Goal: Information Seeking & Learning: Learn about a topic

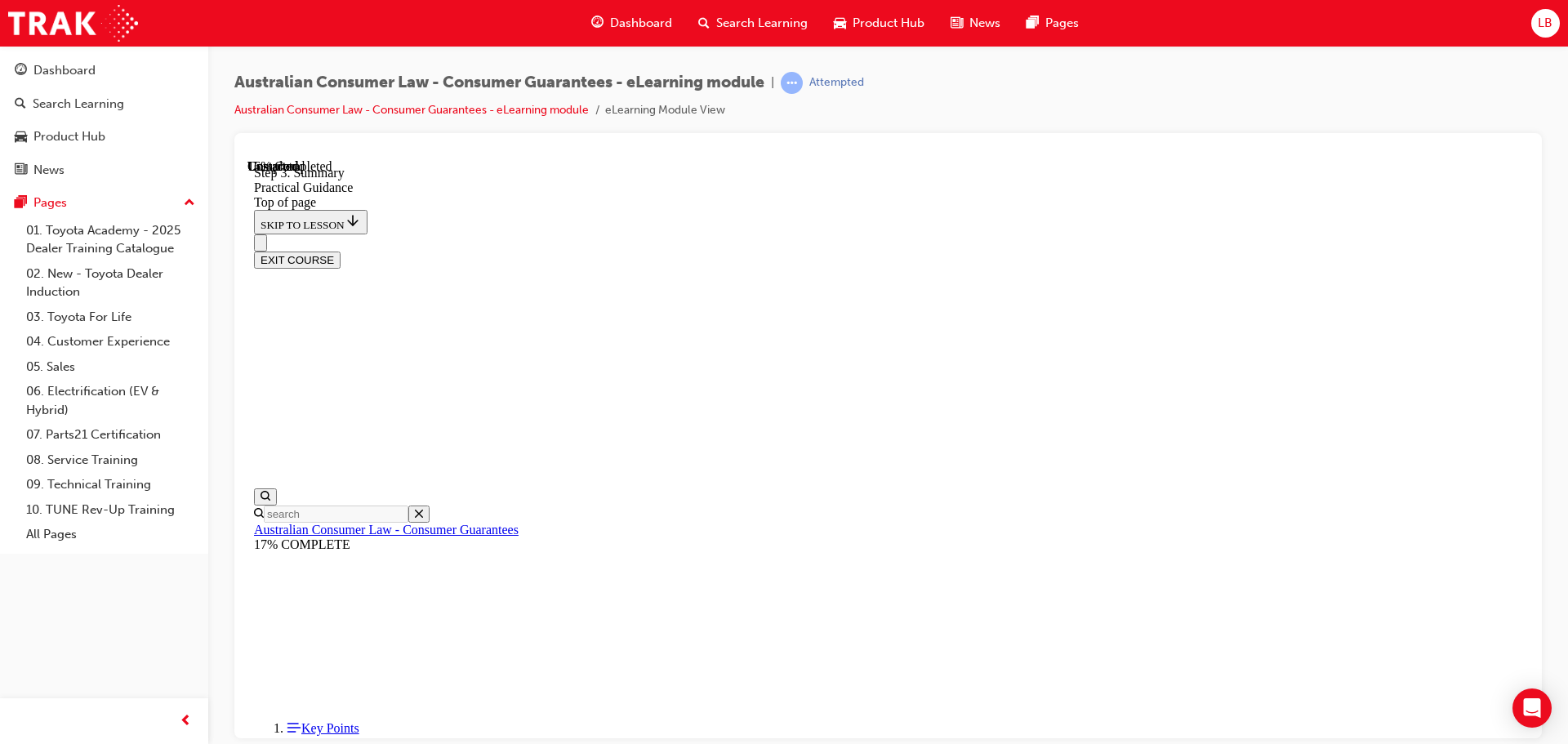
scroll to position [397, 0]
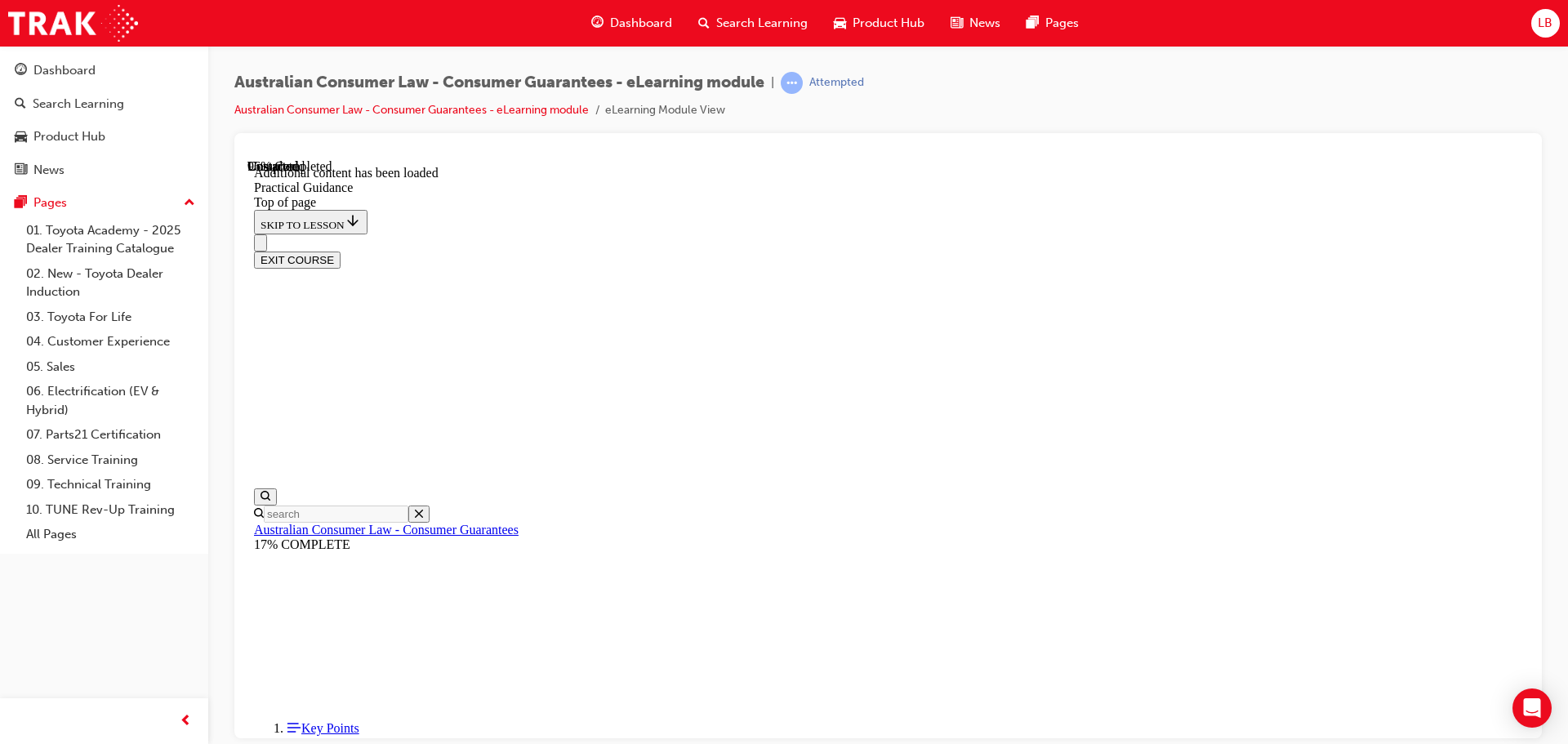
scroll to position [4336, 0]
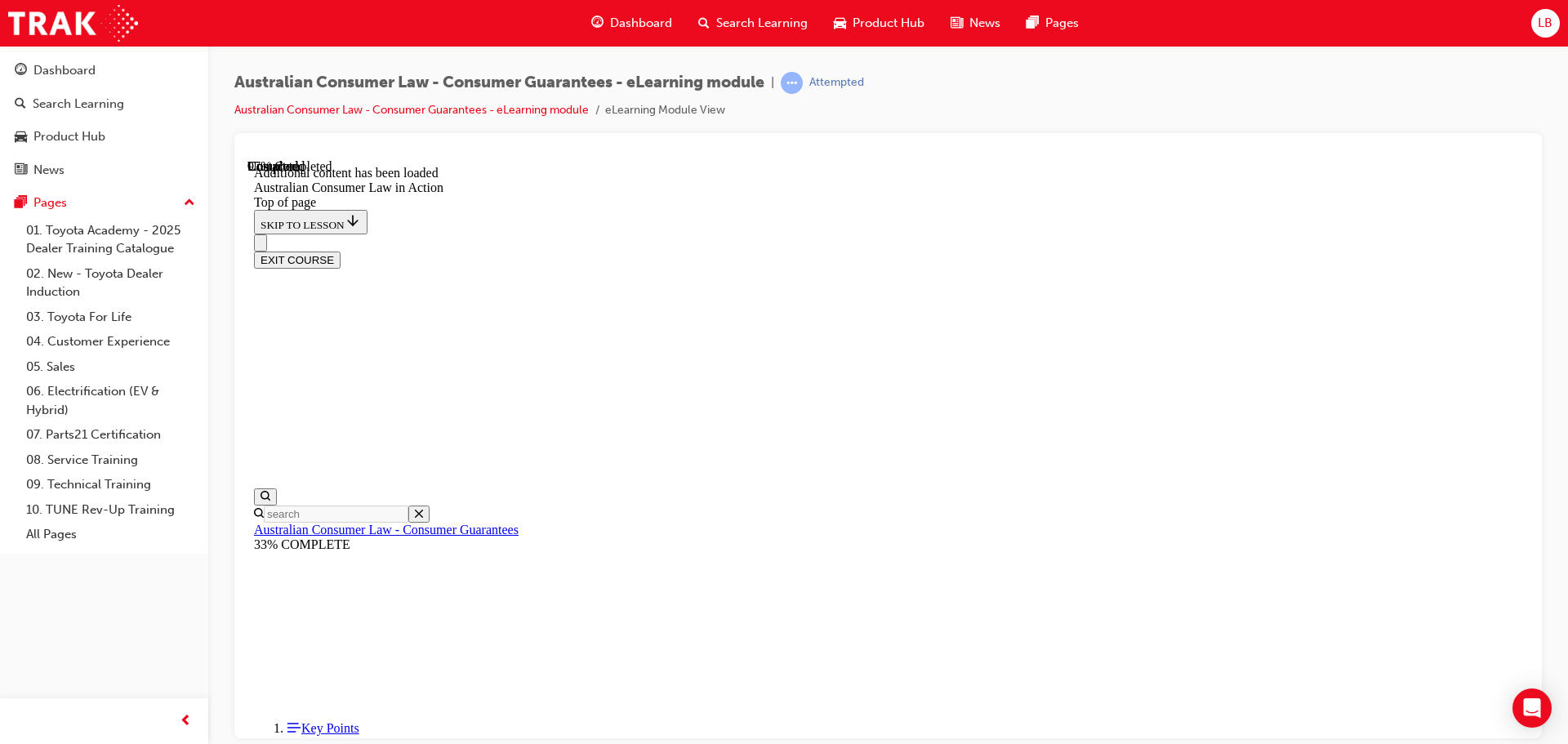
scroll to position [3445, 0]
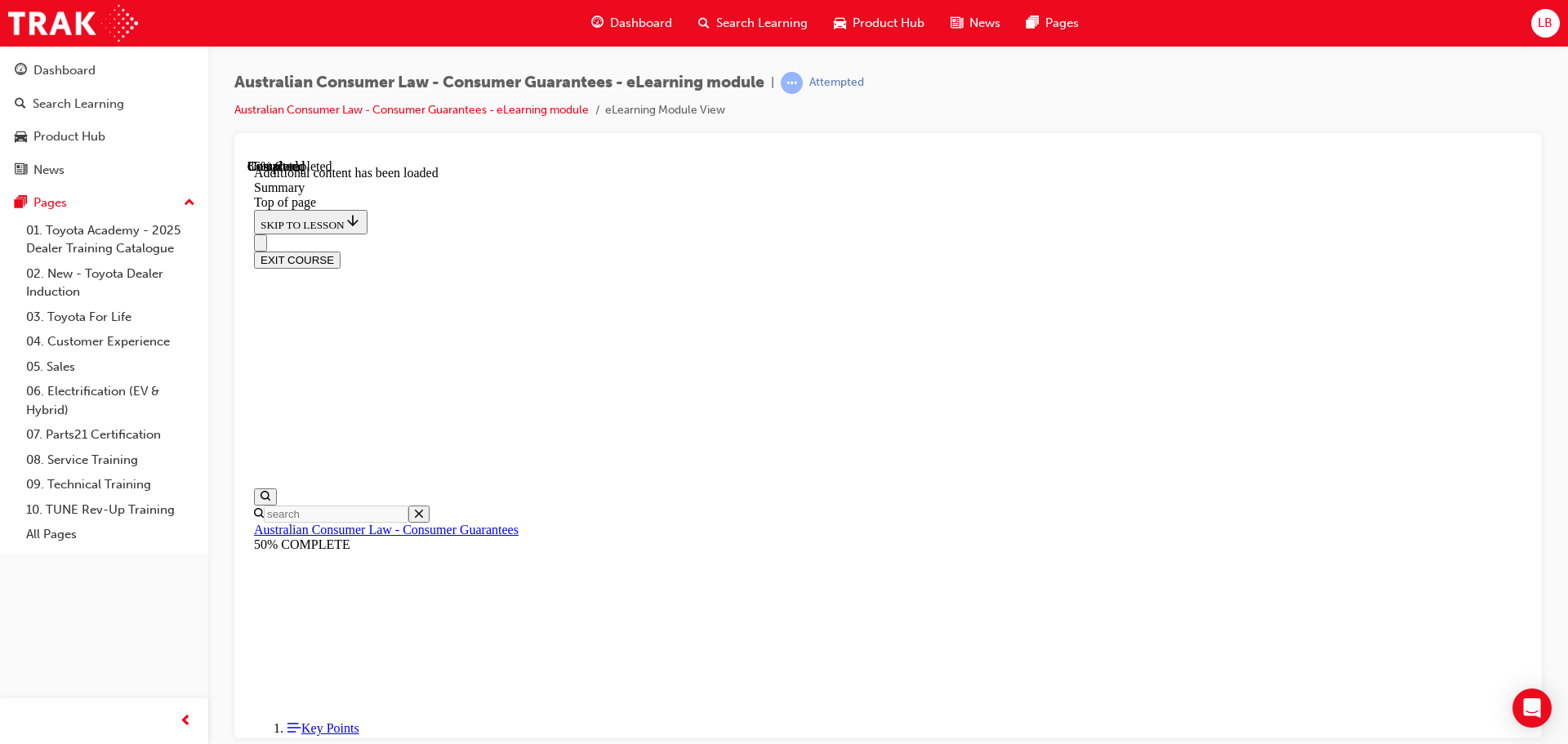
scroll to position [1607, 0]
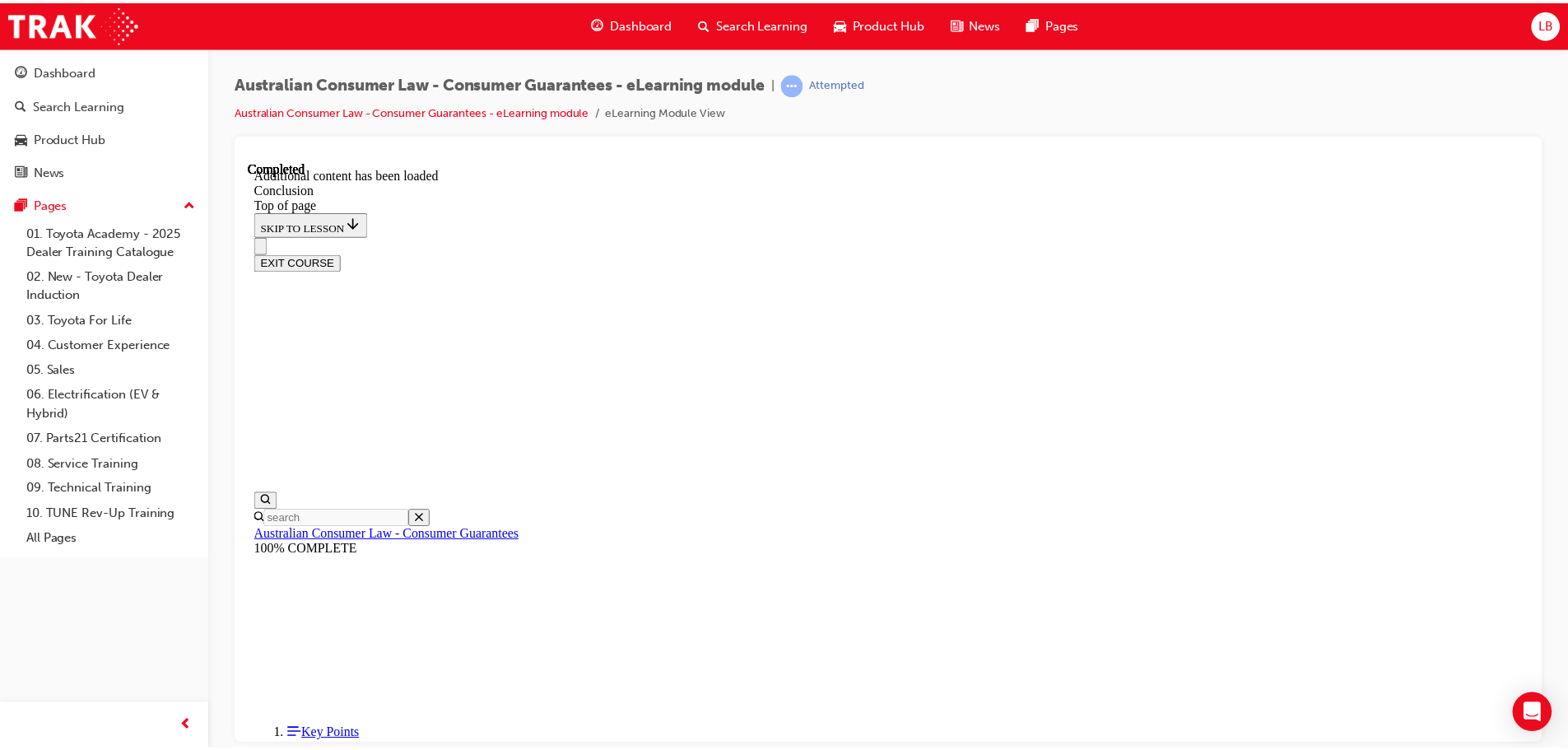
scroll to position [131, 0]
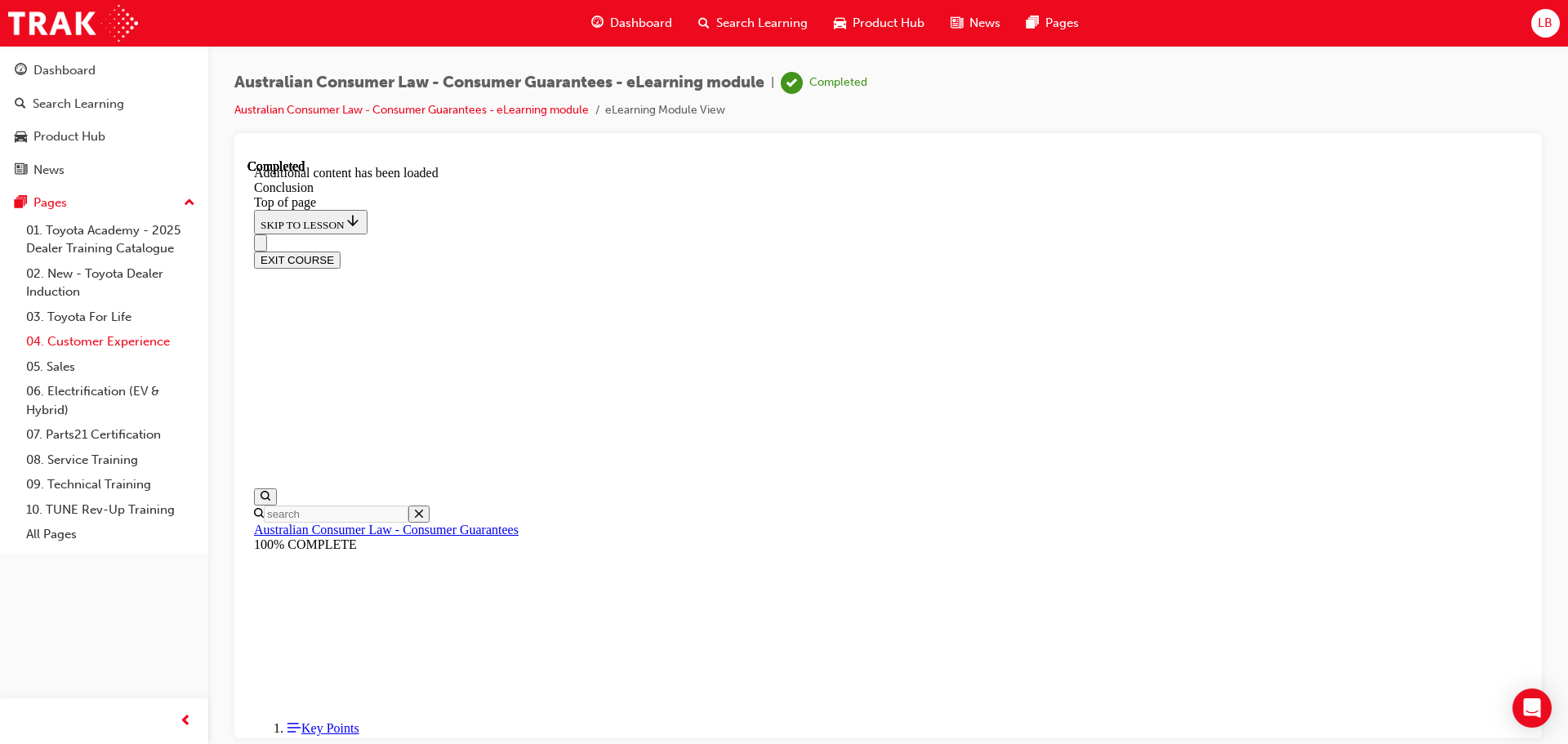
click at [113, 336] on link "04. Customer Experience" at bounding box center [111, 341] width 182 height 25
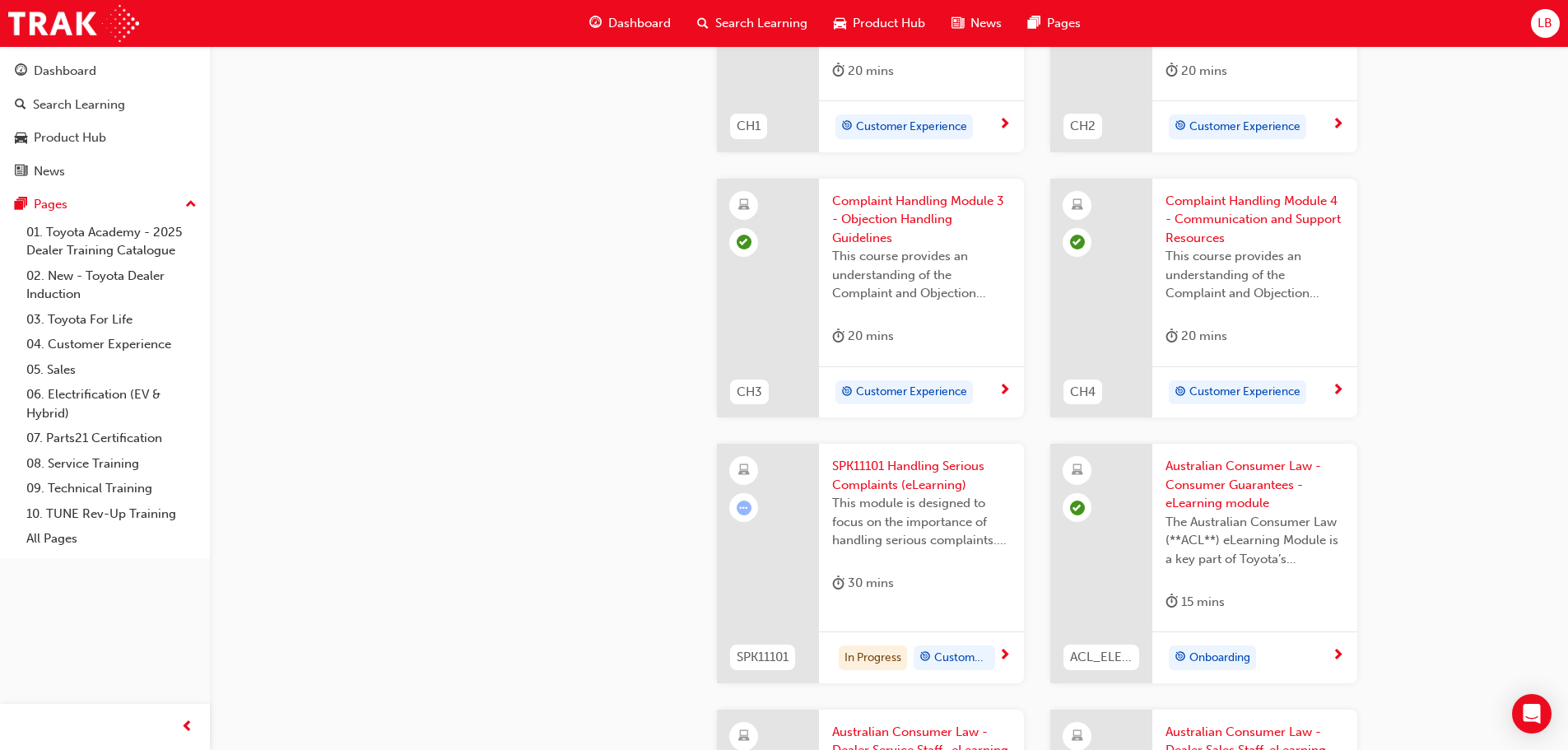
scroll to position [822, 0]
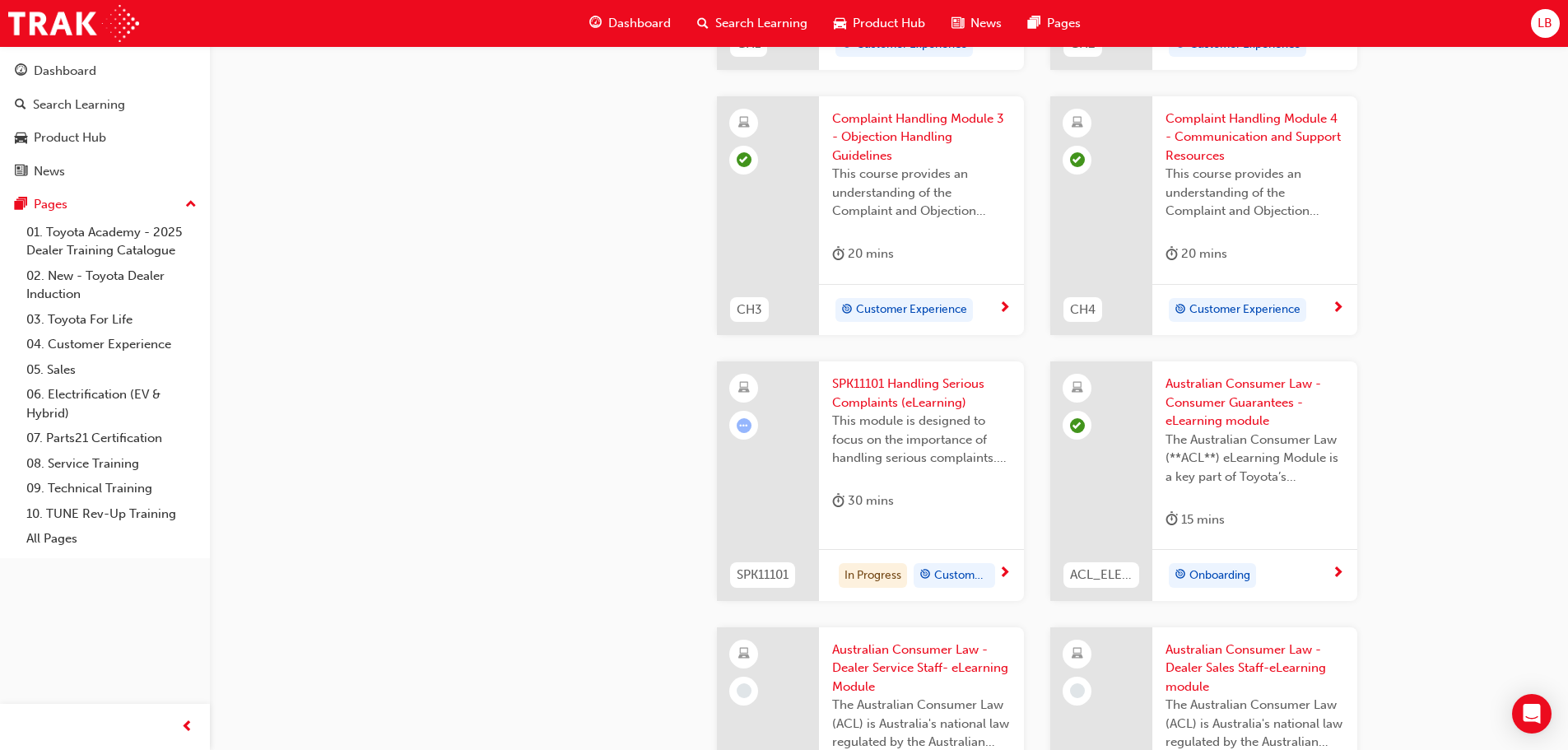
click at [966, 577] on span "Customer Experience" at bounding box center [962, 576] width 55 height 19
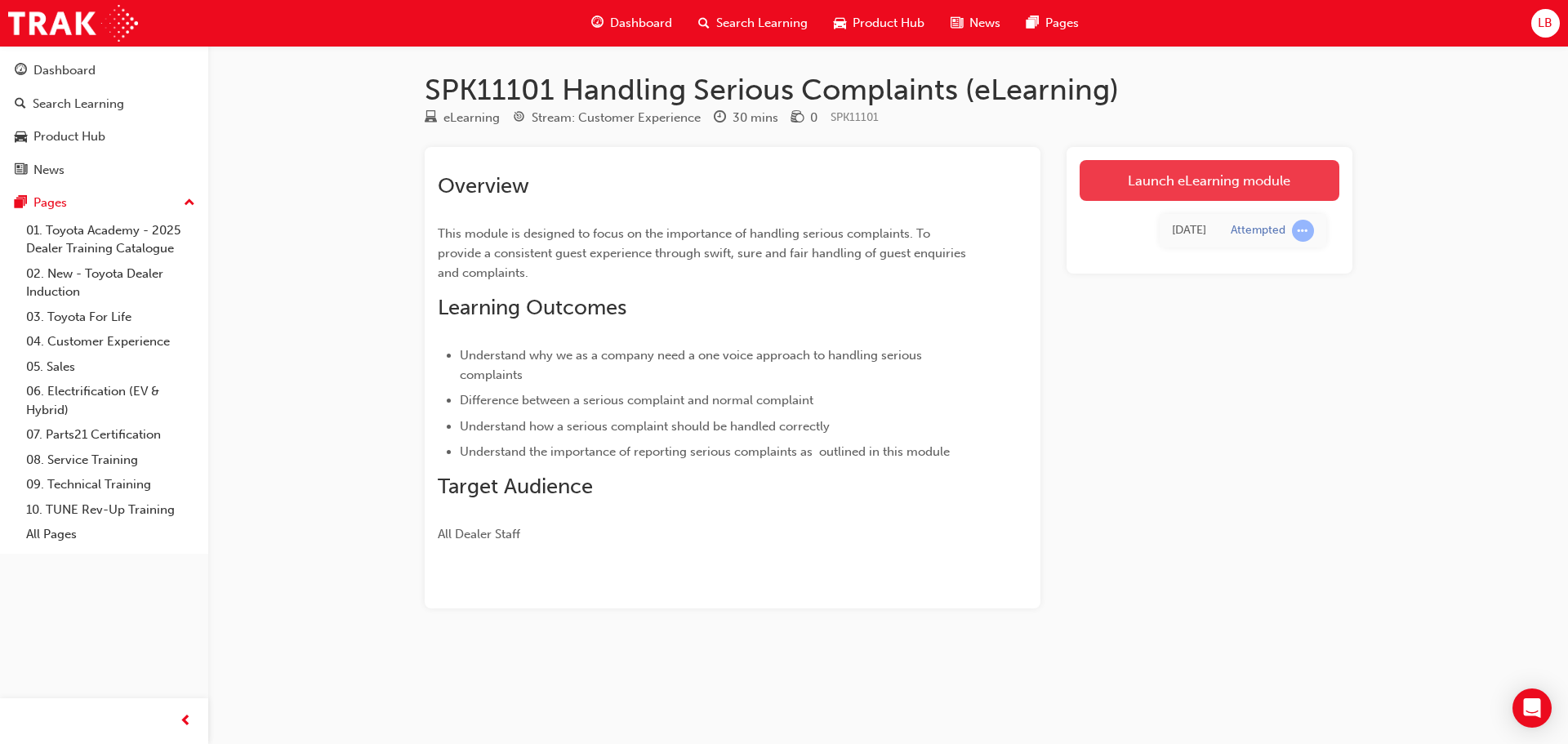
click at [1176, 183] on link "Launch eLearning module" at bounding box center [1209, 179] width 260 height 41
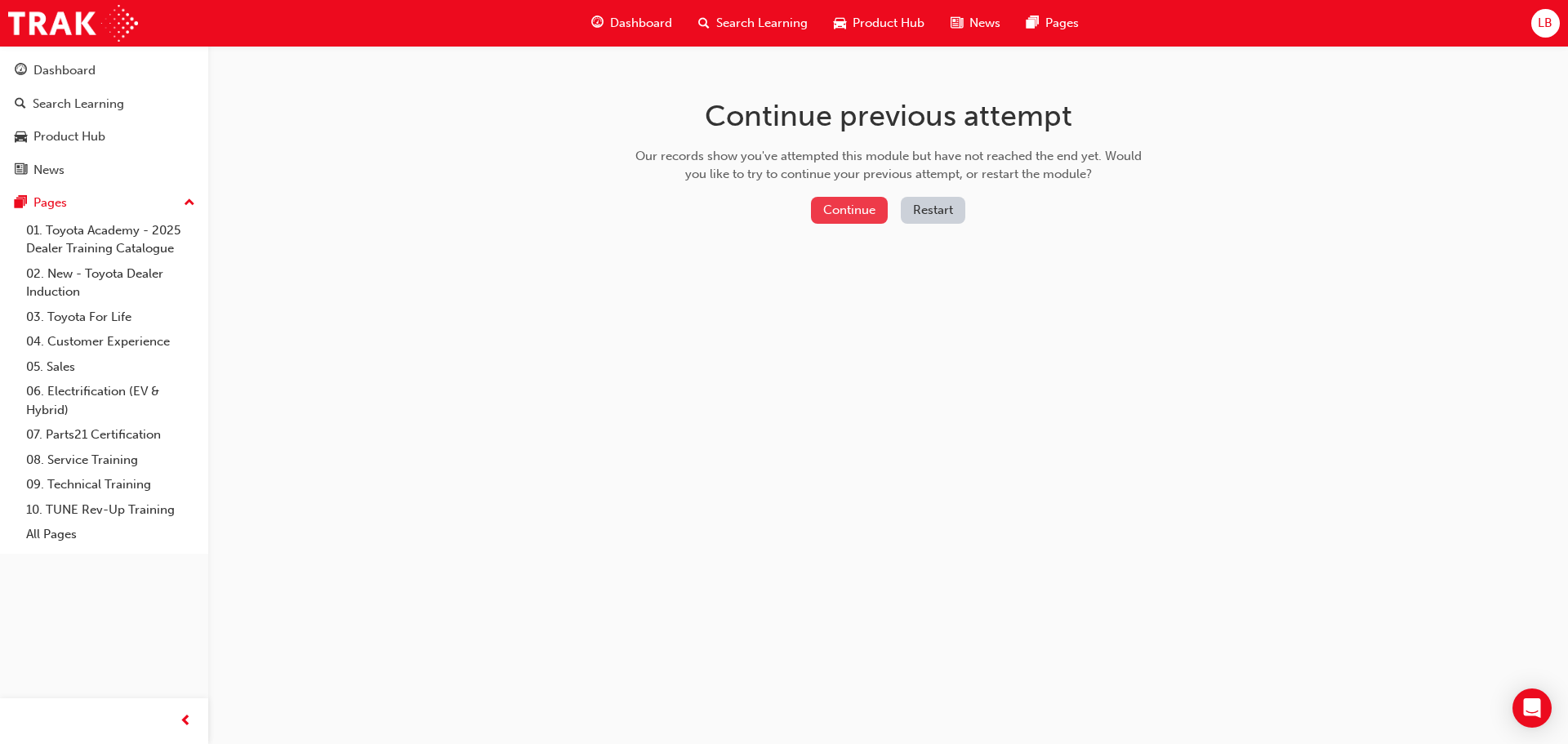
click at [850, 208] on button "Continue" at bounding box center [848, 210] width 77 height 27
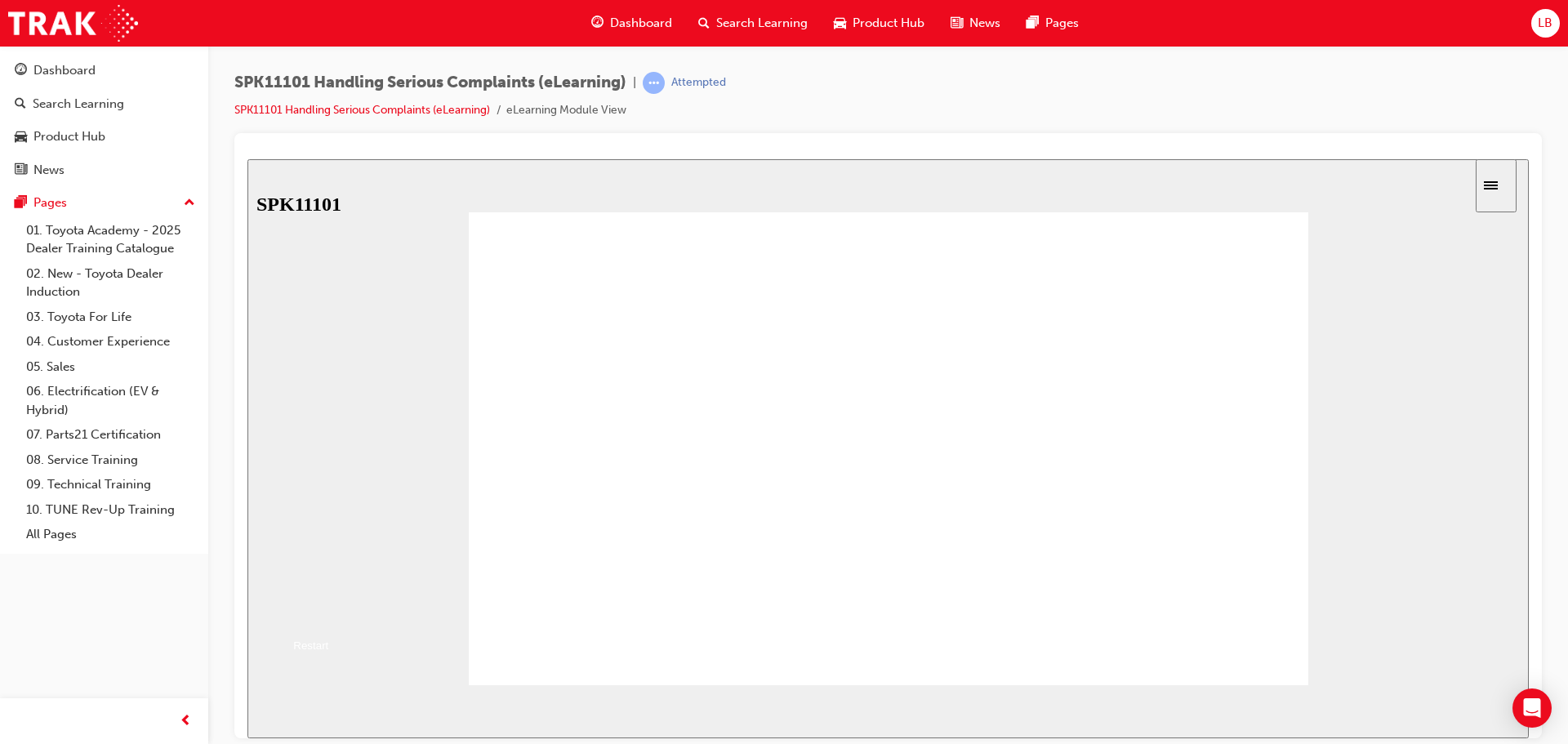
click at [301, 602] on button "Resume" at bounding box center [274, 611] width 54 height 17
click at [1508, 178] on div "Sidebar Toggle" at bounding box center [1495, 184] width 27 height 12
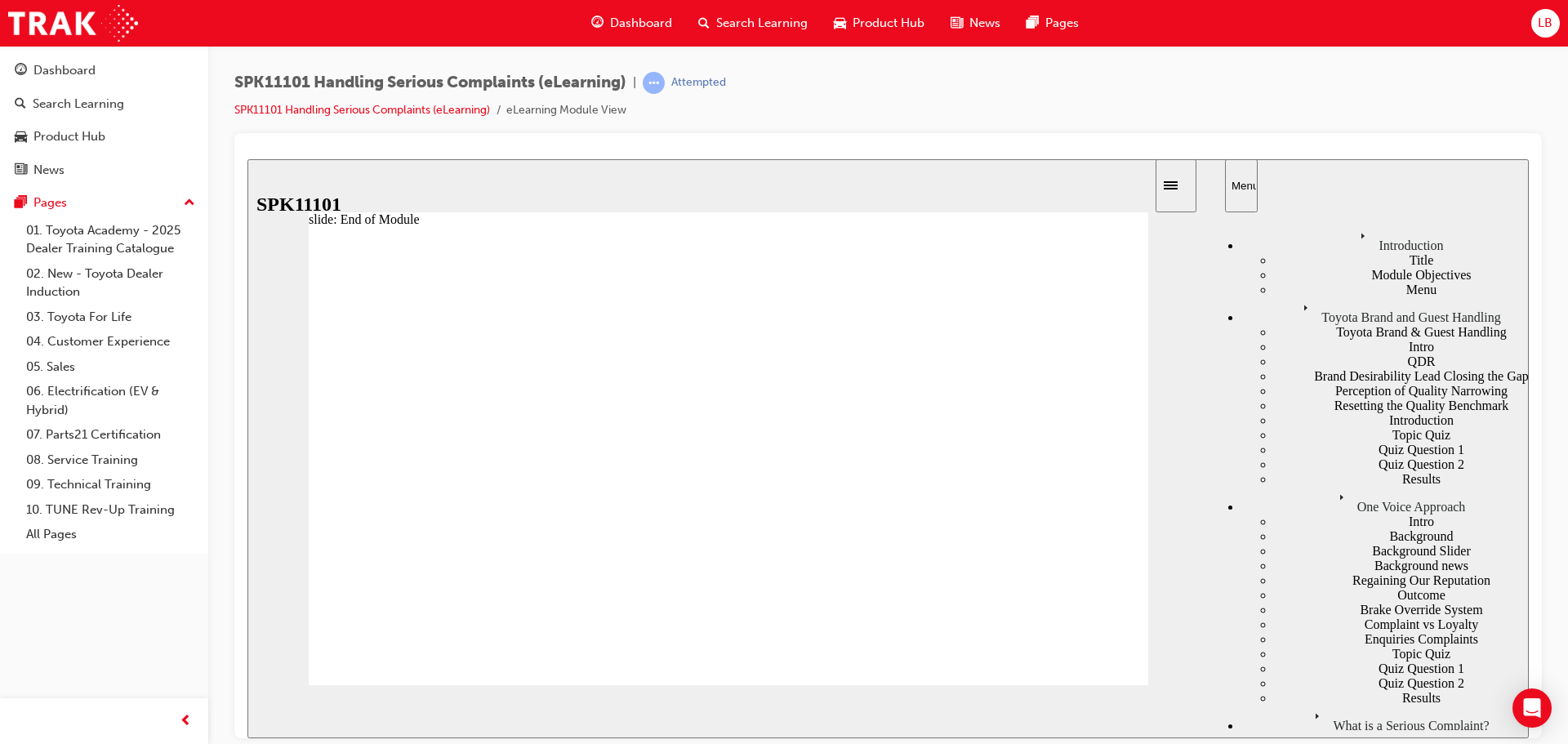
click at [1274, 261] on div "Title" at bounding box center [1402, 260] width 255 height 15
click at [1160, 710] on span "NEXT" at bounding box center [1154, 714] width 28 height 12
click at [1160, 710] on section "SUBMIT NEXT PREV" at bounding box center [727, 710] width 961 height 53
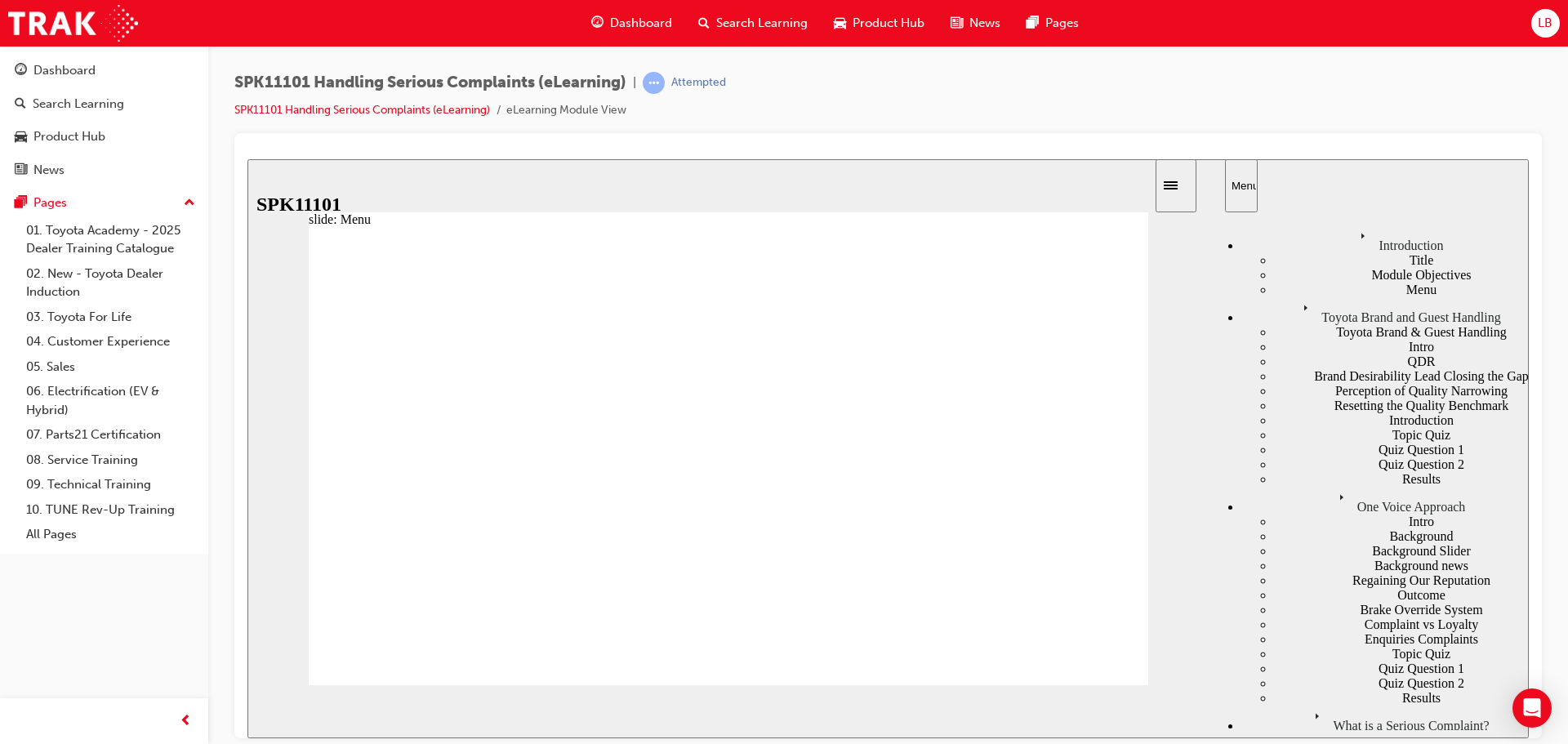
click at [1160, 710] on section "SUBMIT NEXT PREV" at bounding box center [727, 710] width 961 height 53
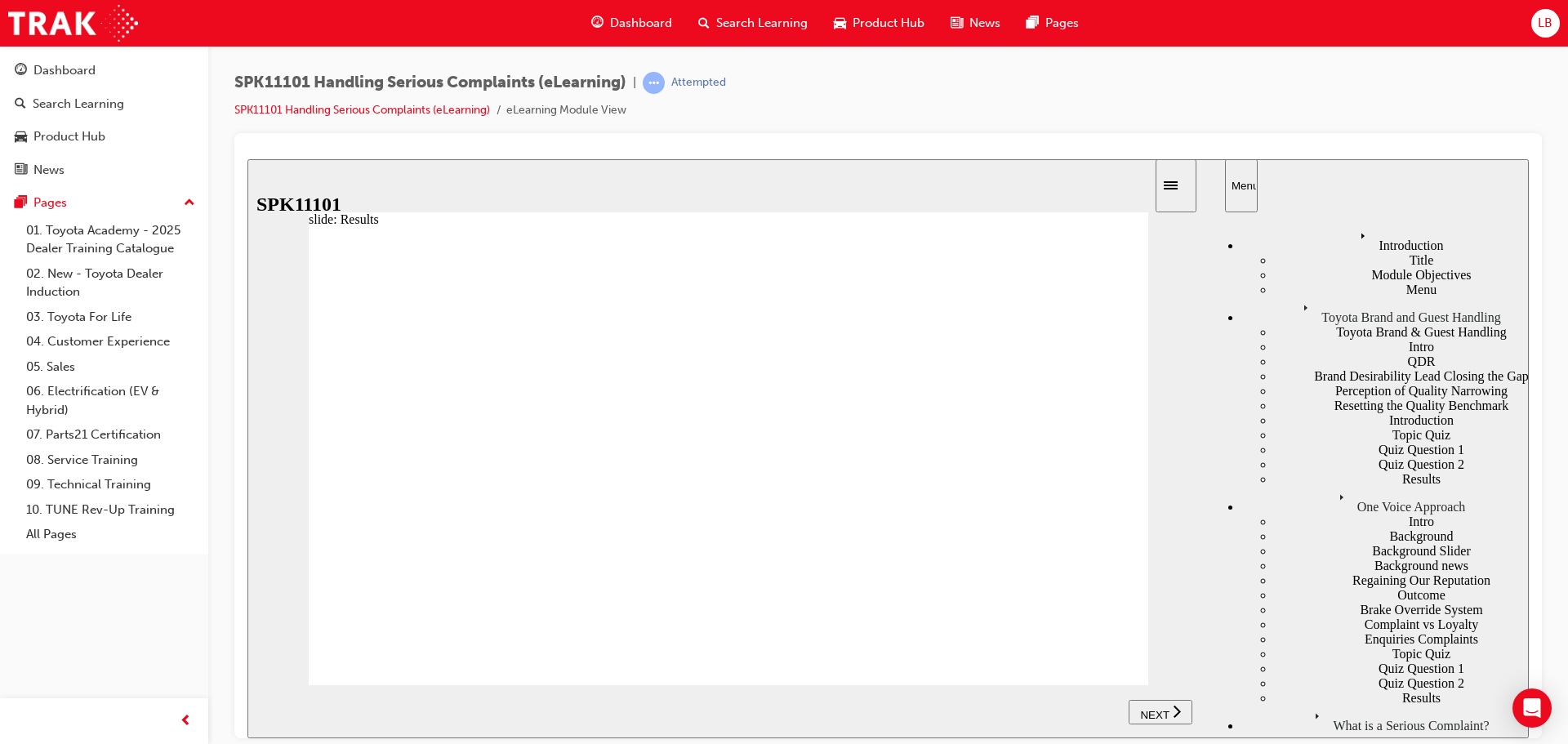
click at [1164, 709] on span "NEXT" at bounding box center [1154, 714] width 28 height 12
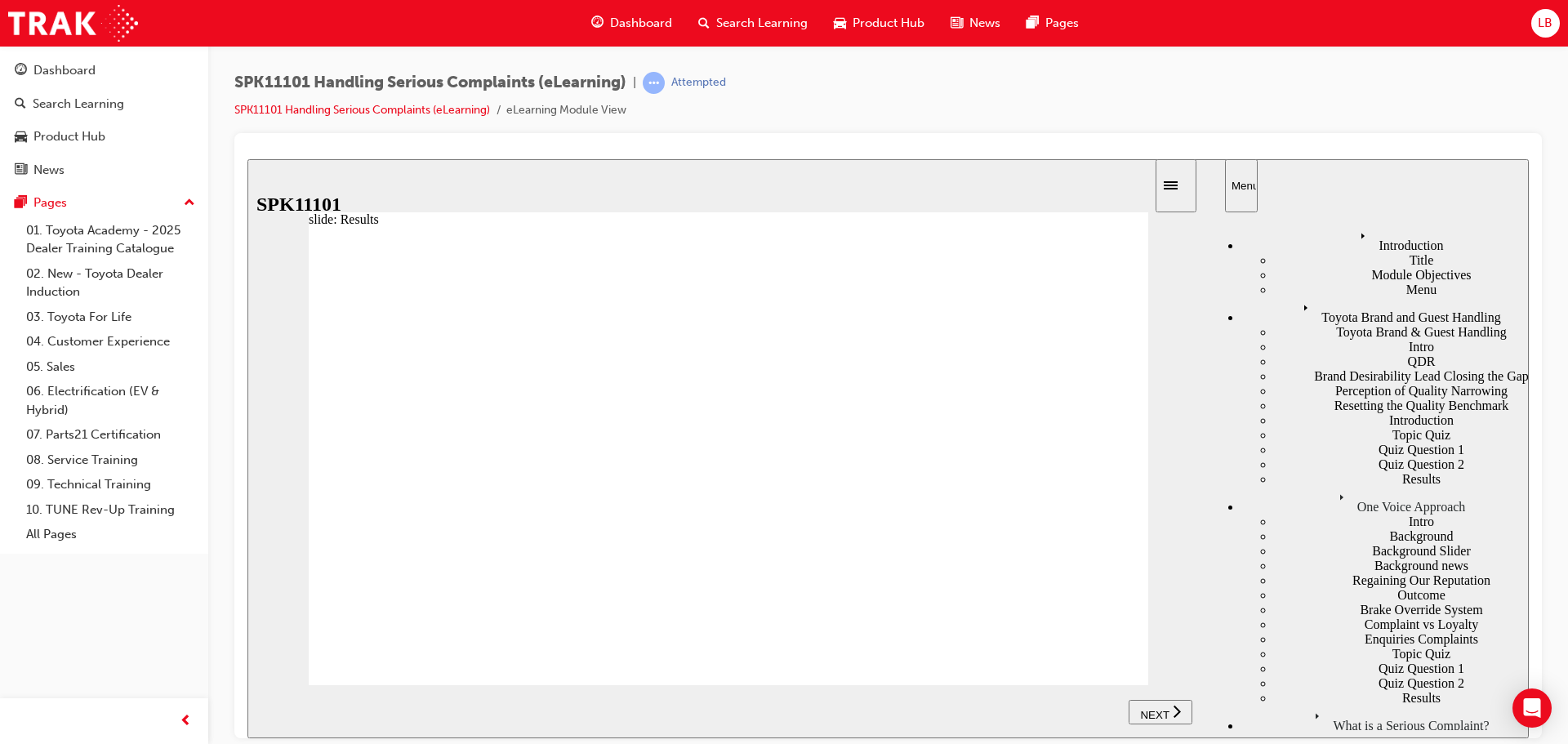
click at [1166, 708] on span "NEXT" at bounding box center [1154, 714] width 28 height 12
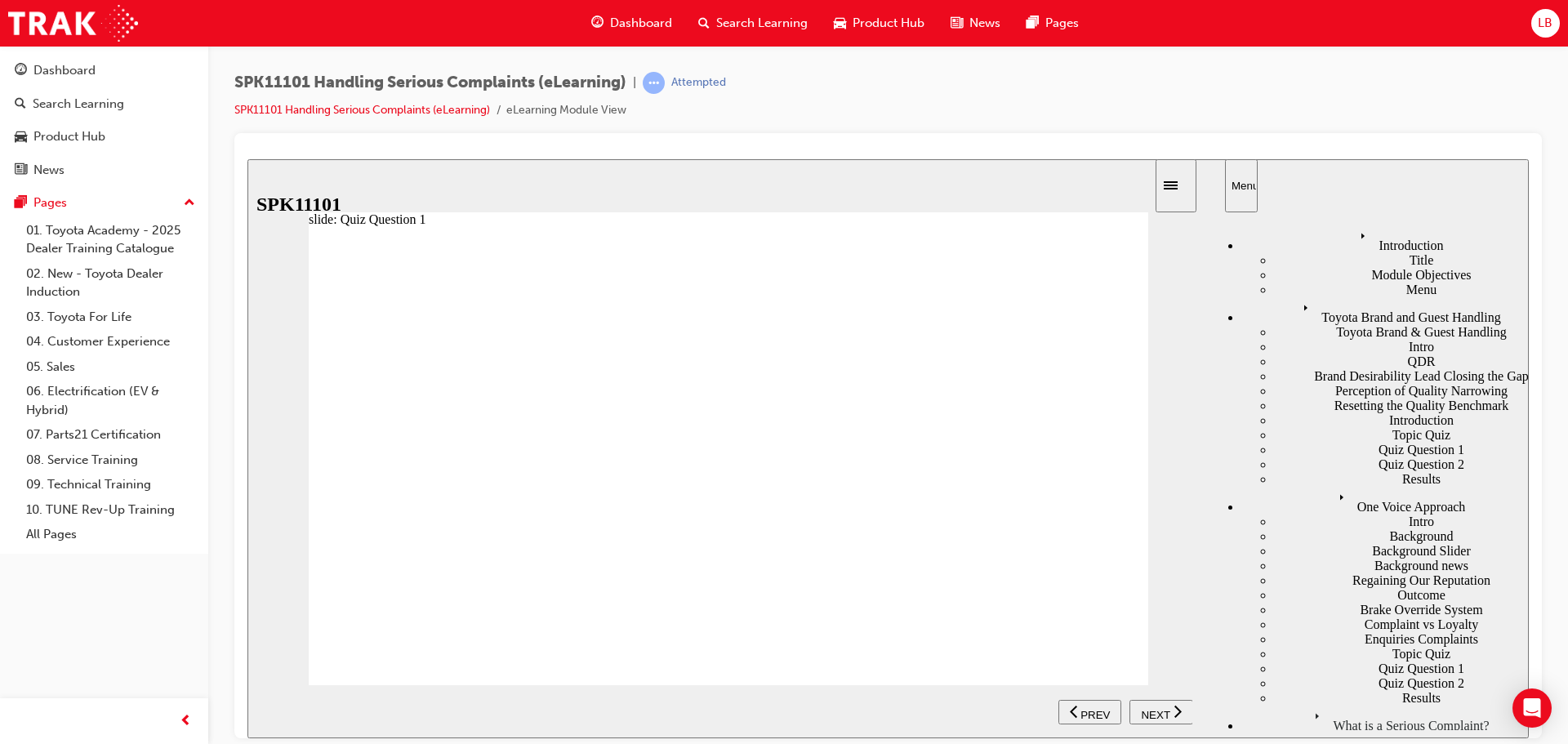
click at [1158, 712] on span "NEXT" at bounding box center [1154, 714] width 28 height 12
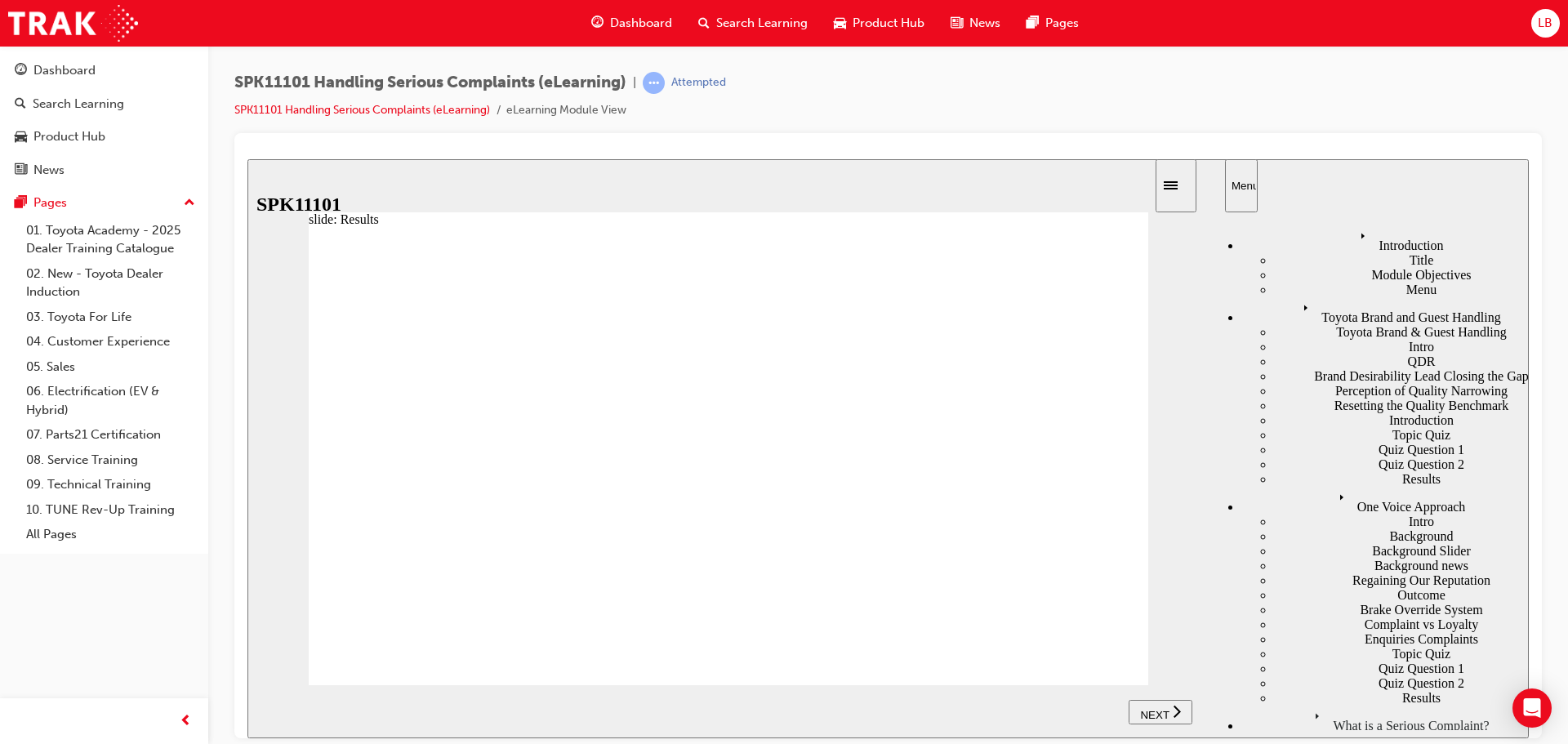
click at [1146, 708] on span "NEXT" at bounding box center [1154, 714] width 28 height 12
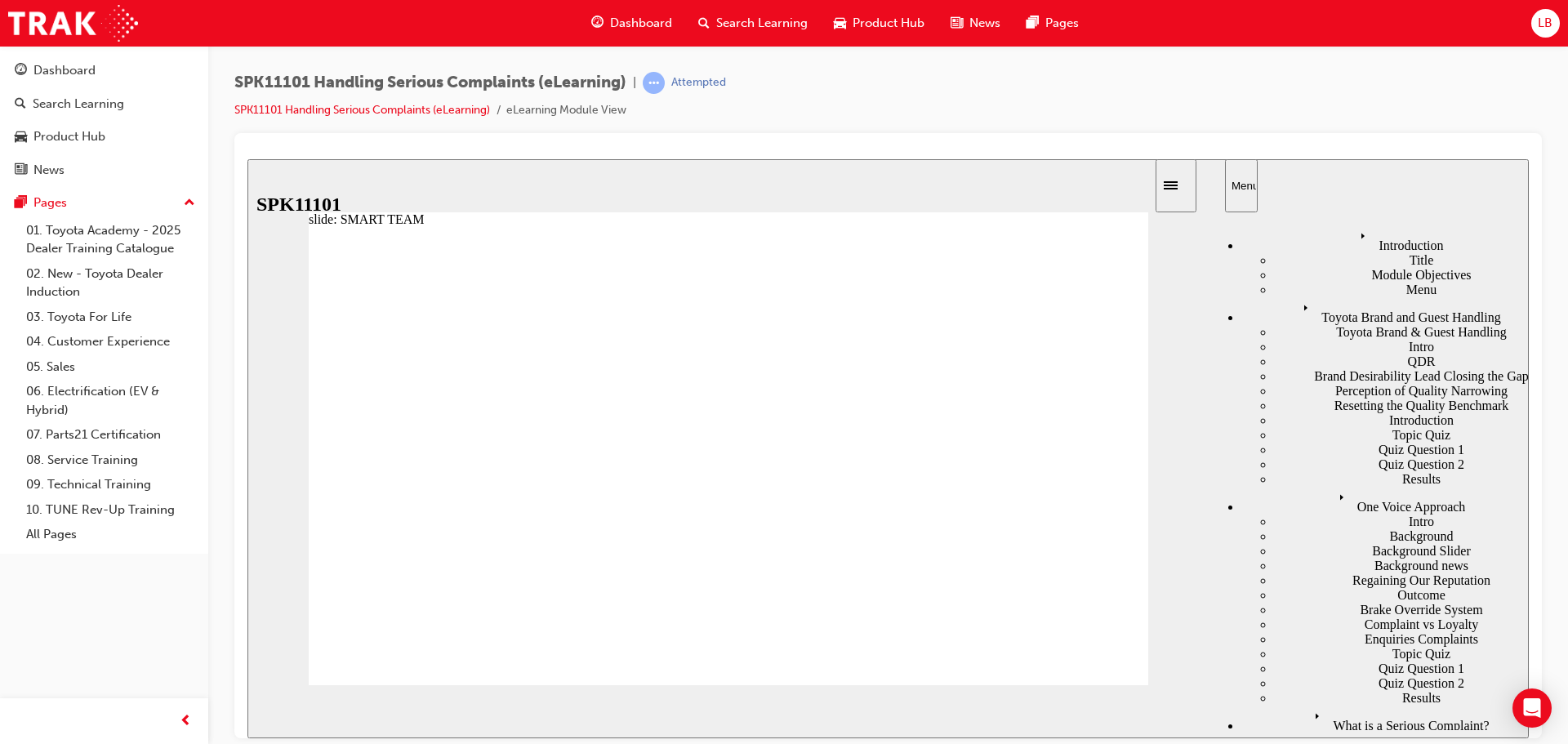
drag, startPoint x: 473, startPoint y: 612, endPoint x: 473, endPoint y: 491, distance: 121.0
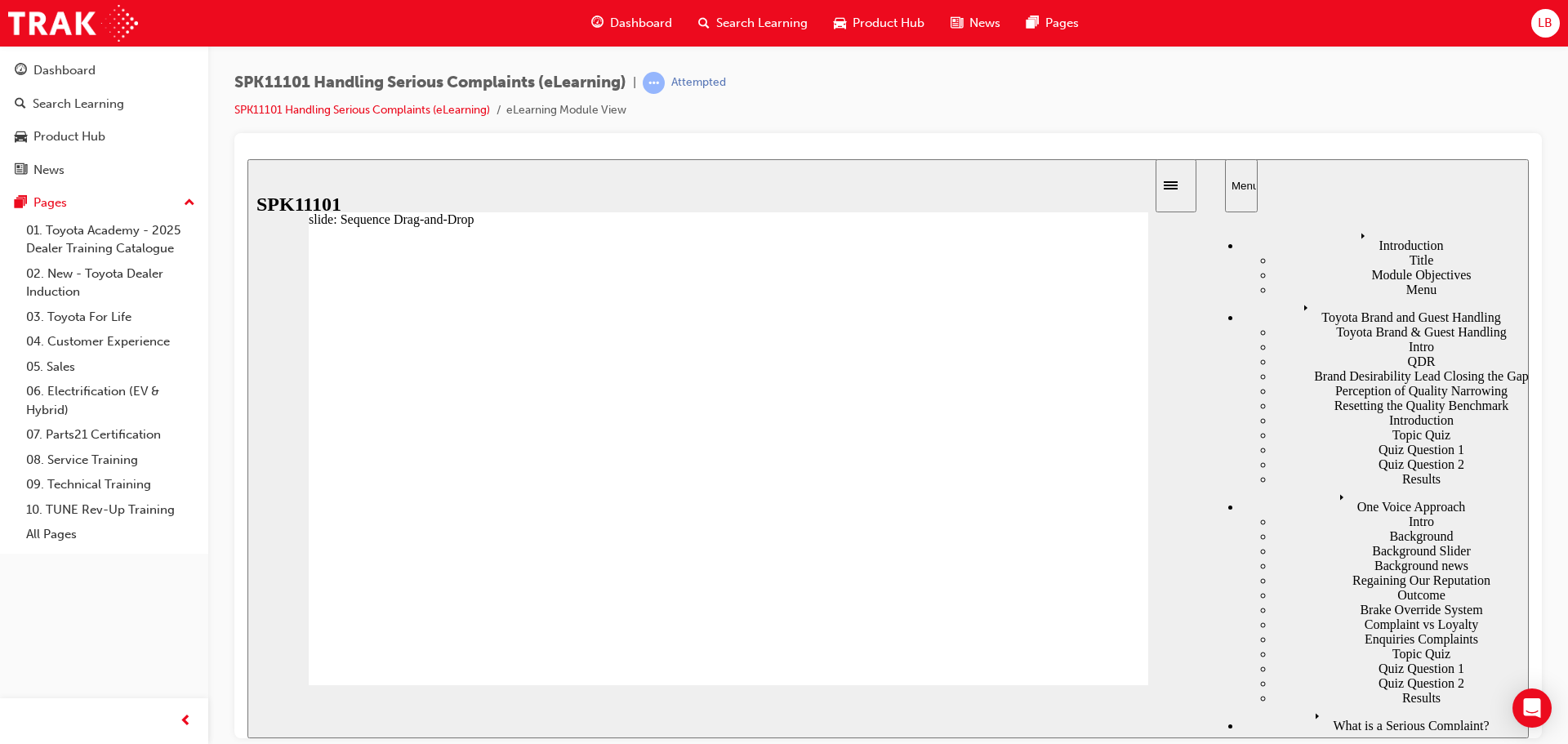
drag, startPoint x: 475, startPoint y: 539, endPoint x: 480, endPoint y: 630, distance: 91.1
drag, startPoint x: 497, startPoint y: 567, endPoint x: 503, endPoint y: 531, distance: 36.5
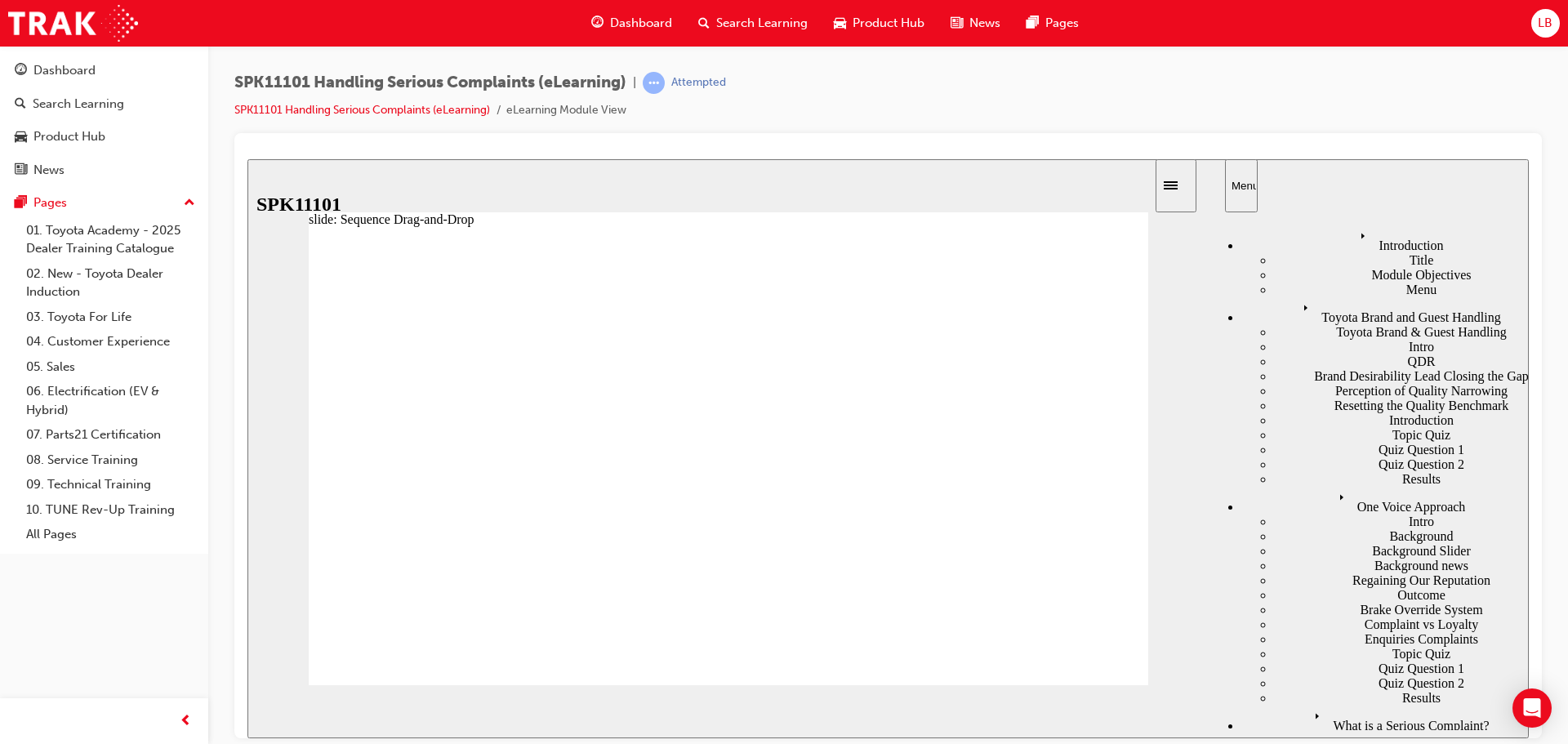
drag, startPoint x: 494, startPoint y: 569, endPoint x: 494, endPoint y: 608, distance: 39.0
drag, startPoint x: 491, startPoint y: 565, endPoint x: 491, endPoint y: 614, distance: 49.0
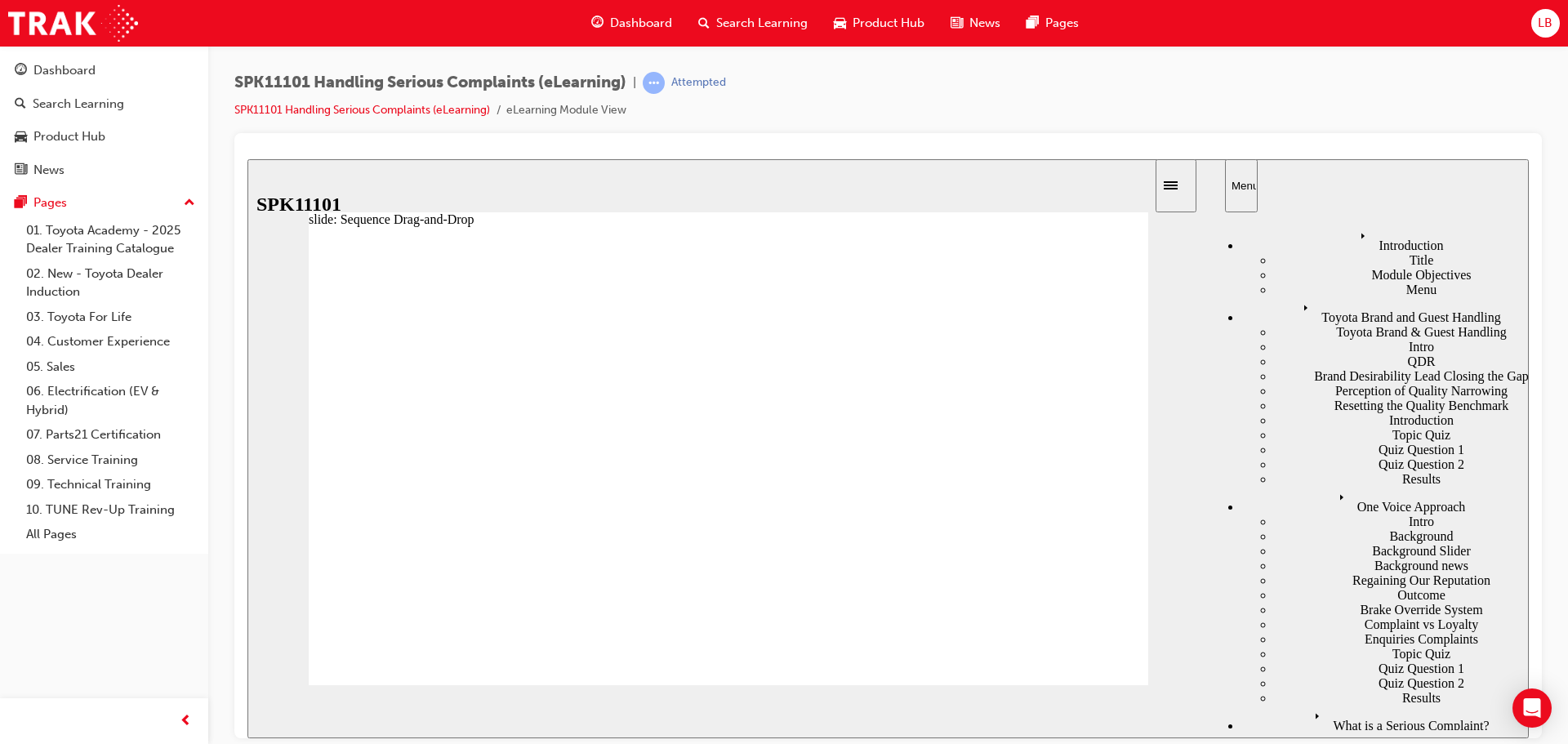
click at [1158, 715] on span "NEXT" at bounding box center [1154, 714] width 28 height 12
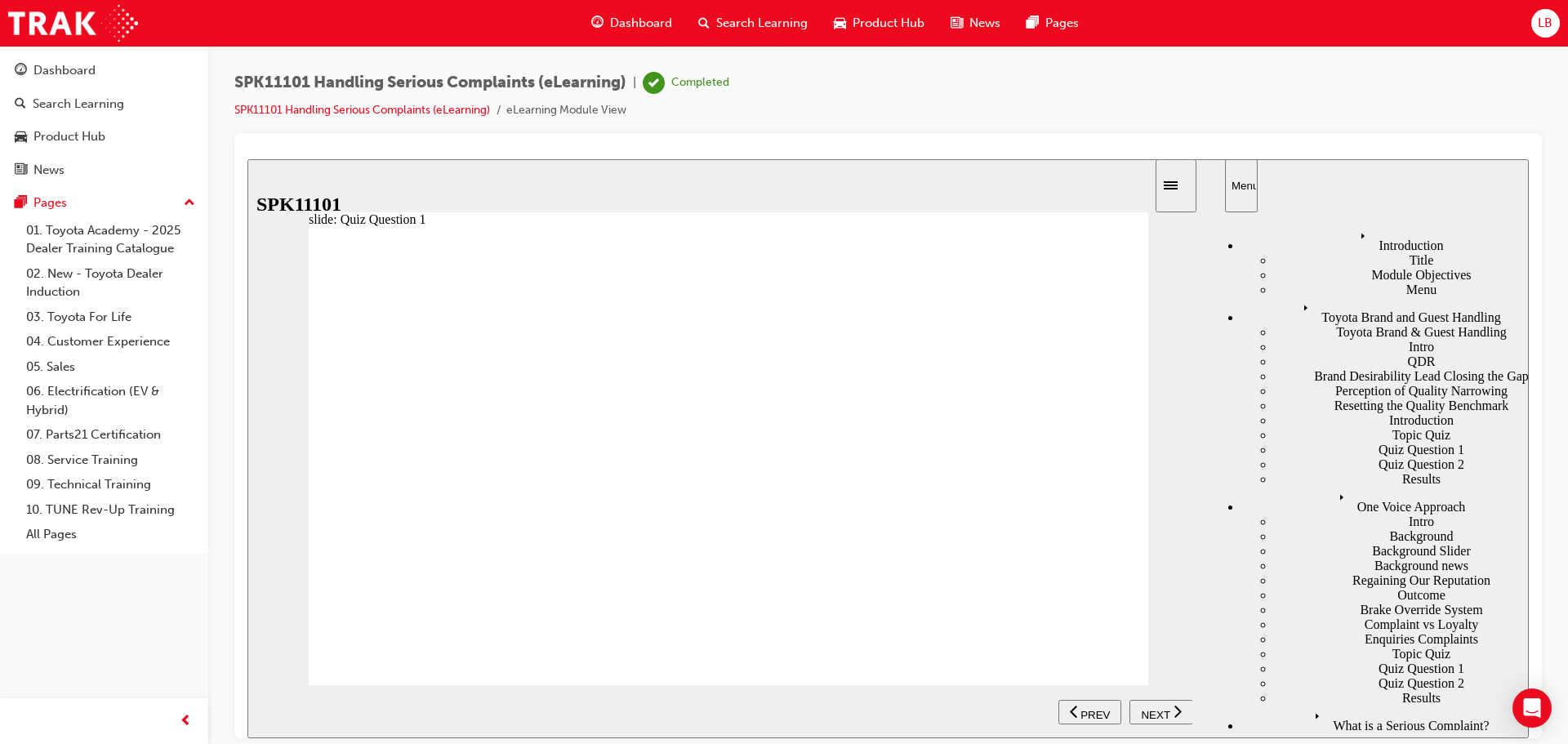
click at [101, 343] on link "04. Customer Experience" at bounding box center [111, 341] width 182 height 25
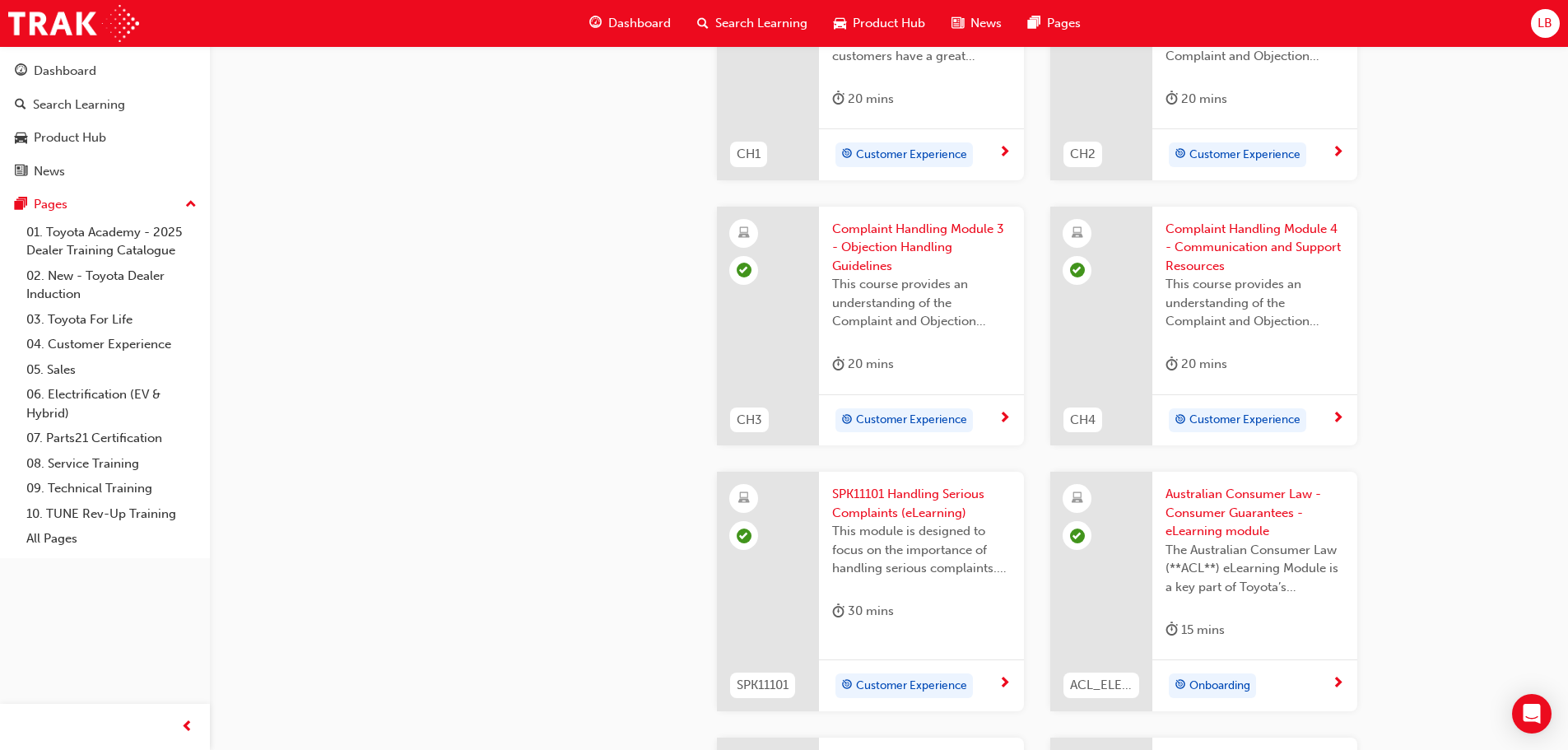
scroll to position [905, 0]
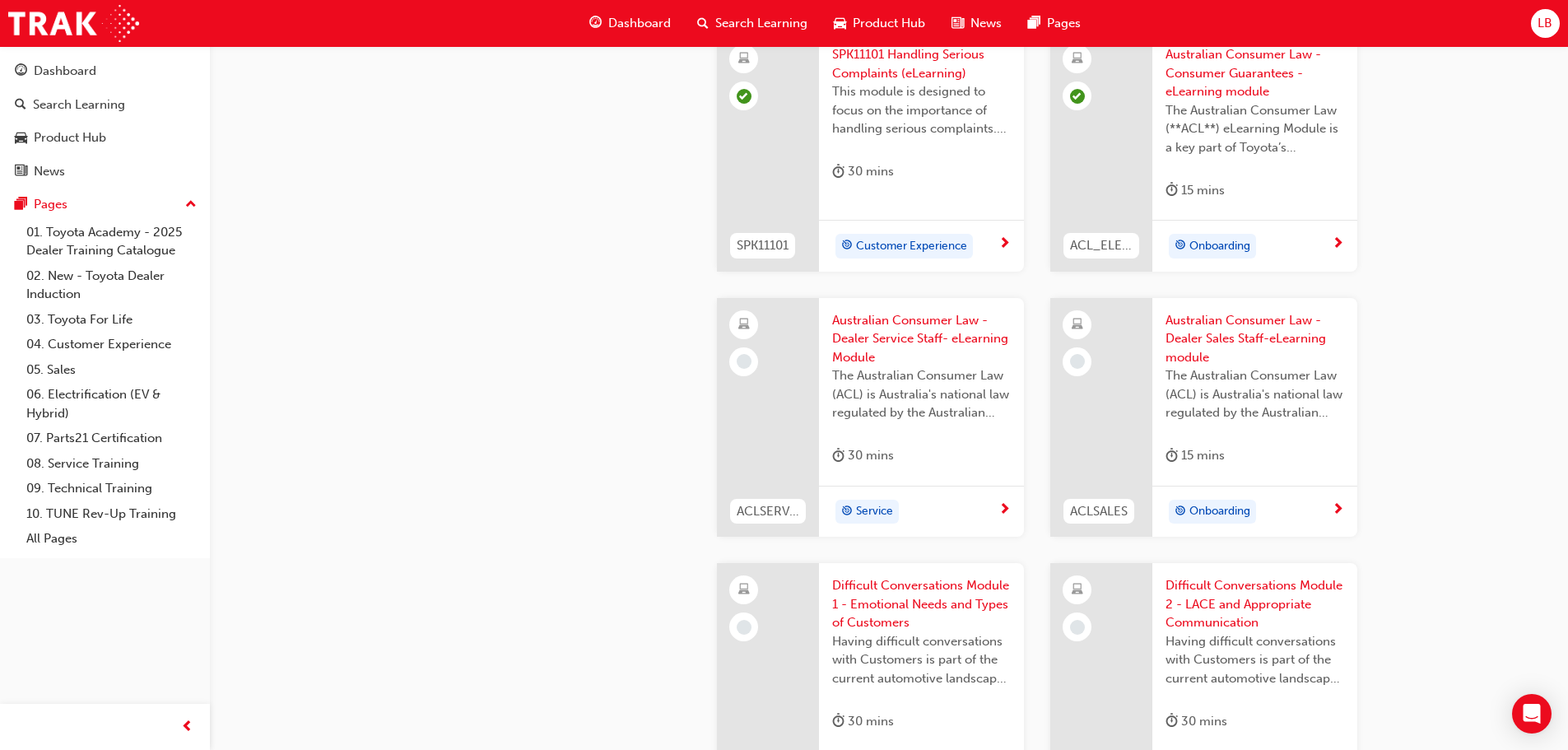
click at [1205, 507] on span "Onboarding" at bounding box center [1220, 511] width 61 height 19
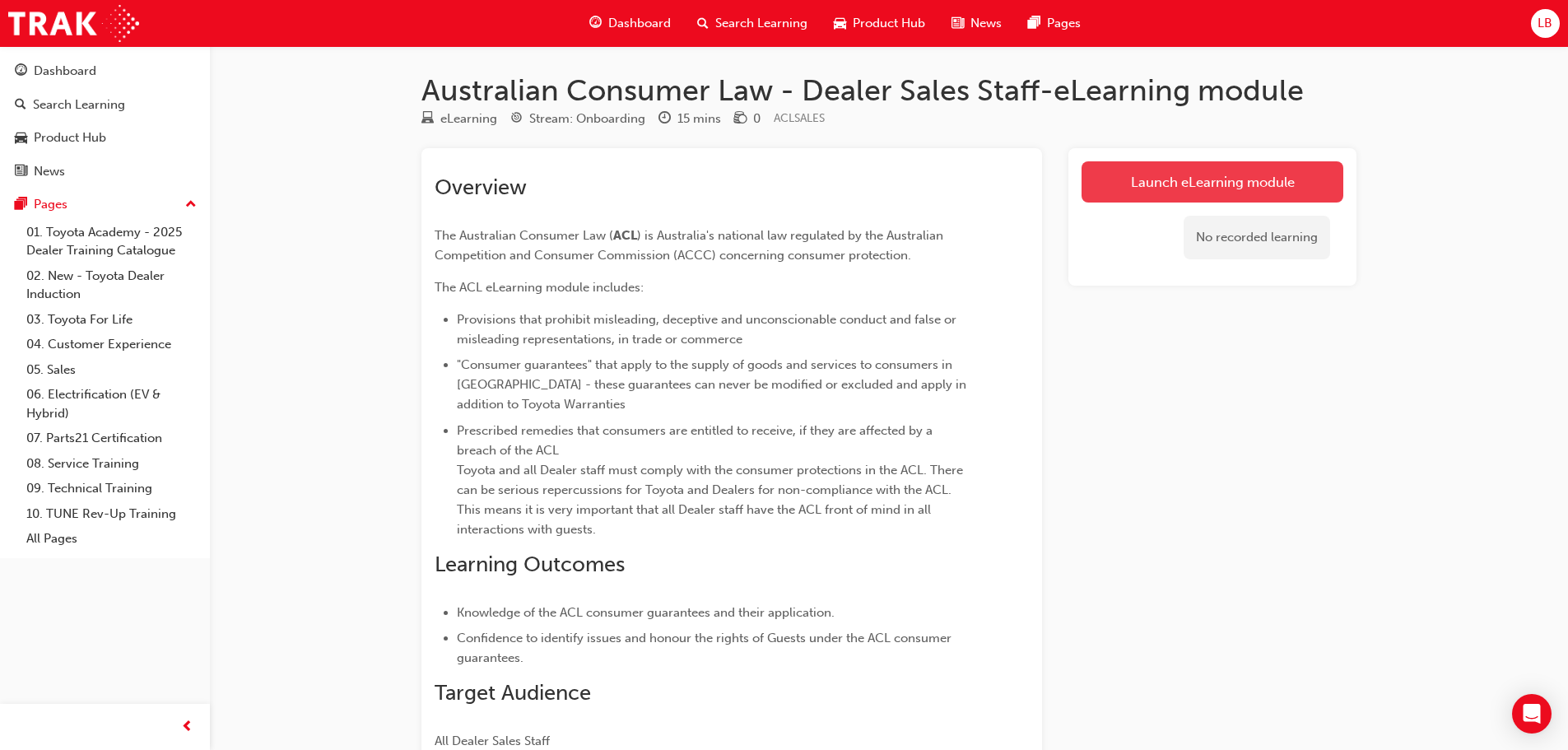
click at [1156, 190] on link "Launch eLearning module" at bounding box center [1212, 181] width 262 height 41
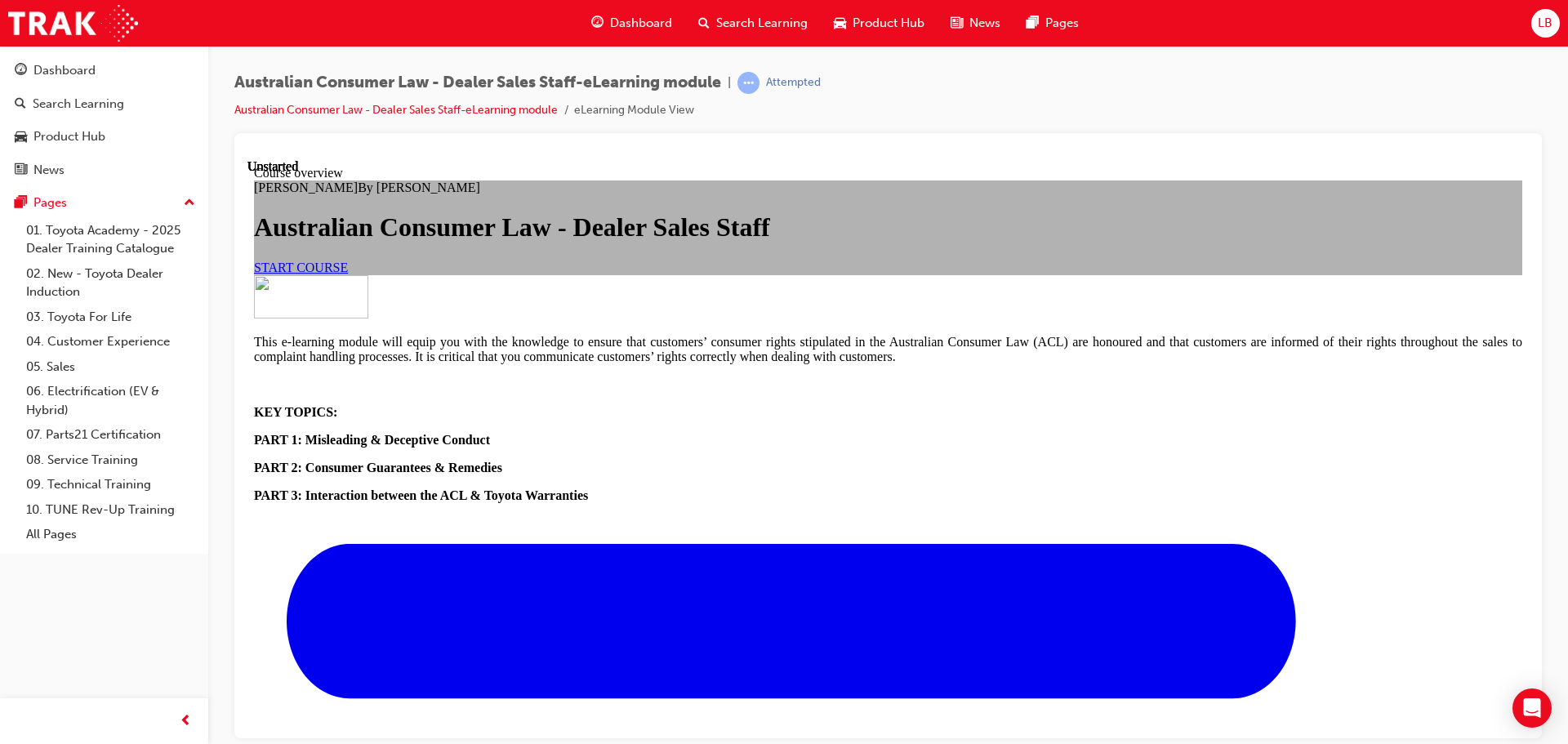
click at [348, 274] on span "START COURSE" at bounding box center [300, 266] width 94 height 14
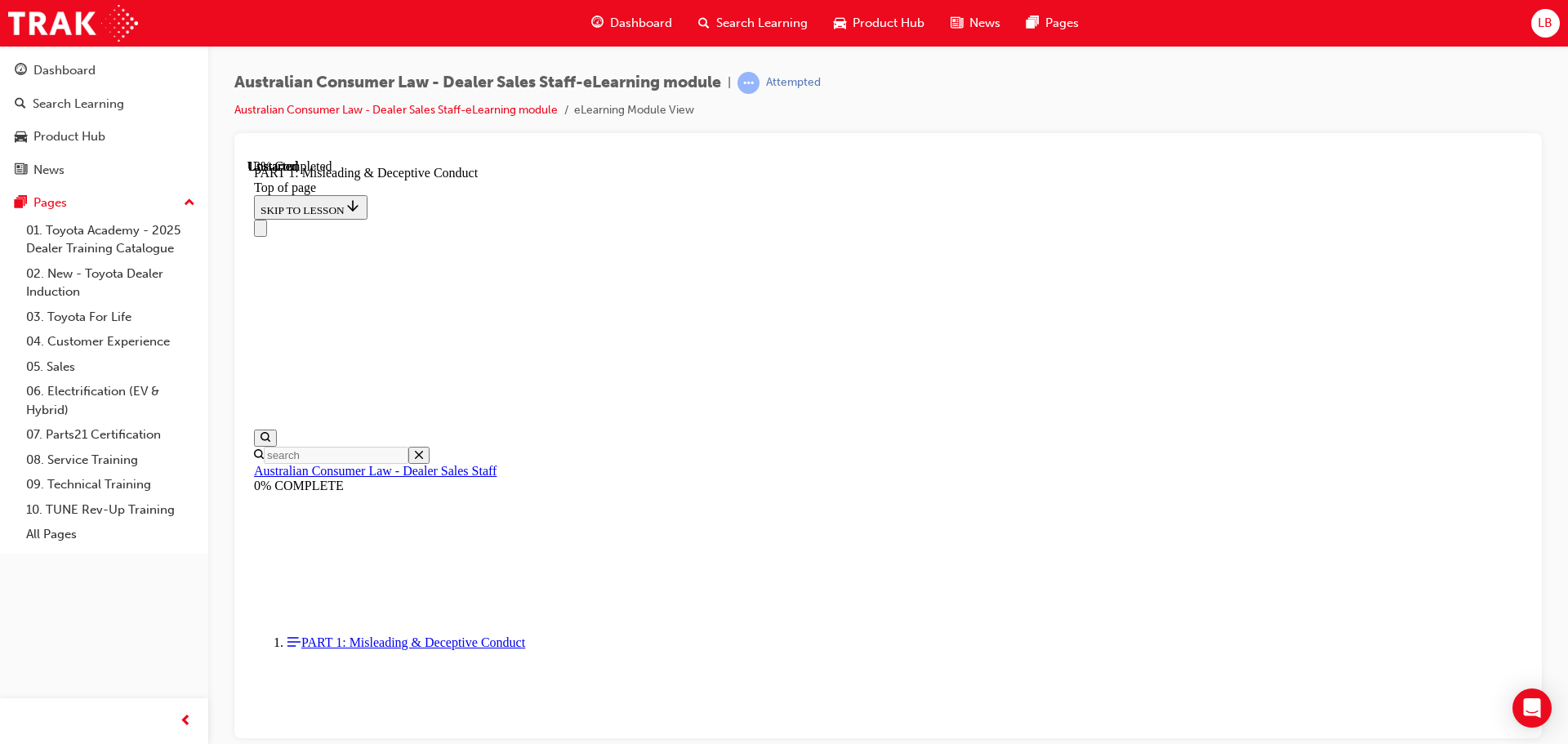
scroll to position [1057, 0]
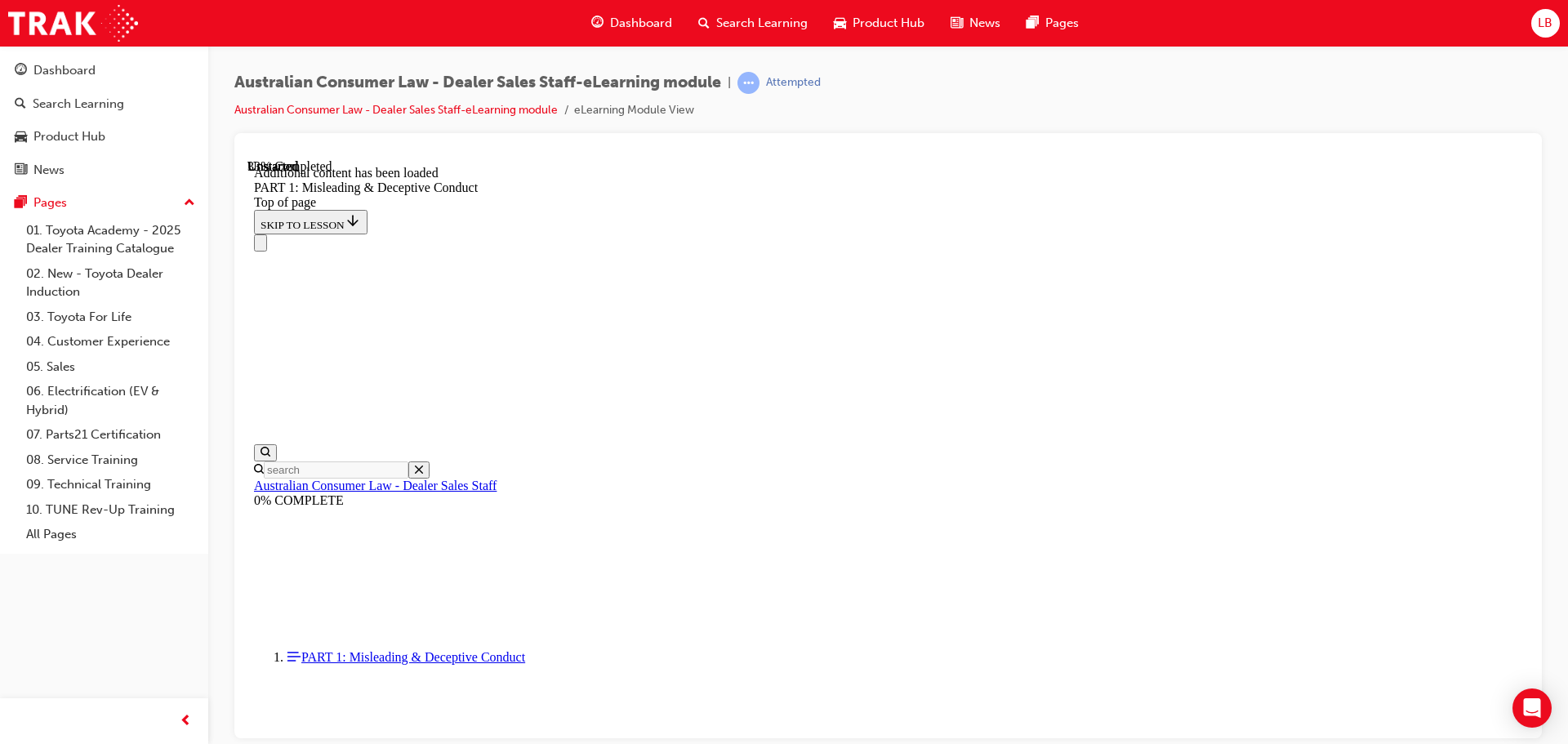
scroll to position [1961, 0]
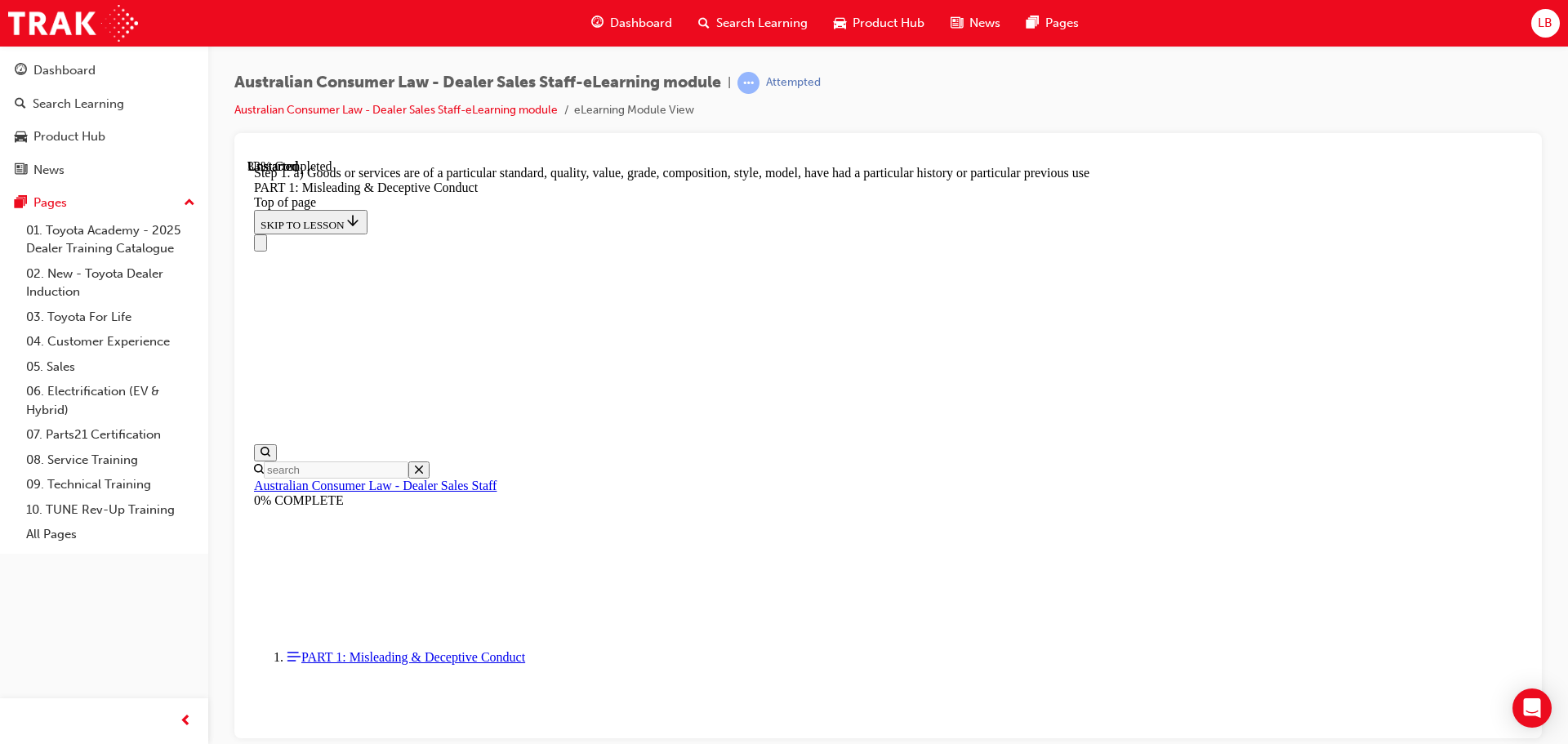
scroll to position [1877, 0]
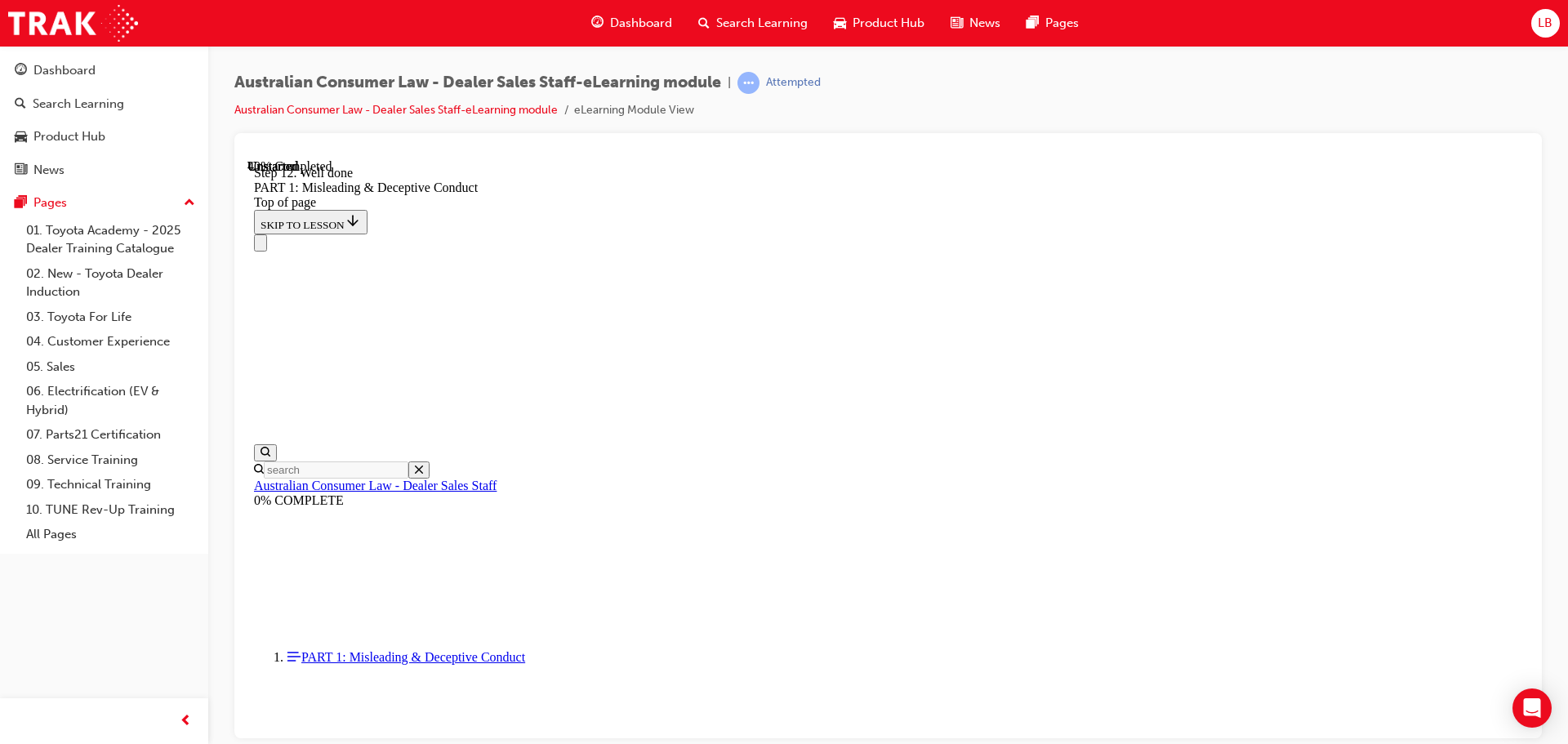
scroll to position [1877, 0]
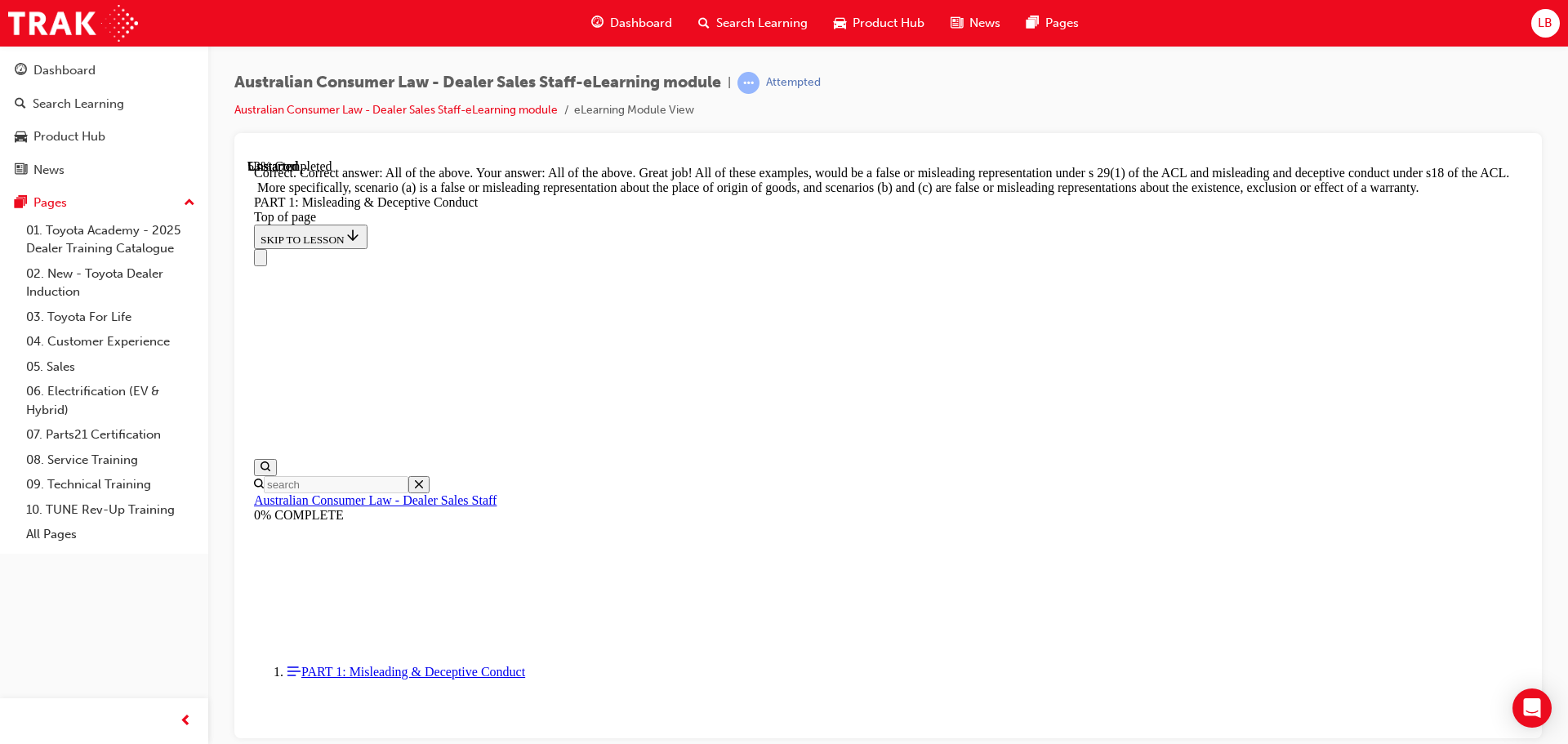
scroll to position [2815, 0]
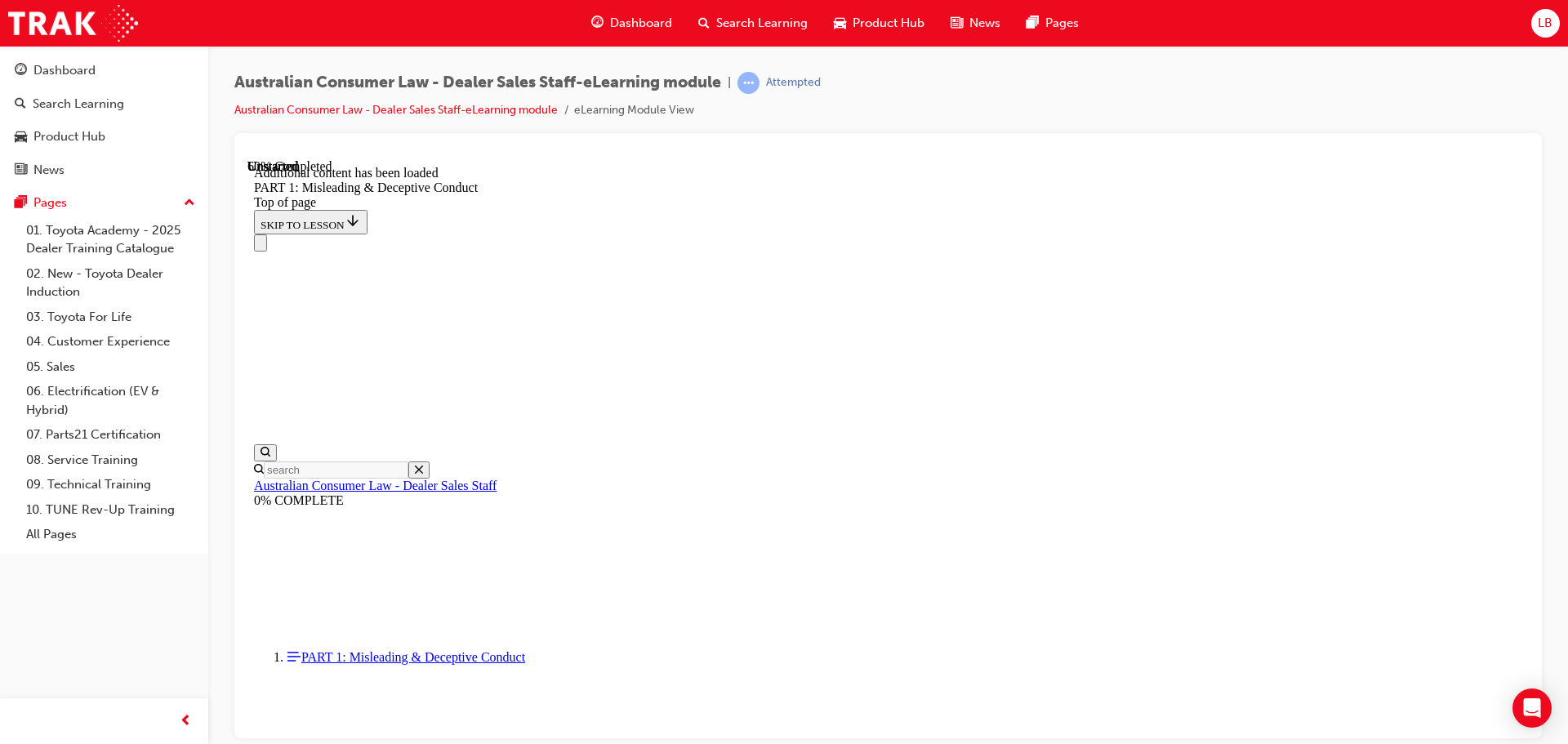
scroll to position [3255, 0]
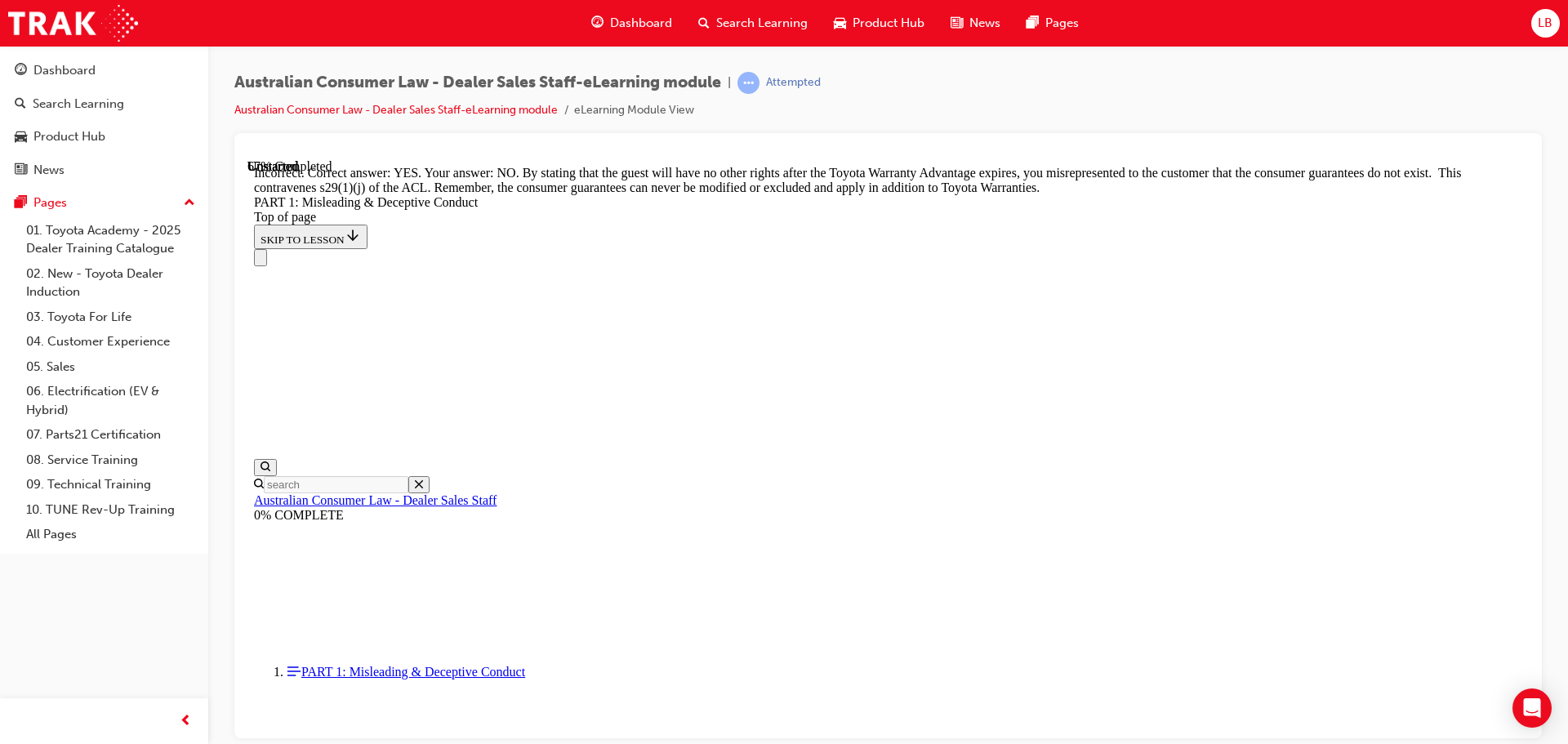
scroll to position [3602, 0]
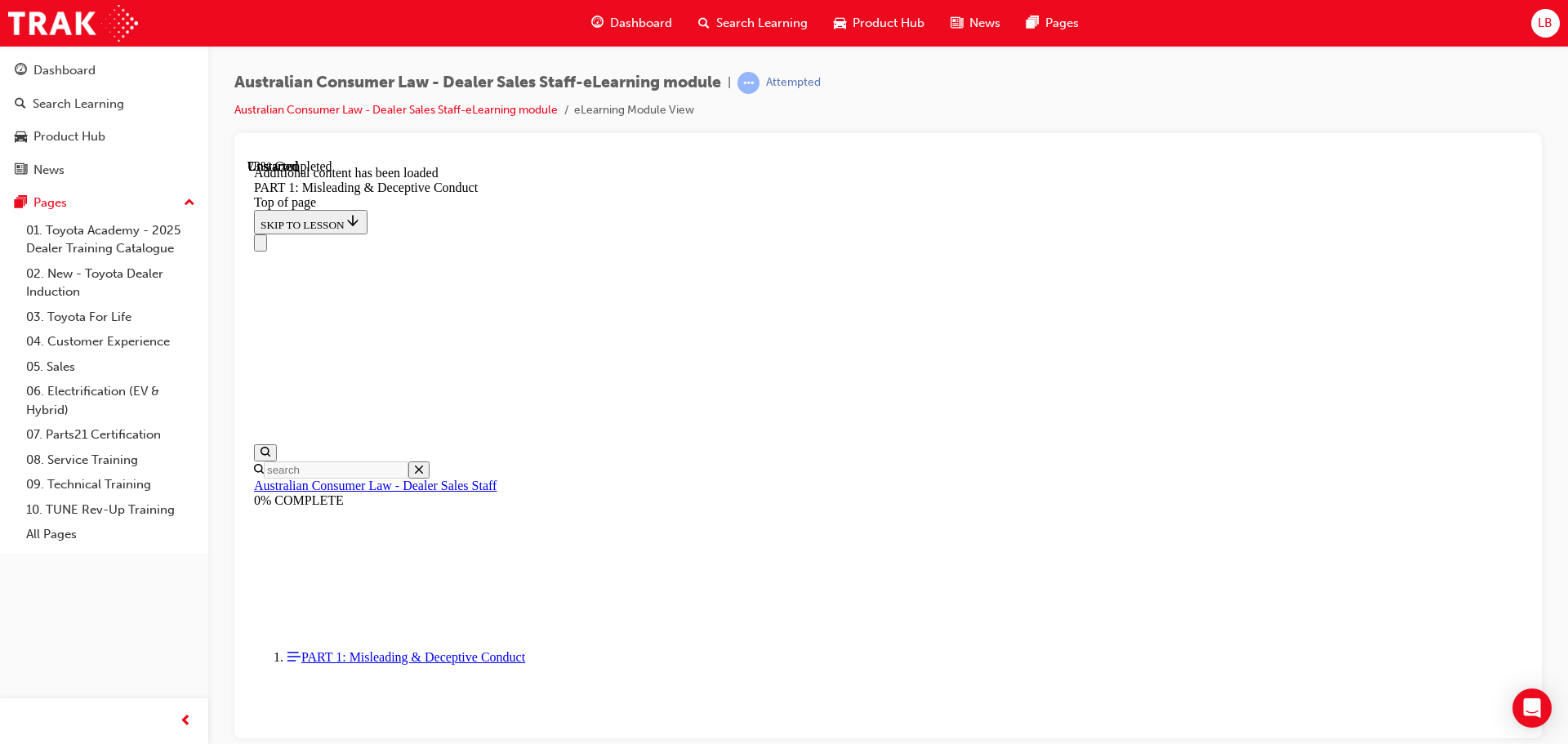
scroll to position [3988, 0]
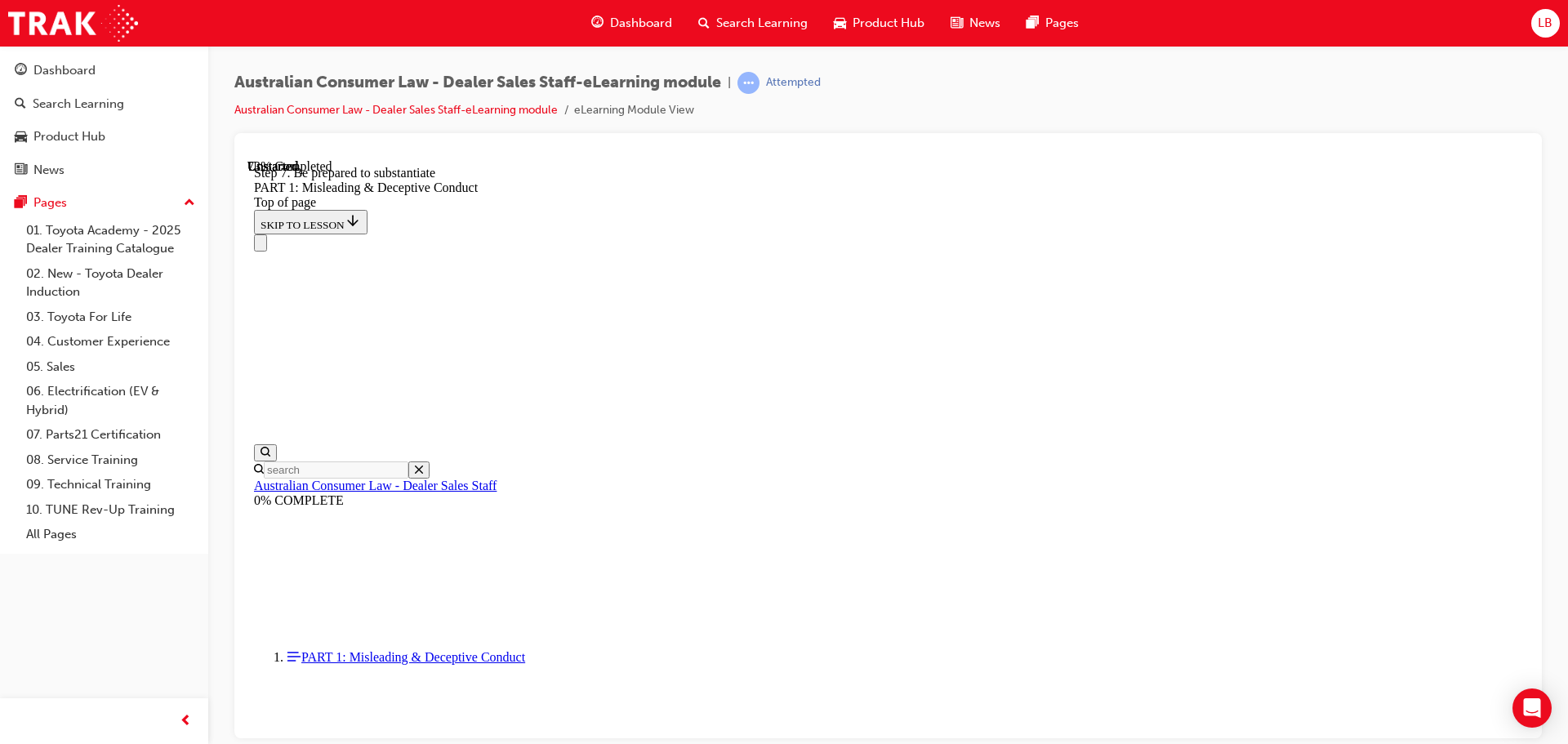
scroll to position [4026, 0]
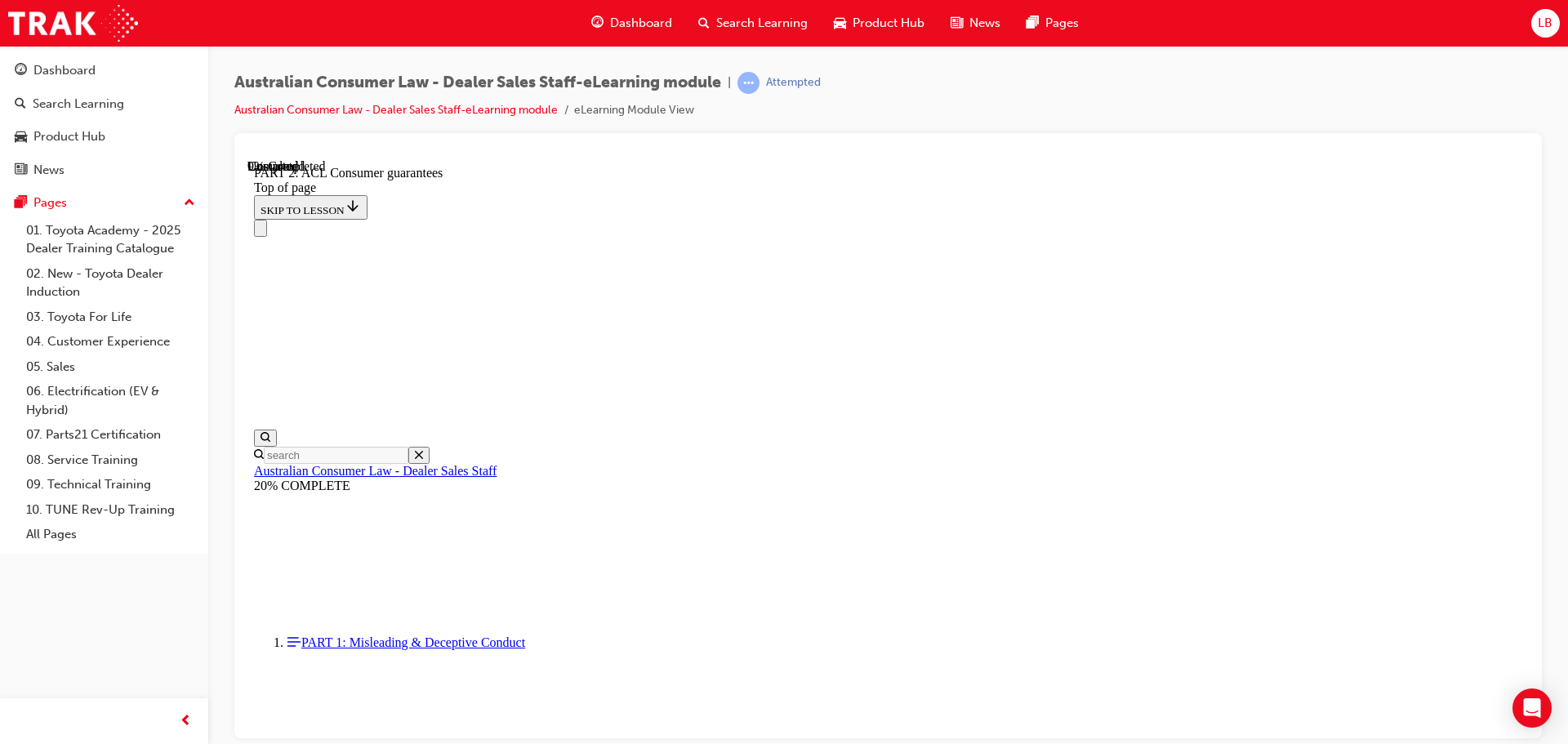
scroll to position [2694, 0]
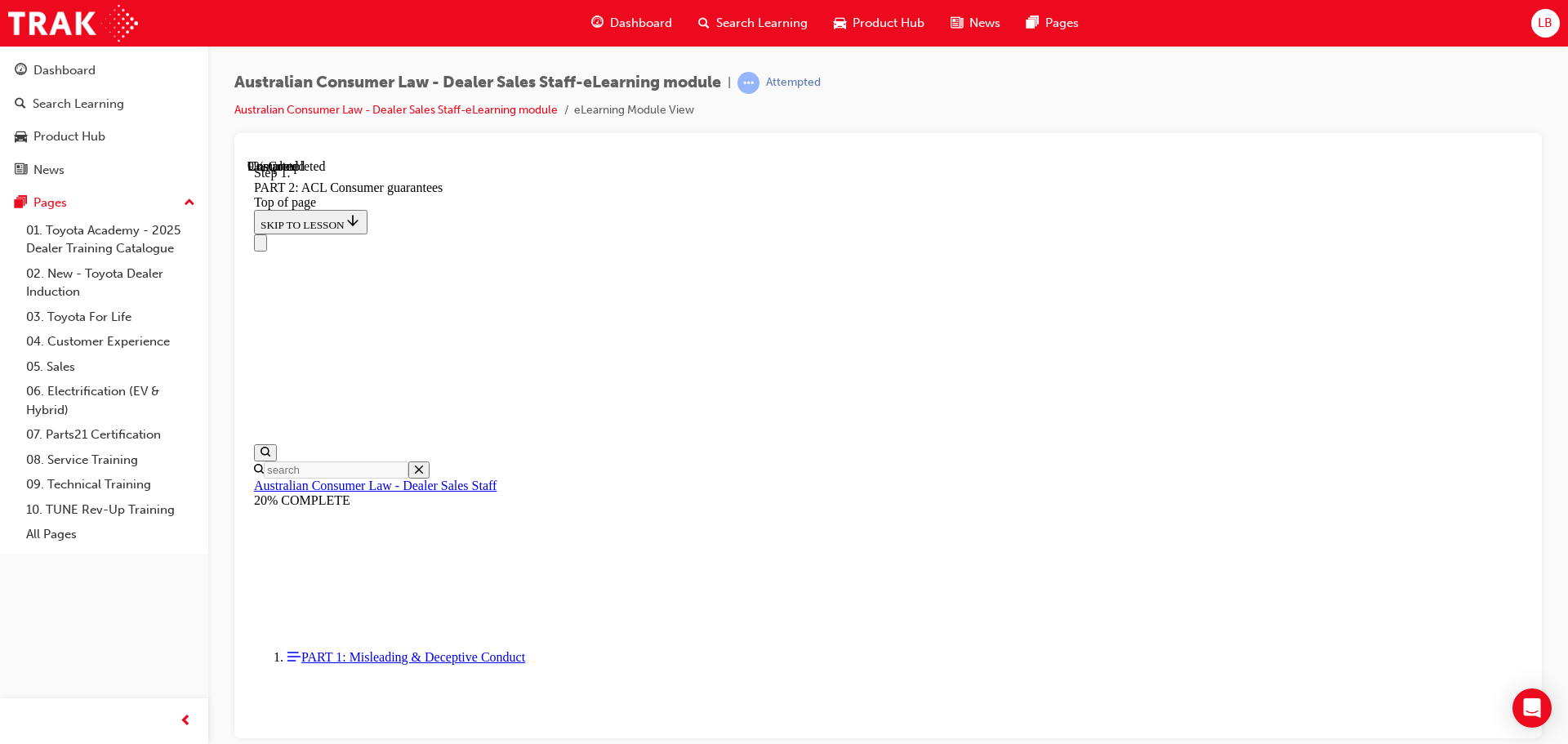
scroll to position [2646, 0]
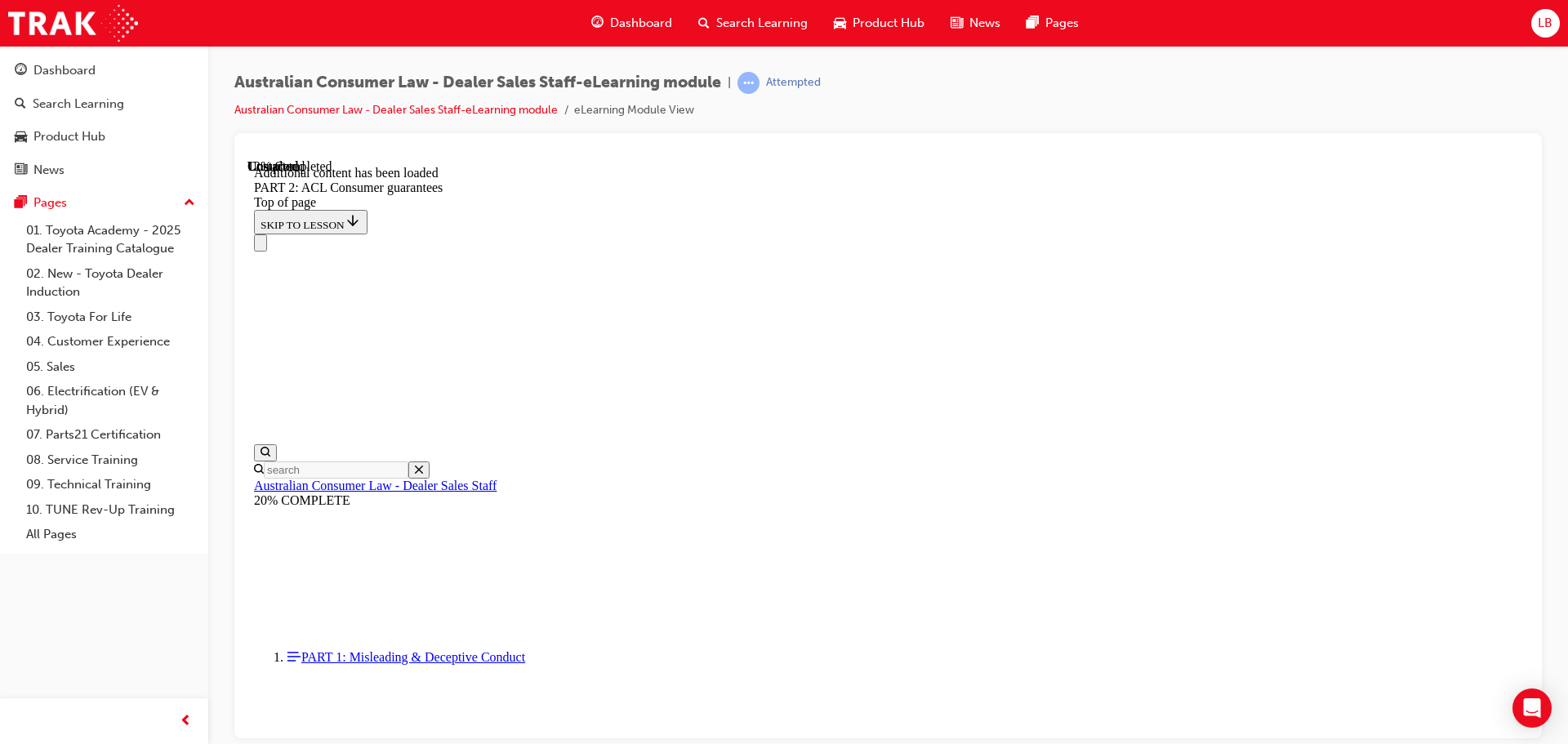
scroll to position [3086, 0]
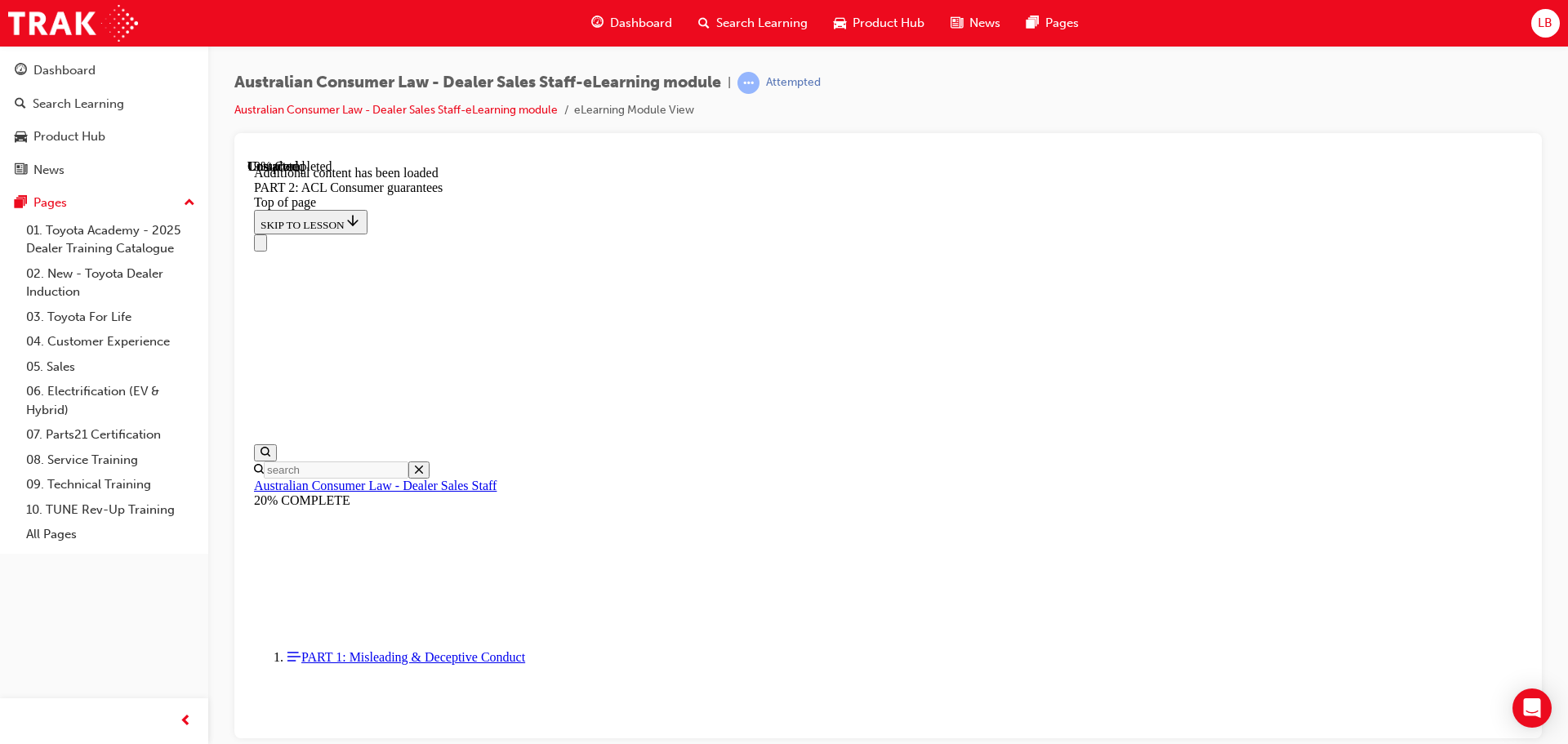
scroll to position [4017, 0]
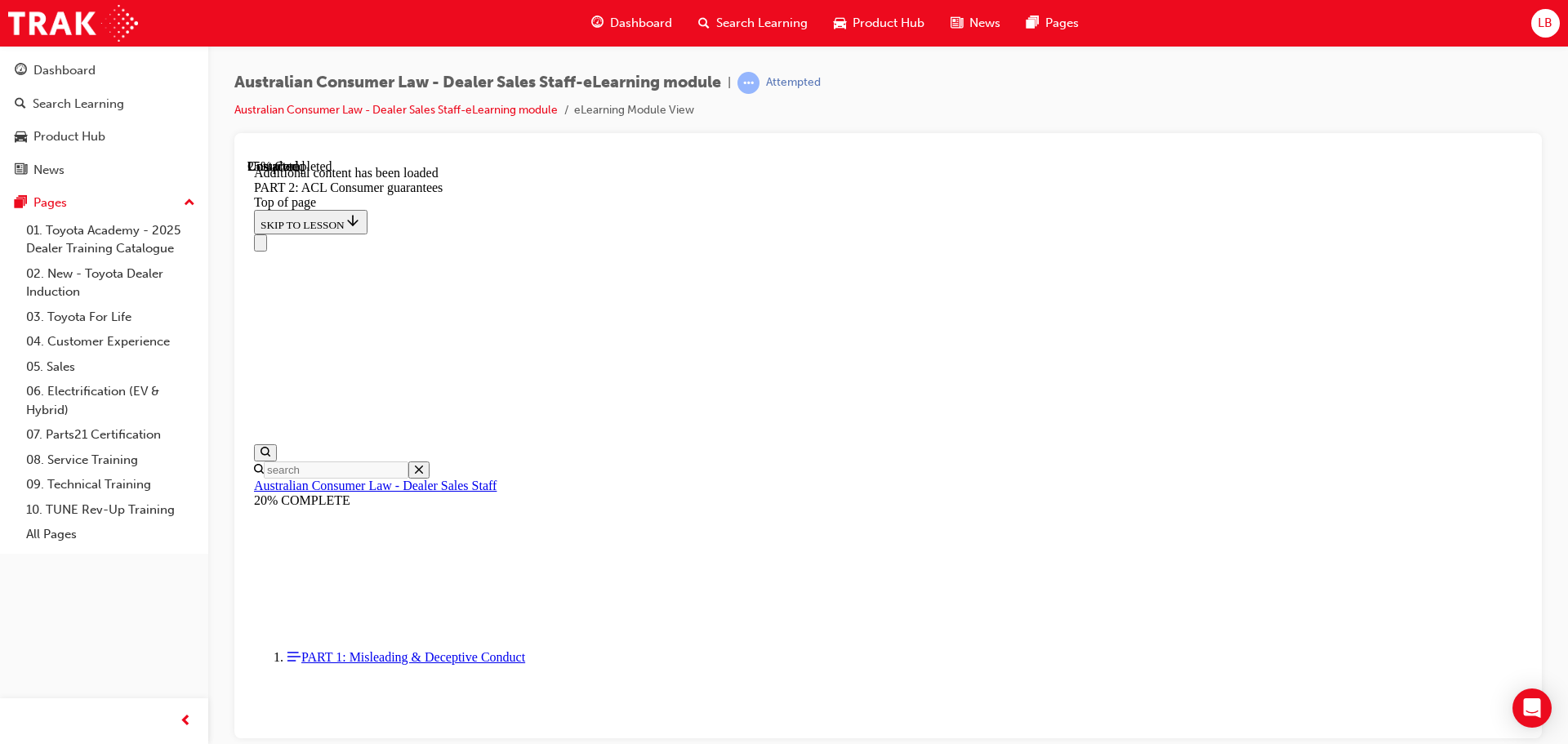
drag, startPoint x: 1364, startPoint y: 571, endPoint x: 1382, endPoint y: 582, distance: 21.1
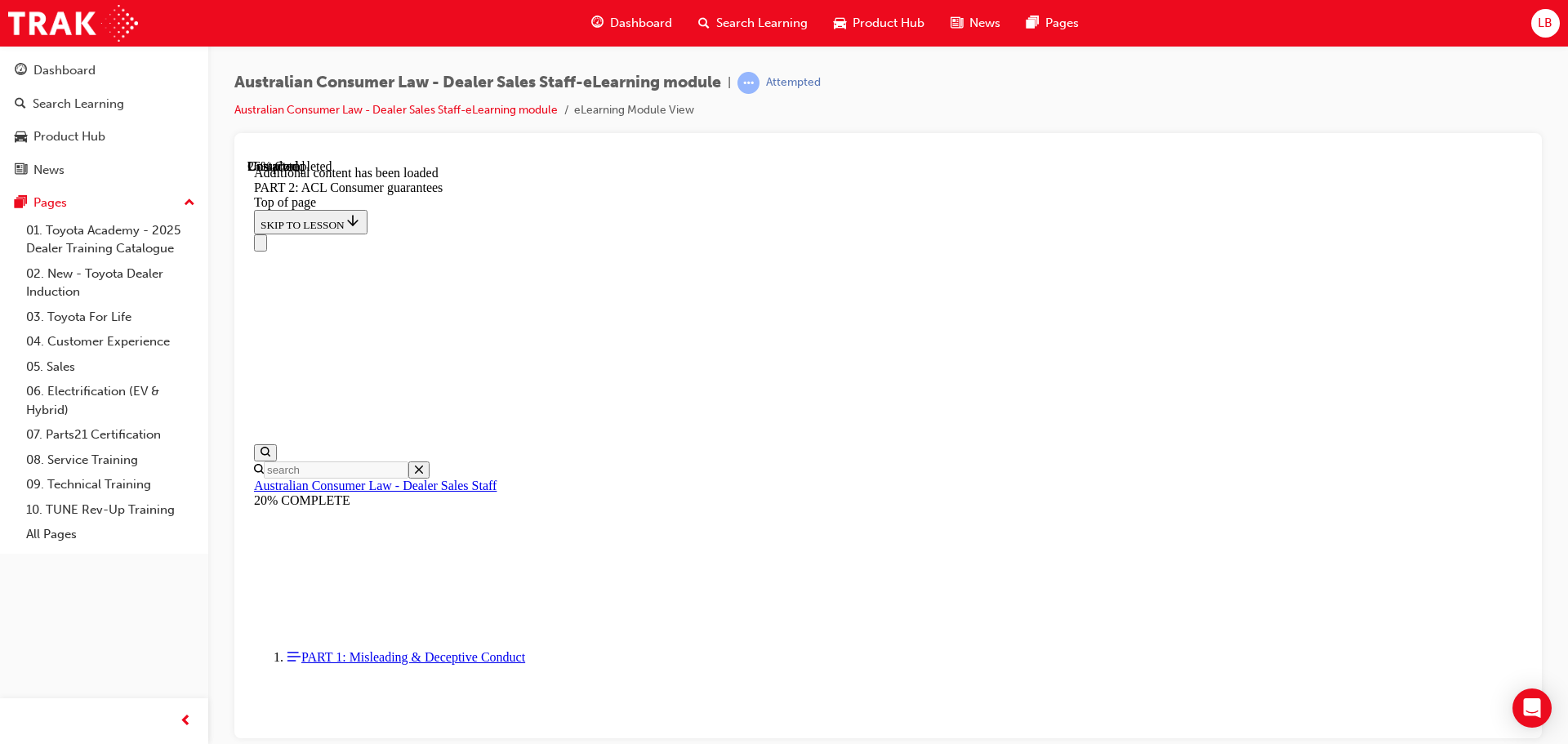
scroll to position [4845, 0]
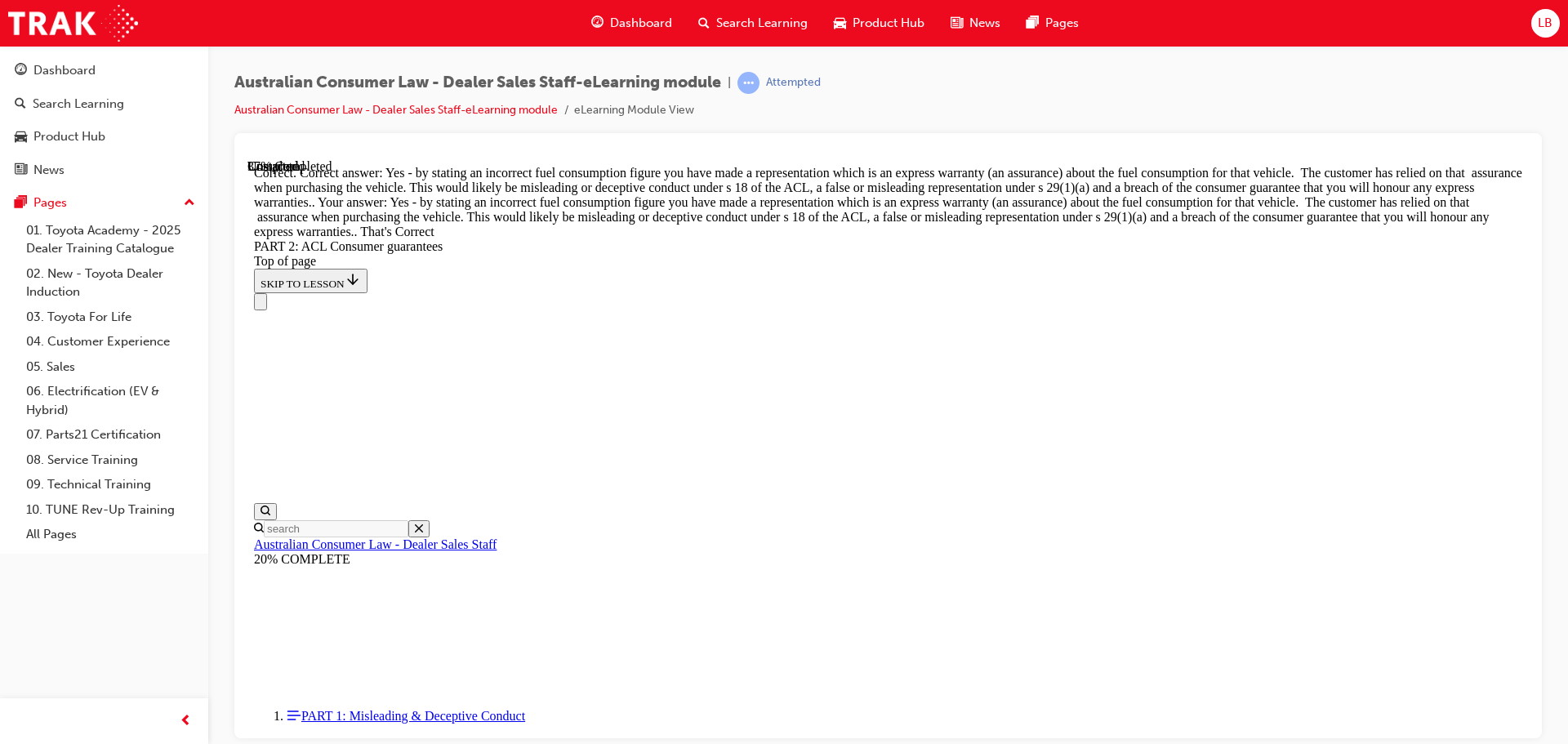
scroll to position [7457, 0]
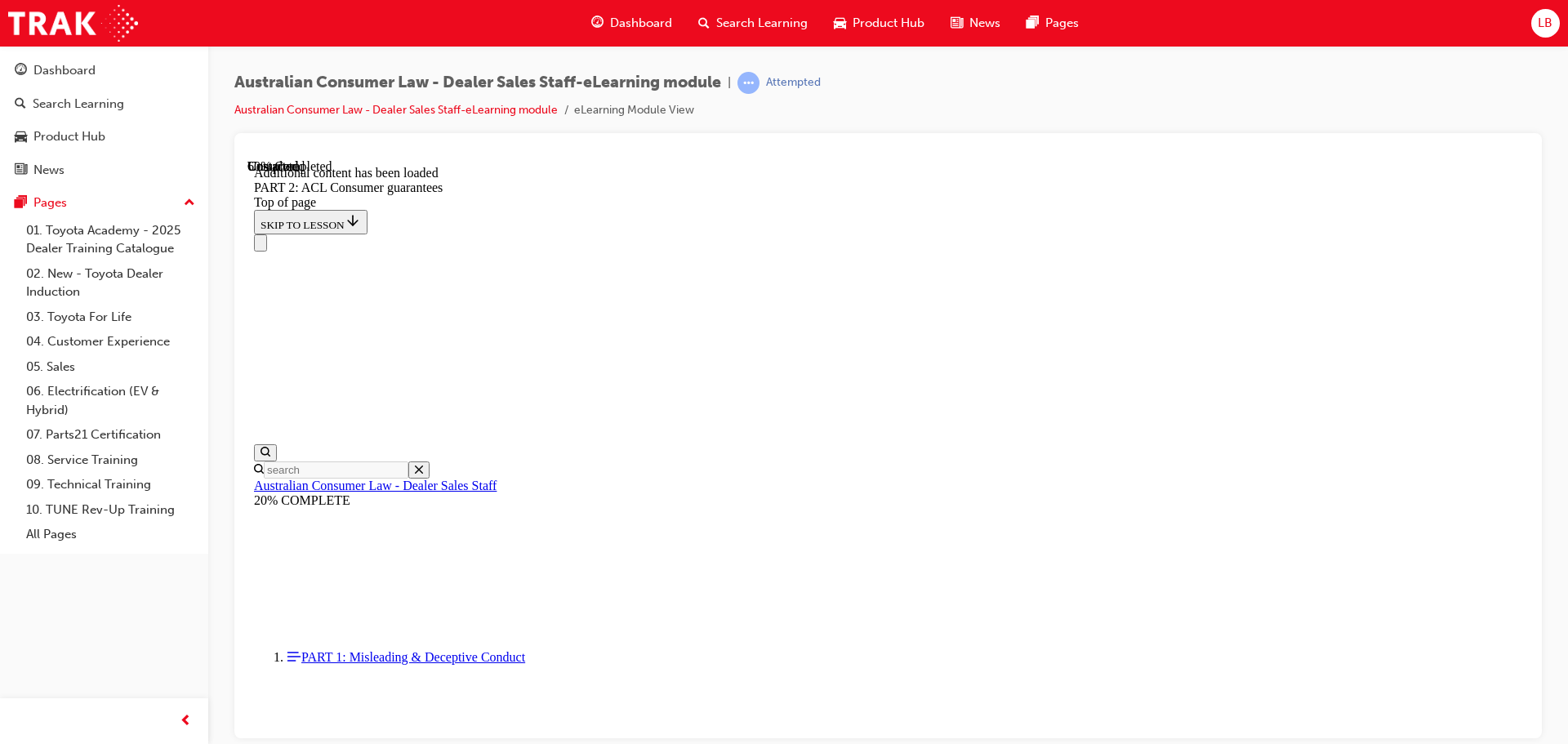
scroll to position [10067, 0]
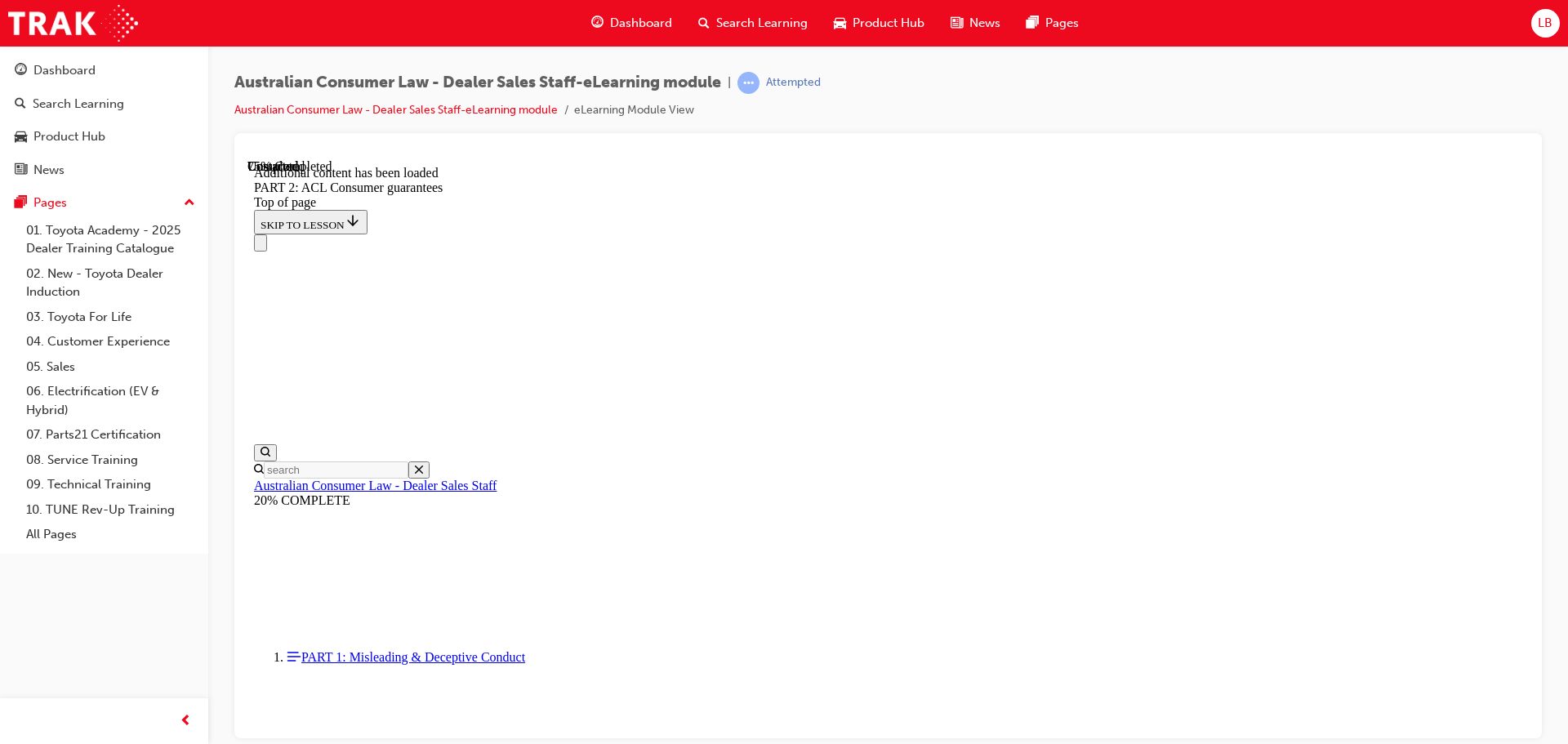
scroll to position [13686, 0]
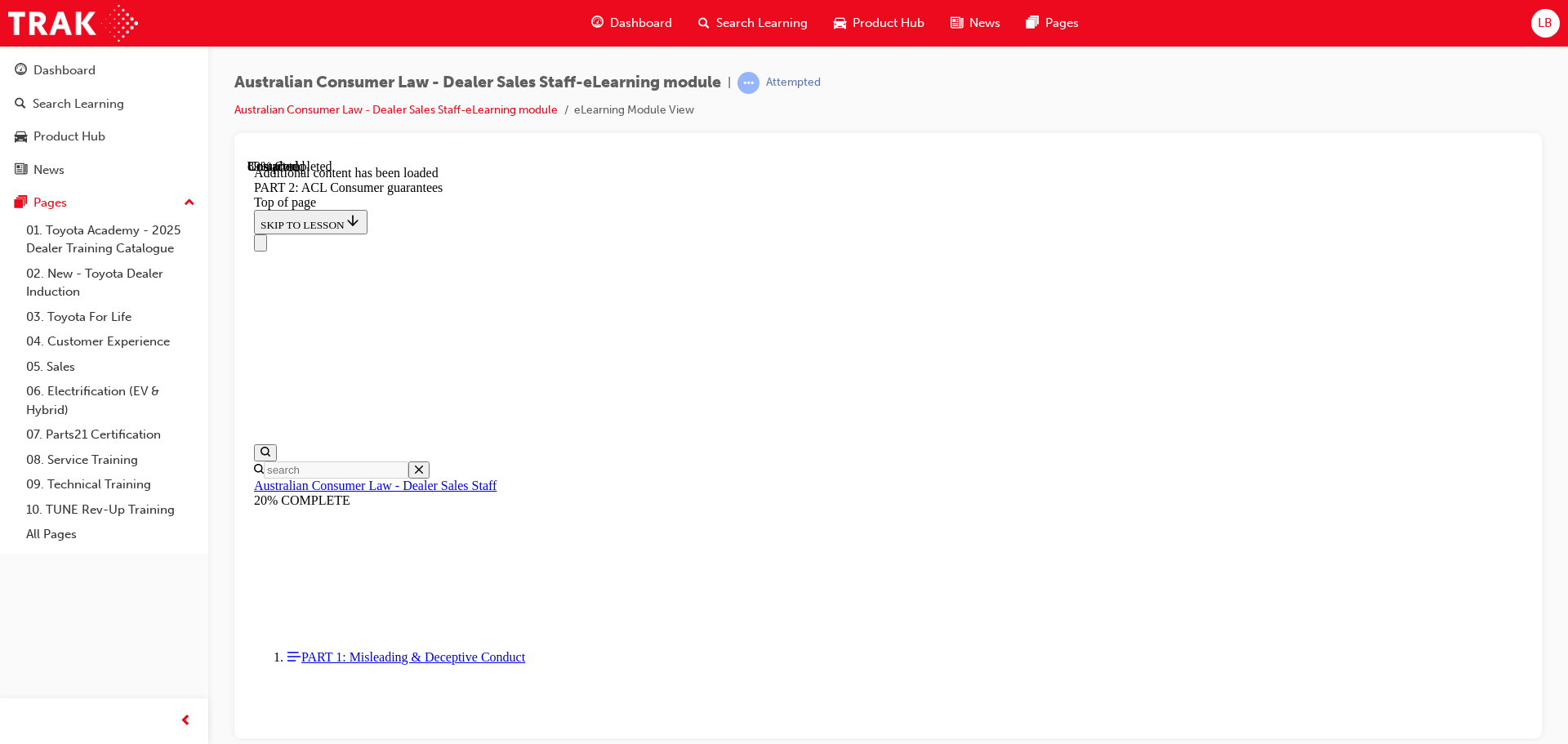
scroll to position [17896, 0]
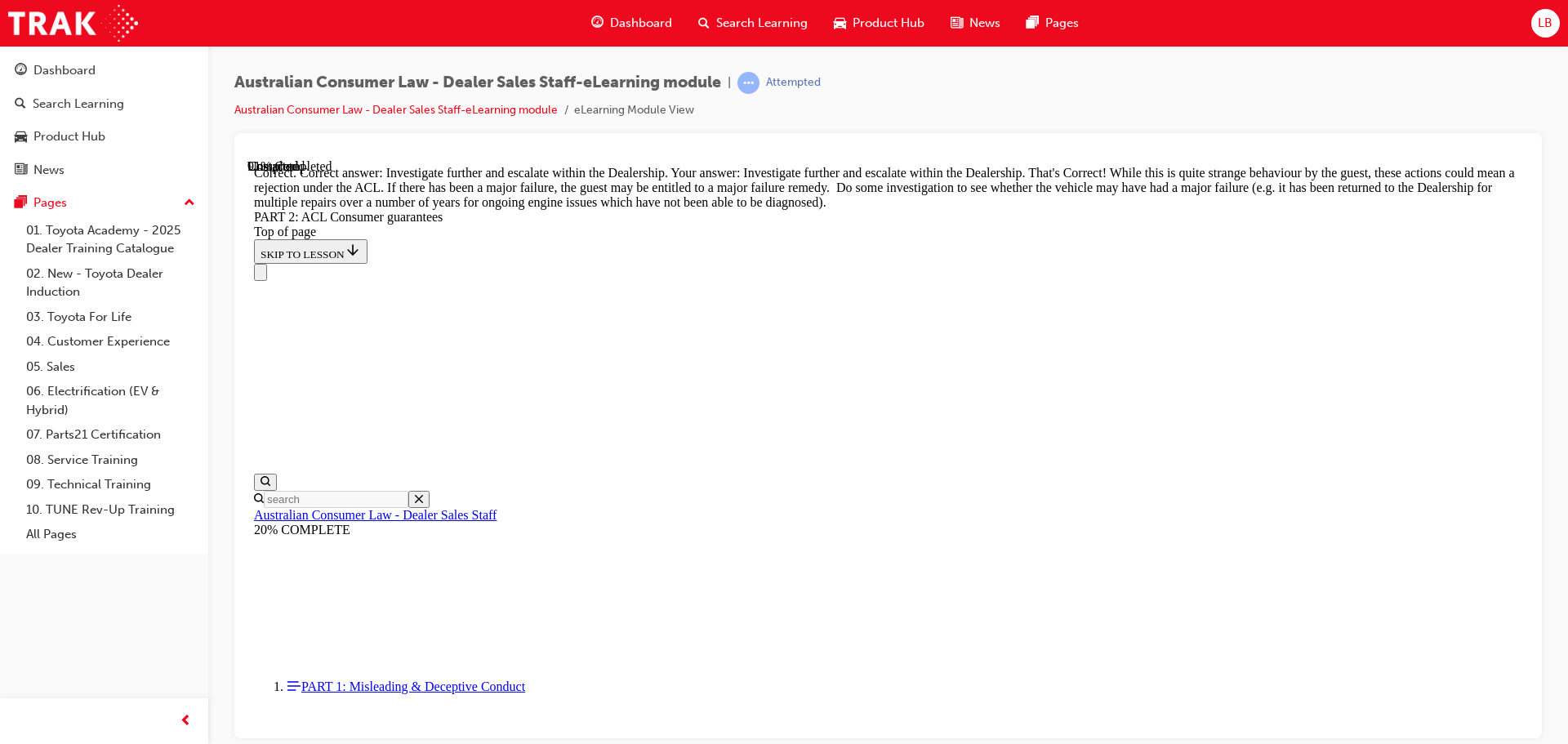
scroll to position [18210, 0]
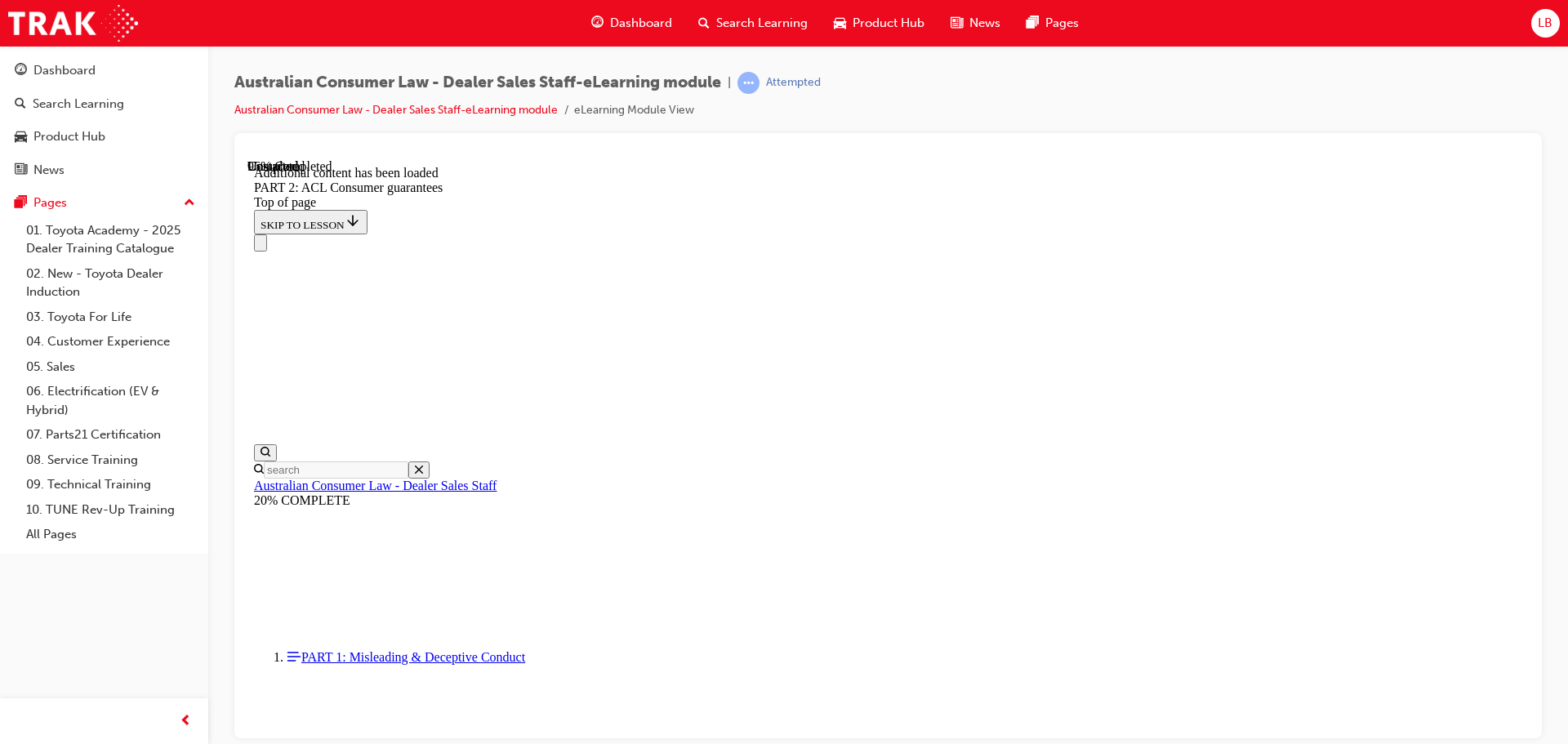
scroll to position [19595, 0]
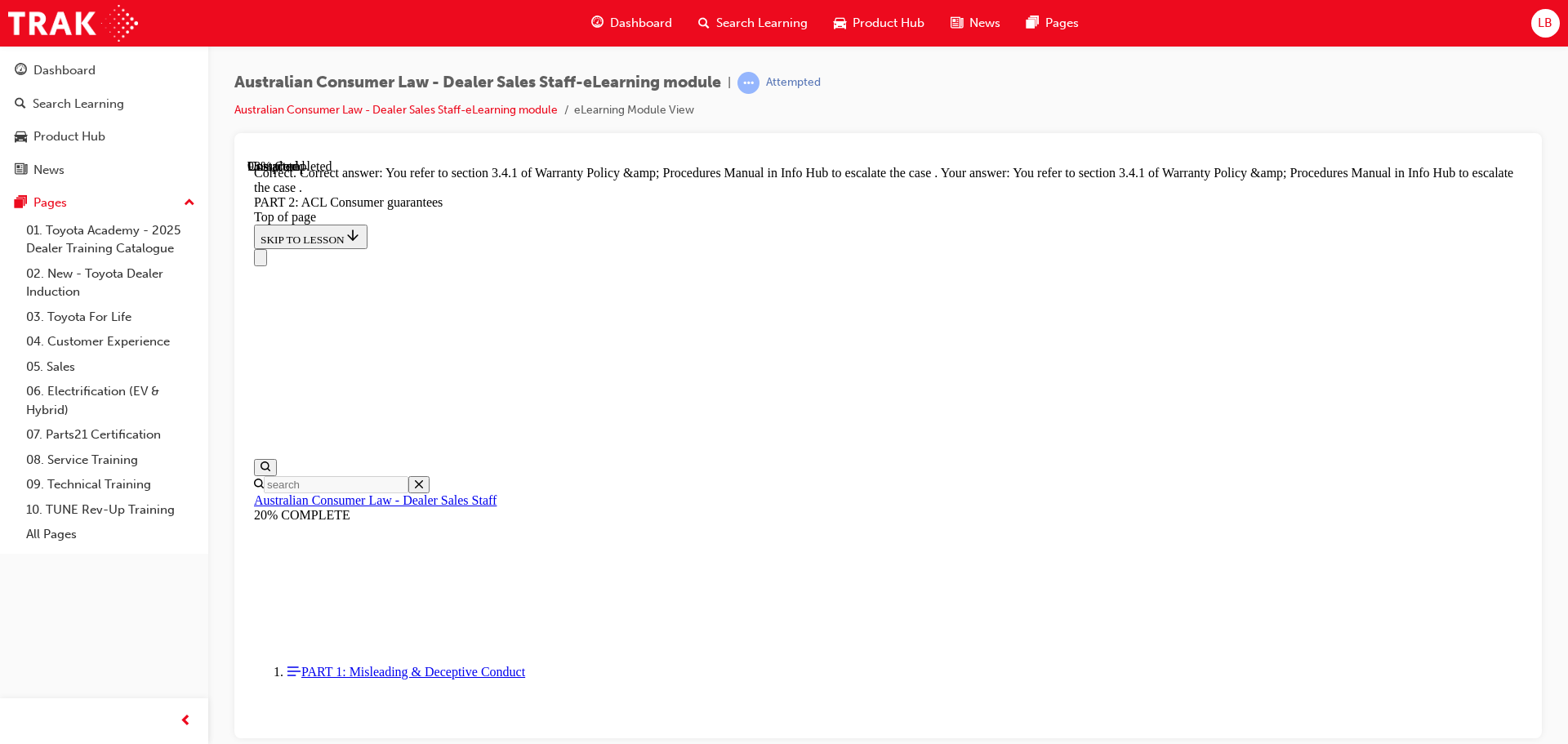
scroll to position [20511, 0]
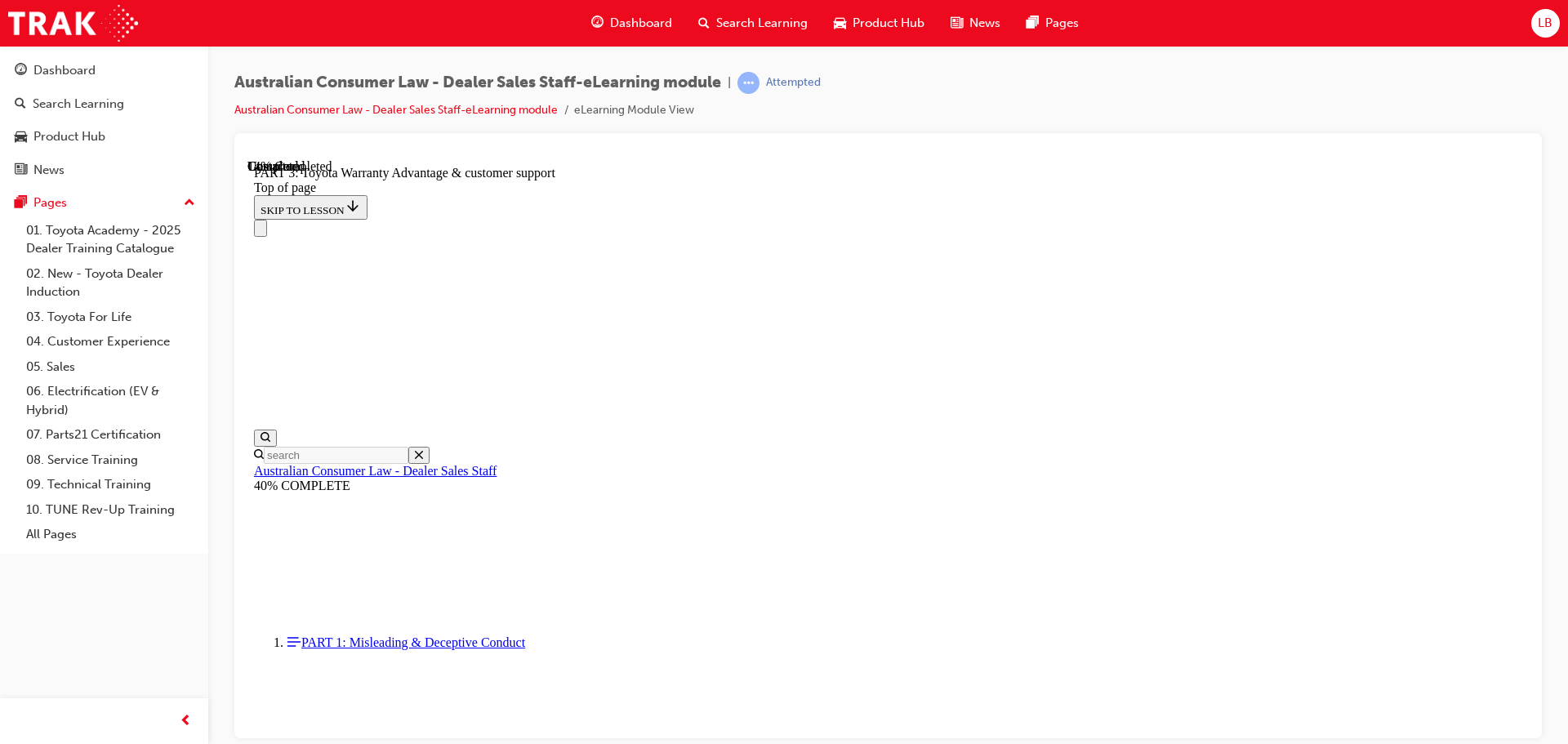
scroll to position [1111, 0]
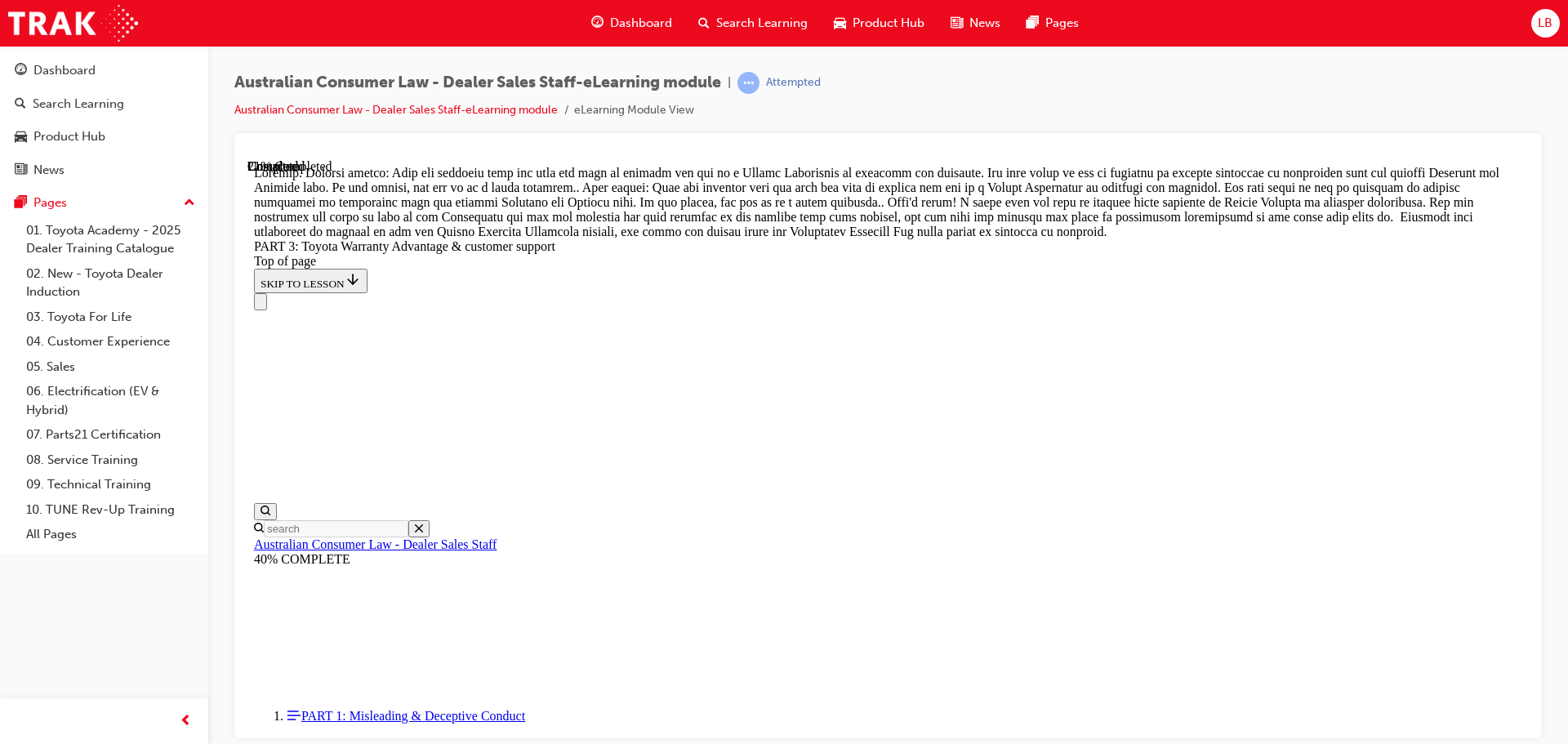
scroll to position [1499, 0]
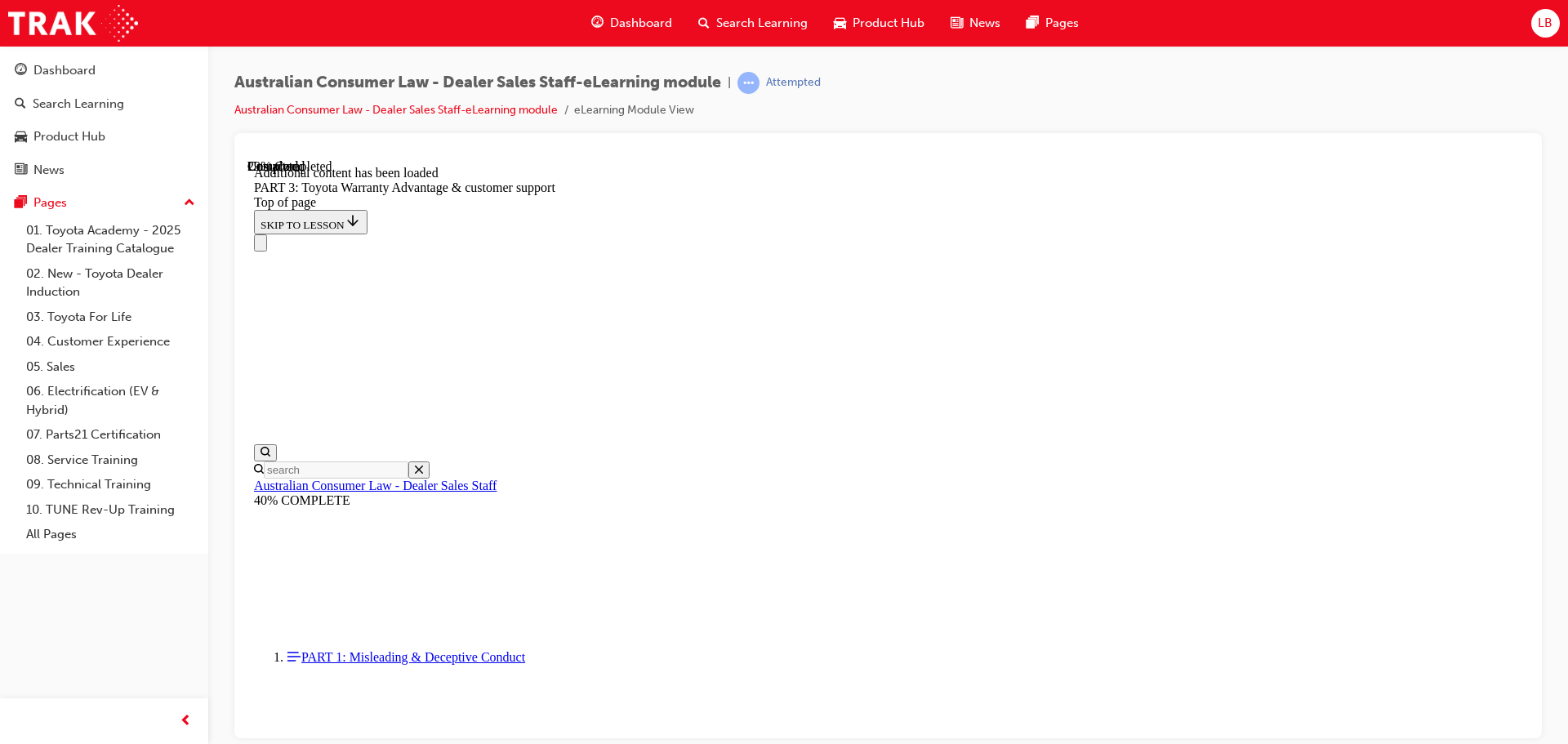
scroll to position [1987, 0]
drag, startPoint x: 769, startPoint y: 443, endPoint x: 792, endPoint y: 455, distance: 25.9
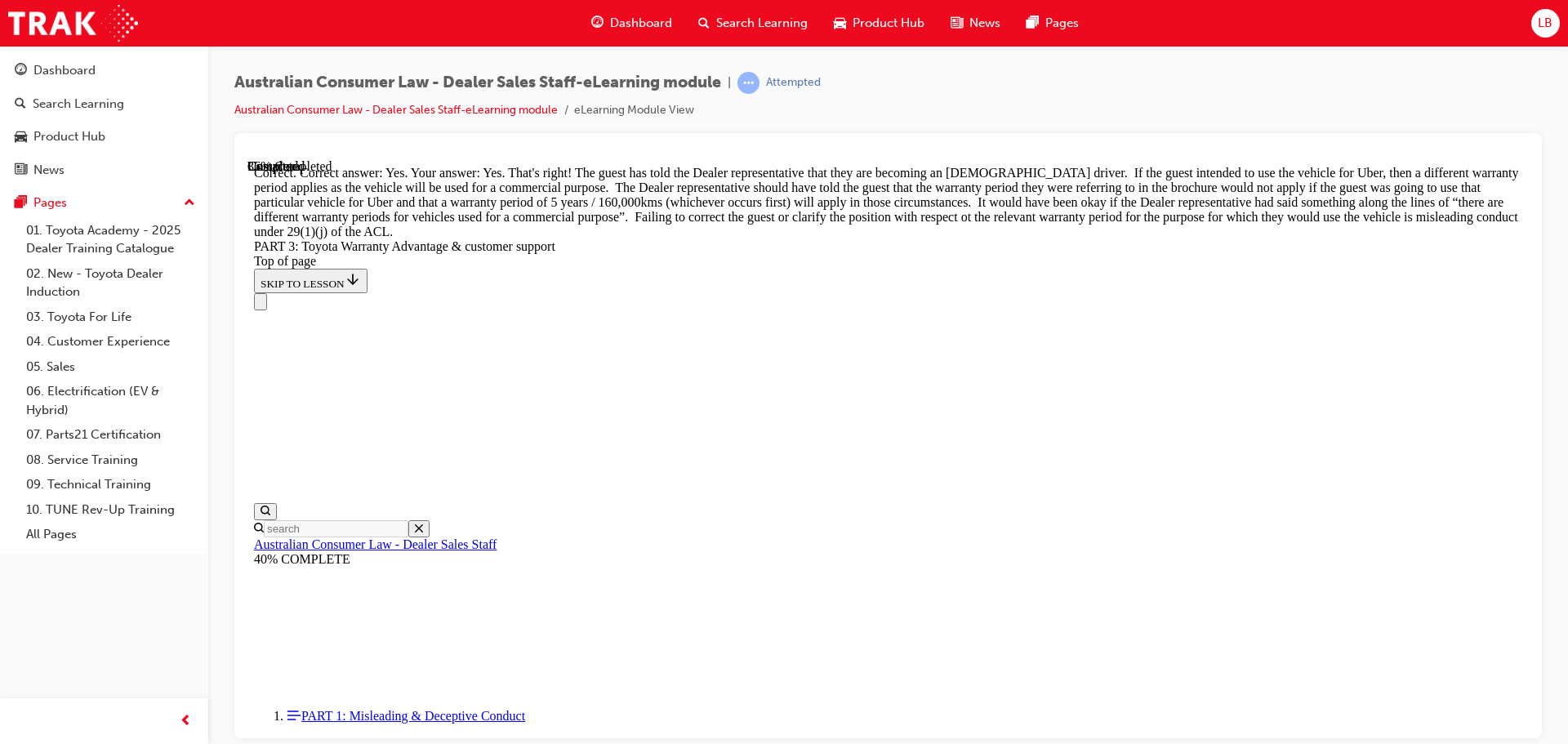
scroll to position [2313, 0]
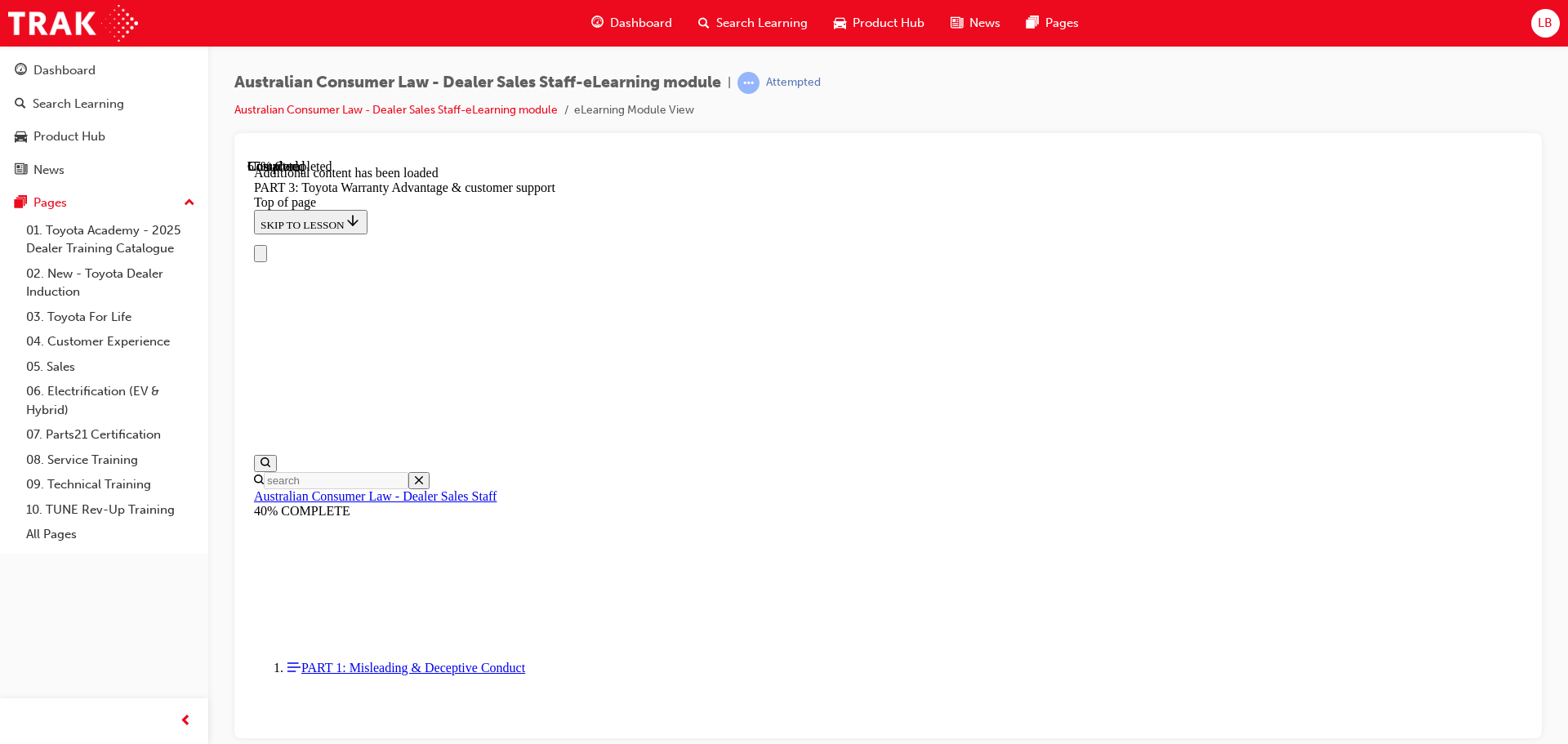
scroll to position [0, 0]
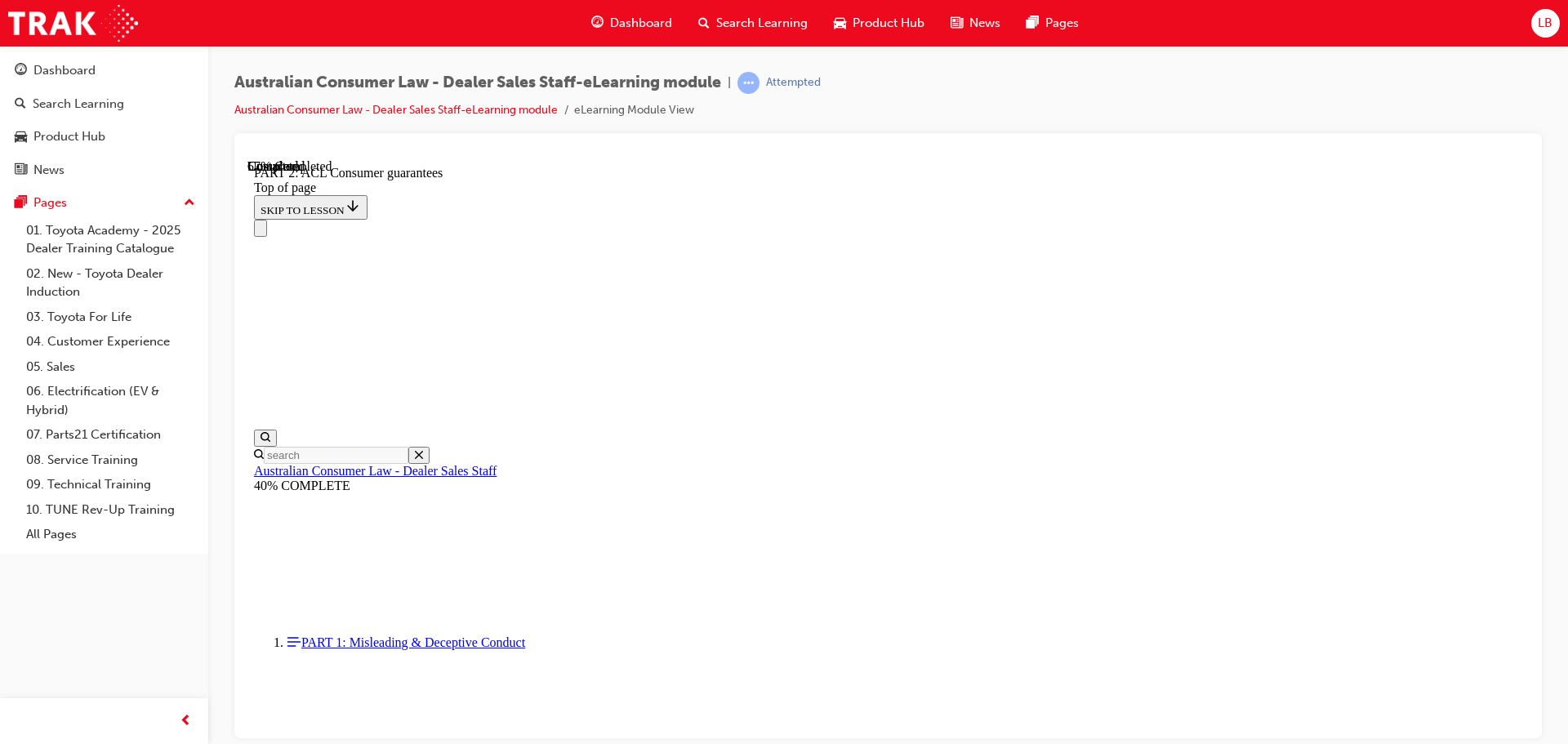
scroll to position [1959, 0]
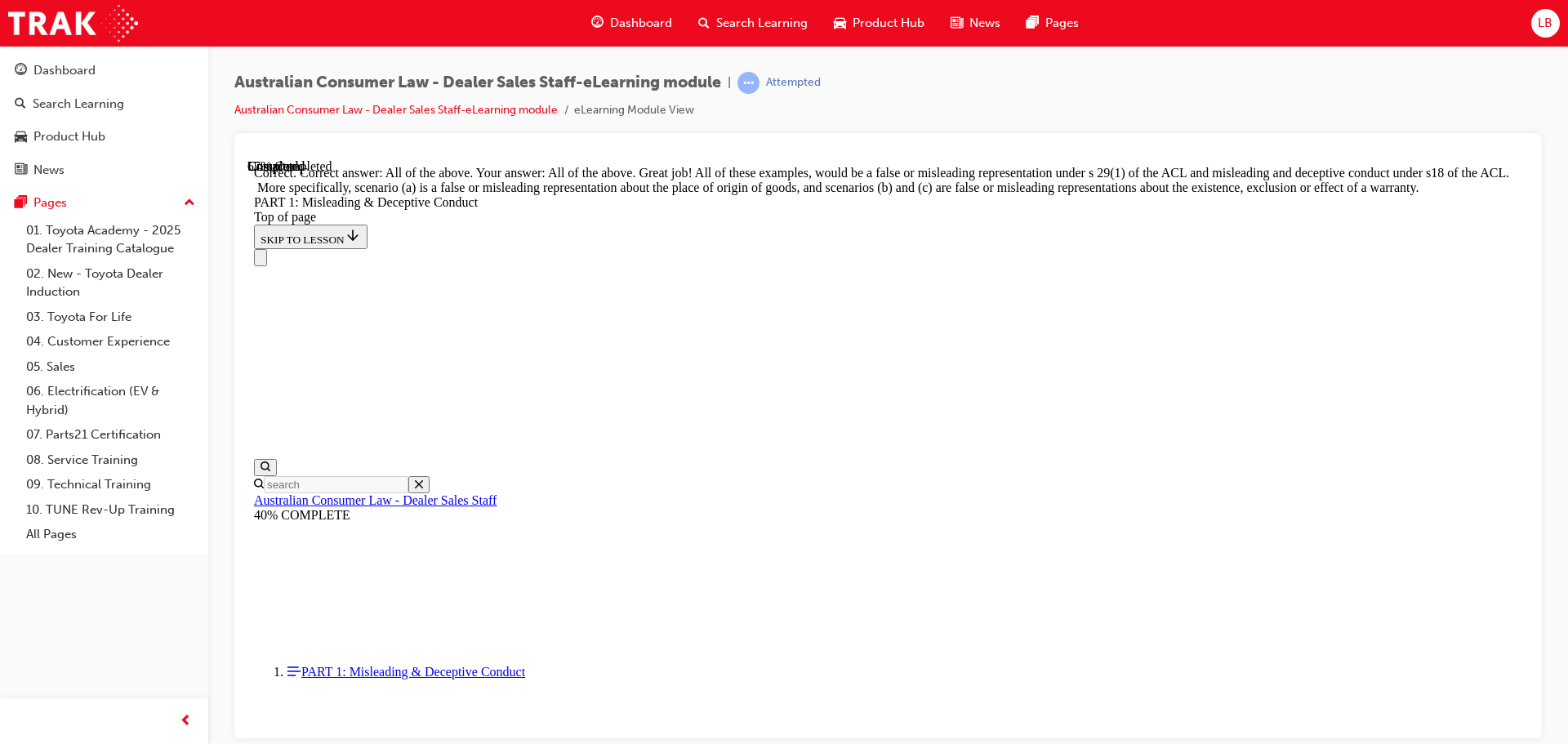
scroll to position [3346, 0]
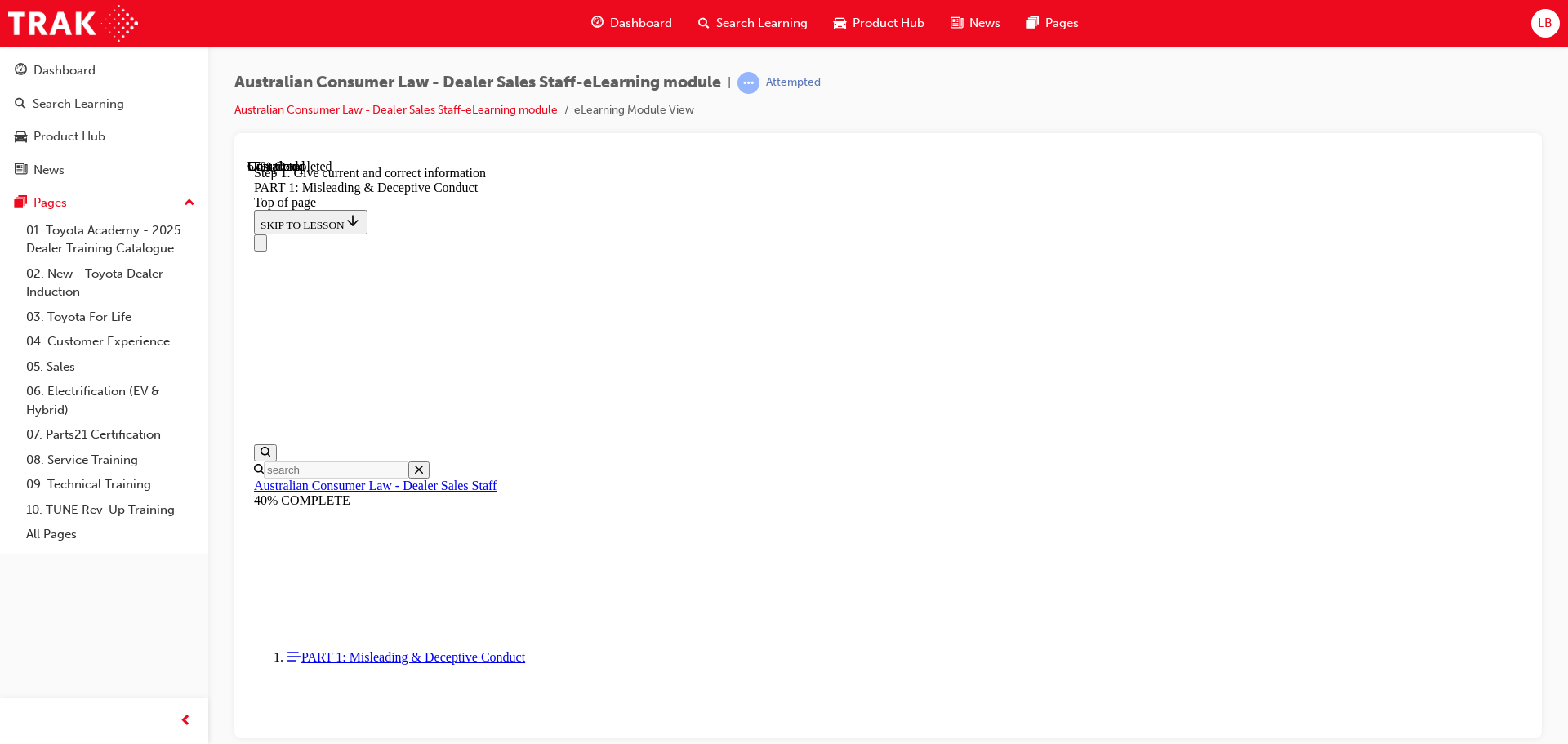
scroll to position [4034, 0]
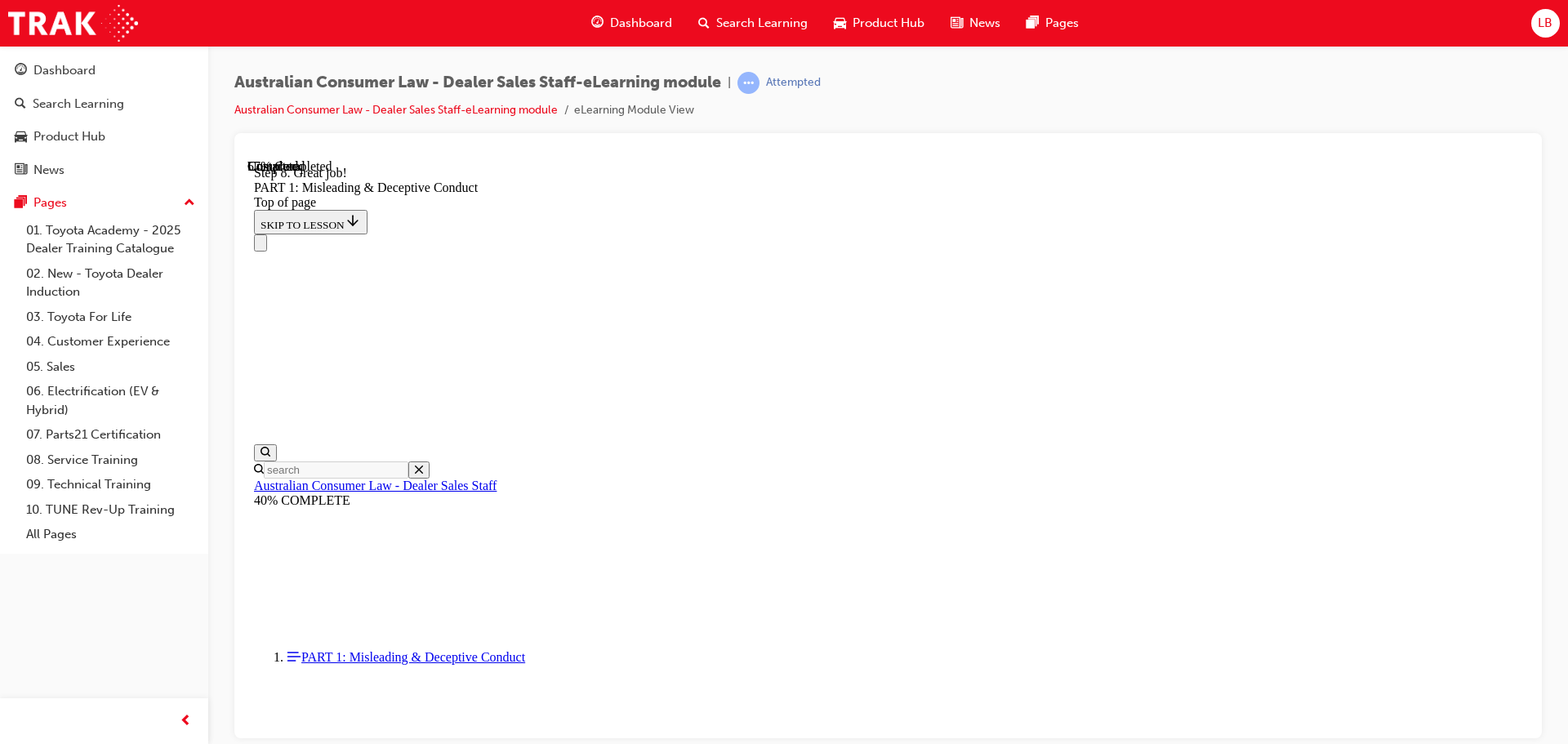
scroll to position [4465, 0]
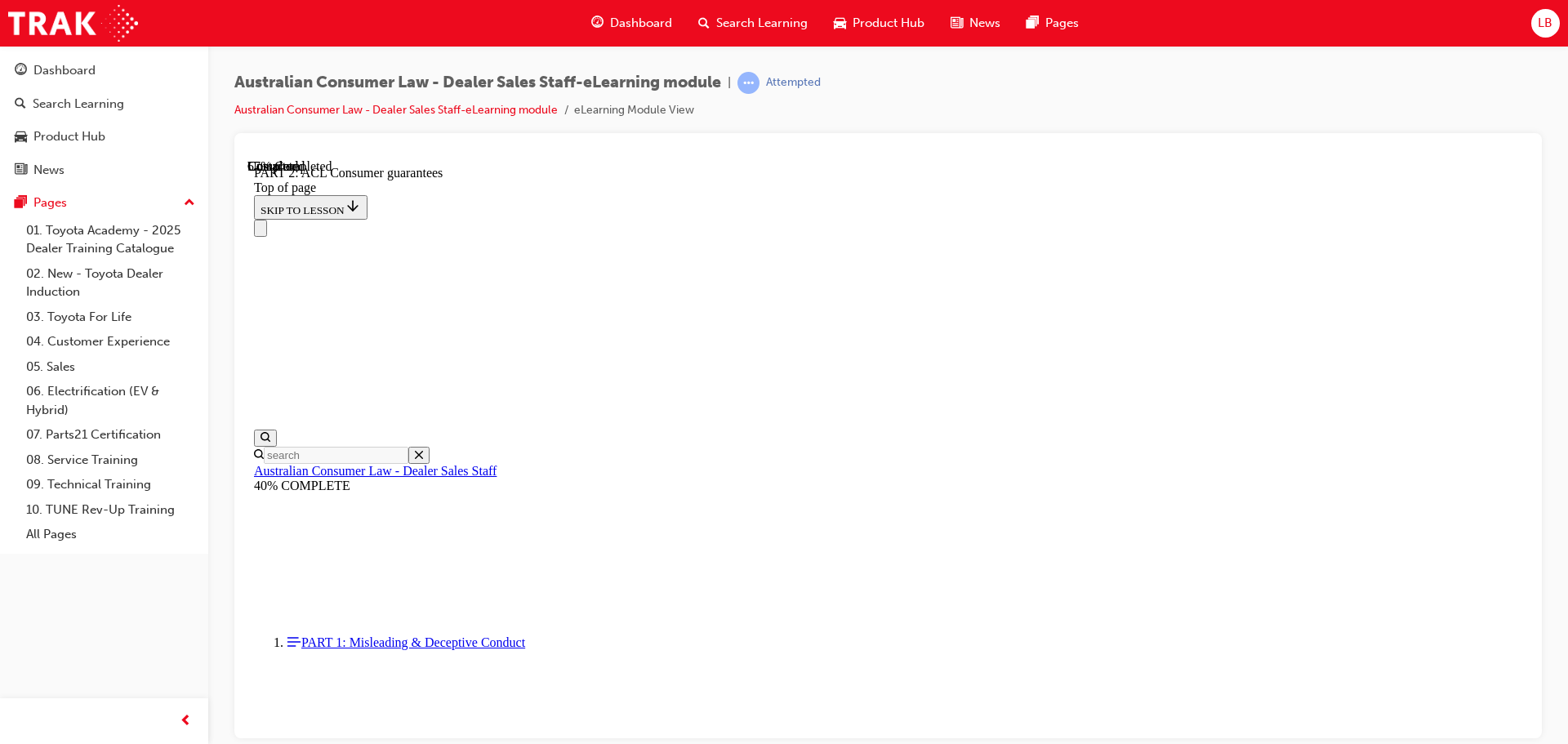
scroll to position [2499, 0]
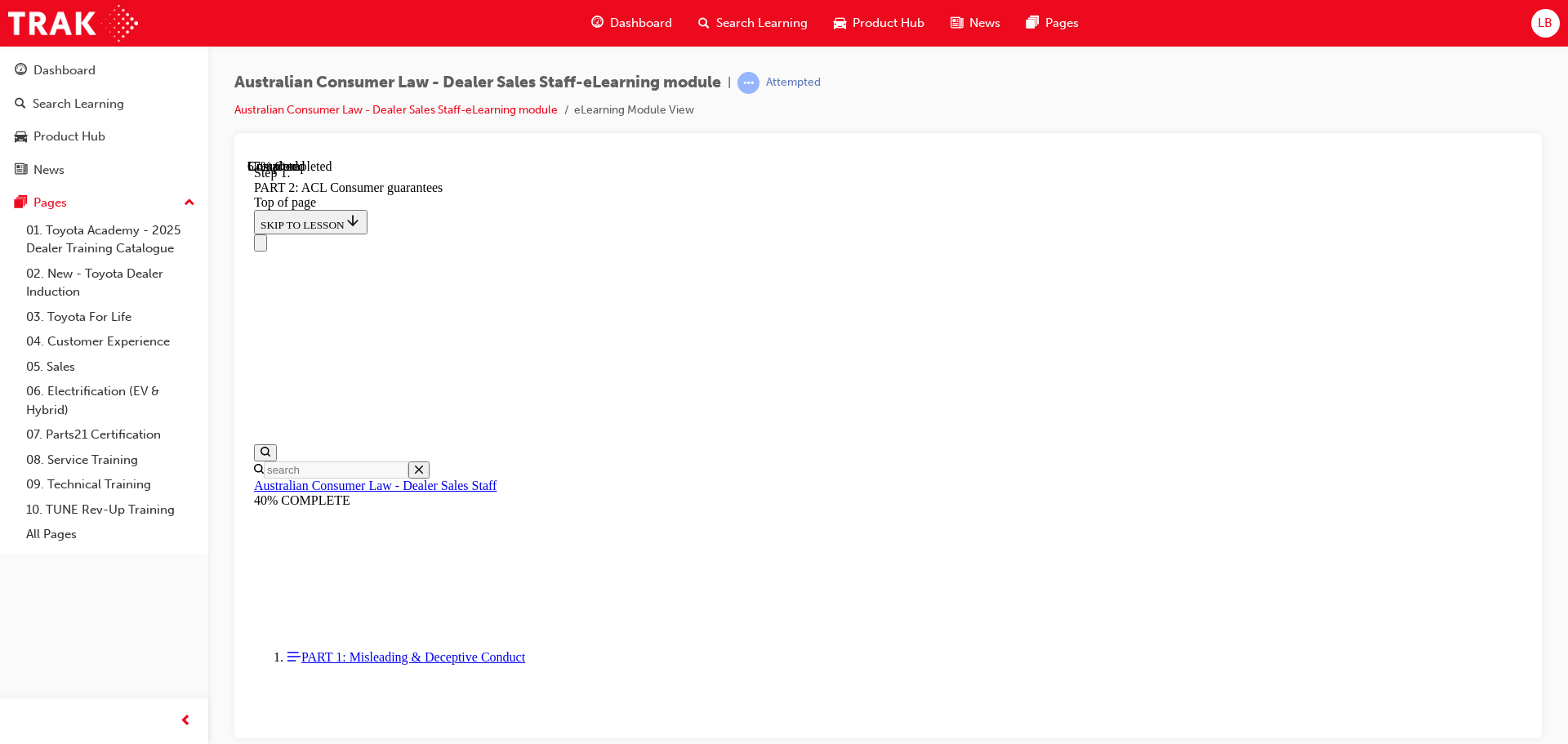
scroll to position [2646, 0]
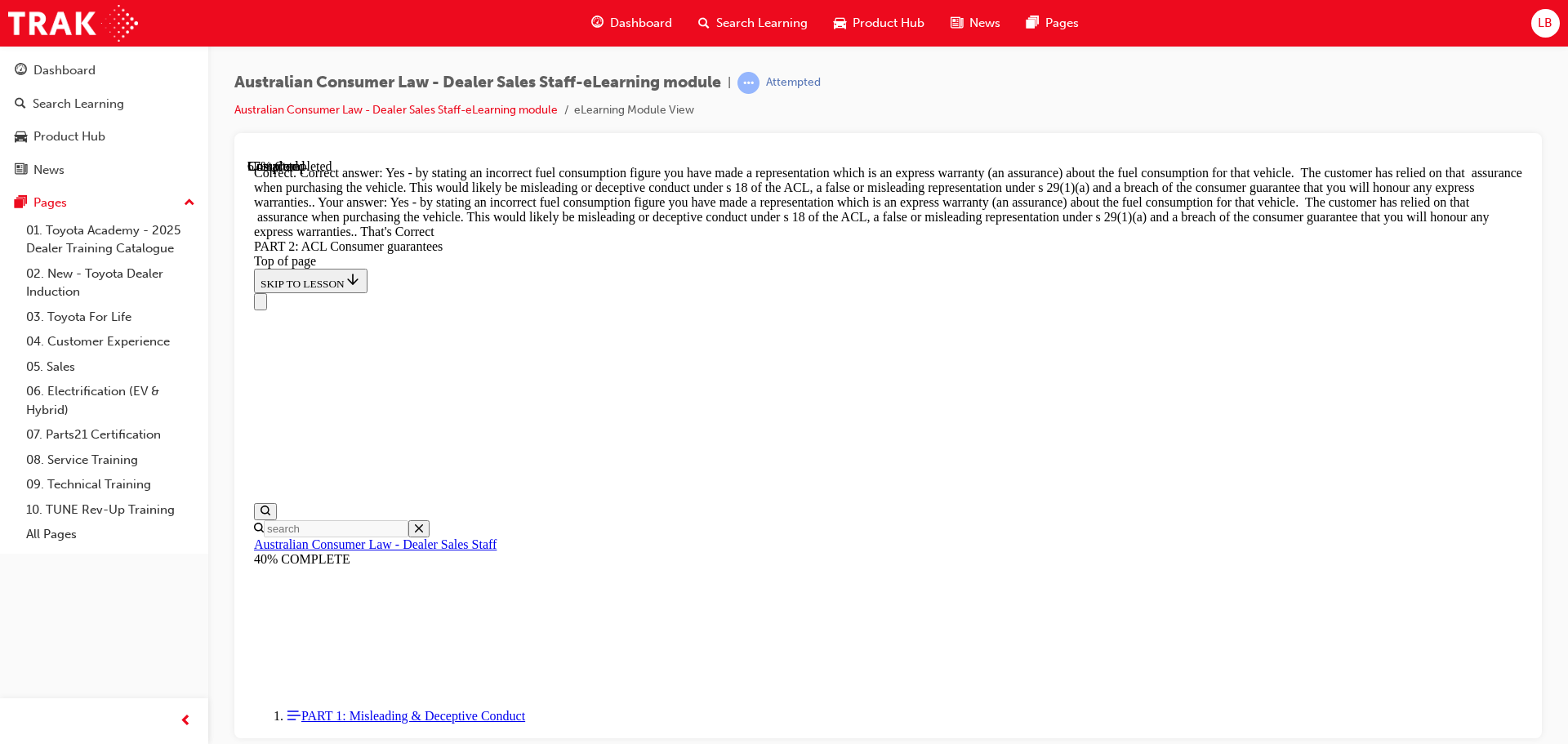
scroll to position [10069, 0]
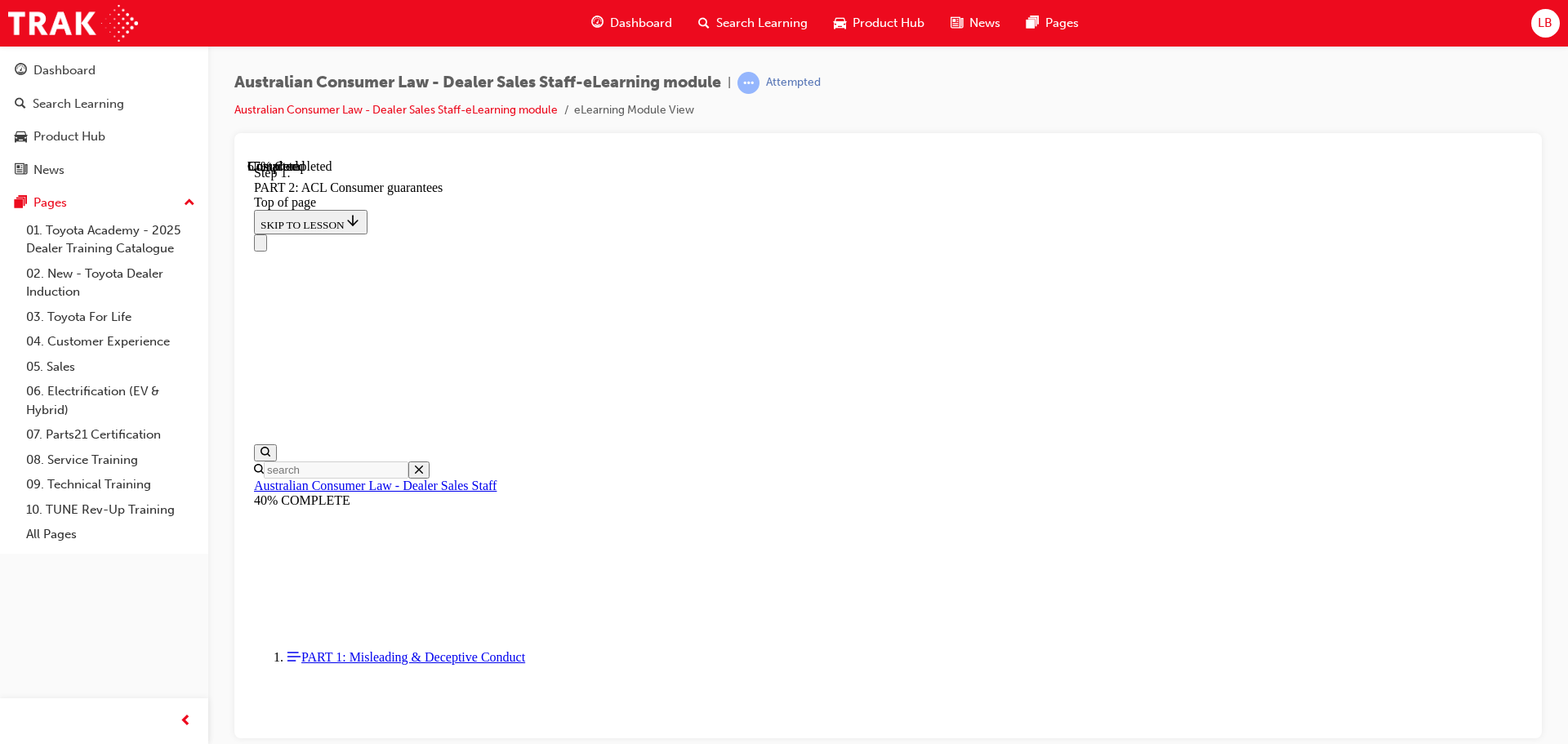
scroll to position [10175, 0]
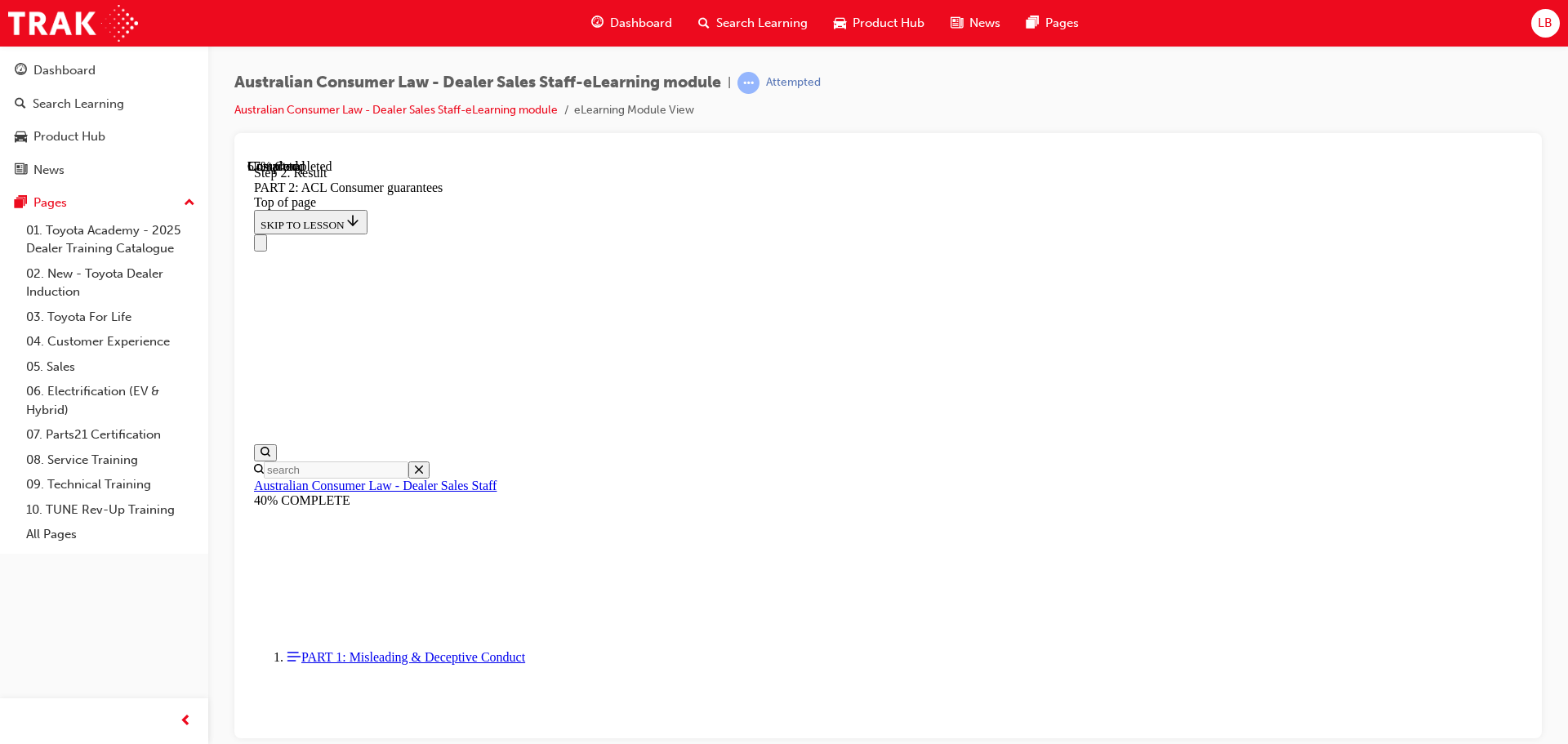
drag, startPoint x: 709, startPoint y: 245, endPoint x: 723, endPoint y: 246, distance: 14.0
drag, startPoint x: 999, startPoint y: 313, endPoint x: 1076, endPoint y: 311, distance: 77.0
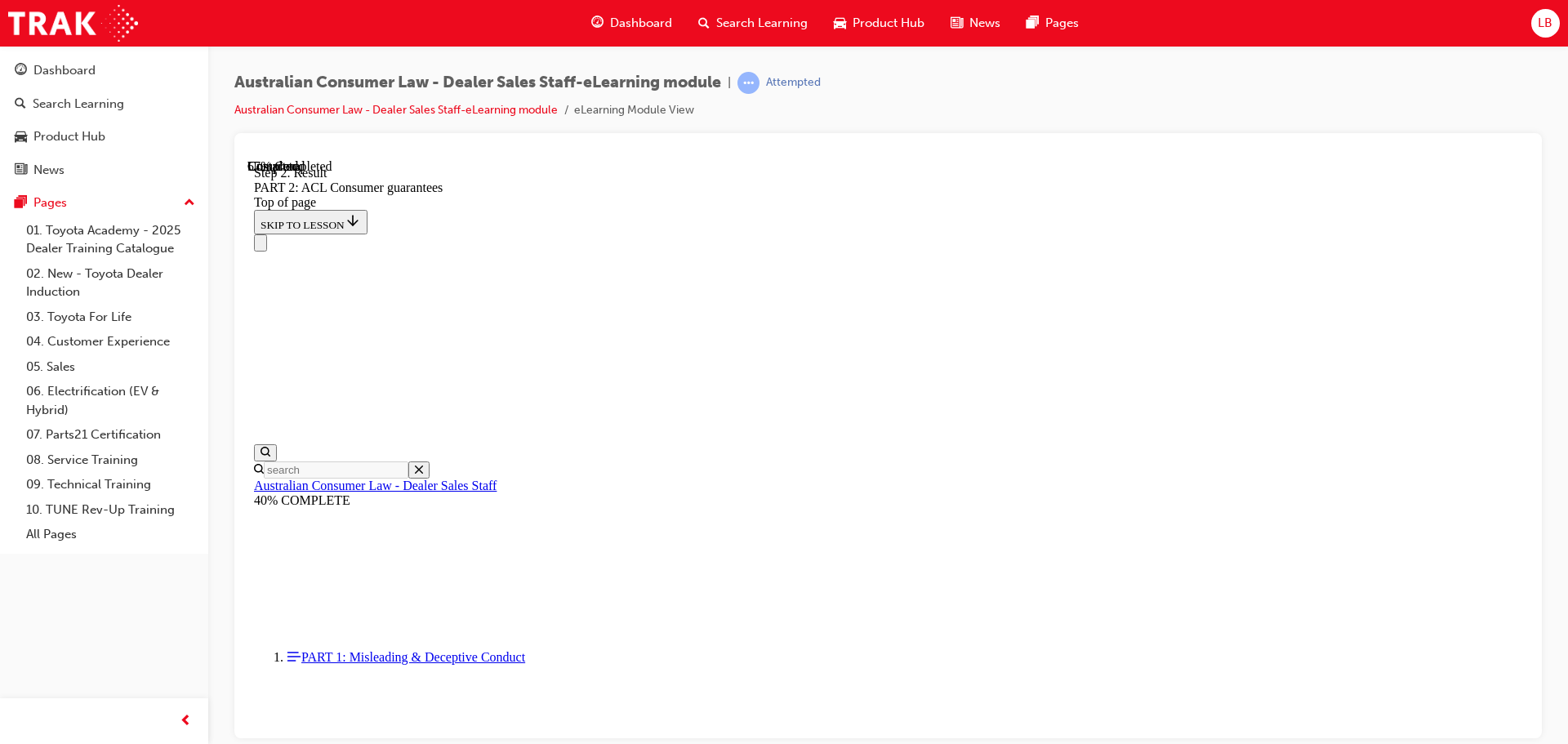
drag, startPoint x: 947, startPoint y: 474, endPoint x: 1070, endPoint y: 485, distance: 123.5
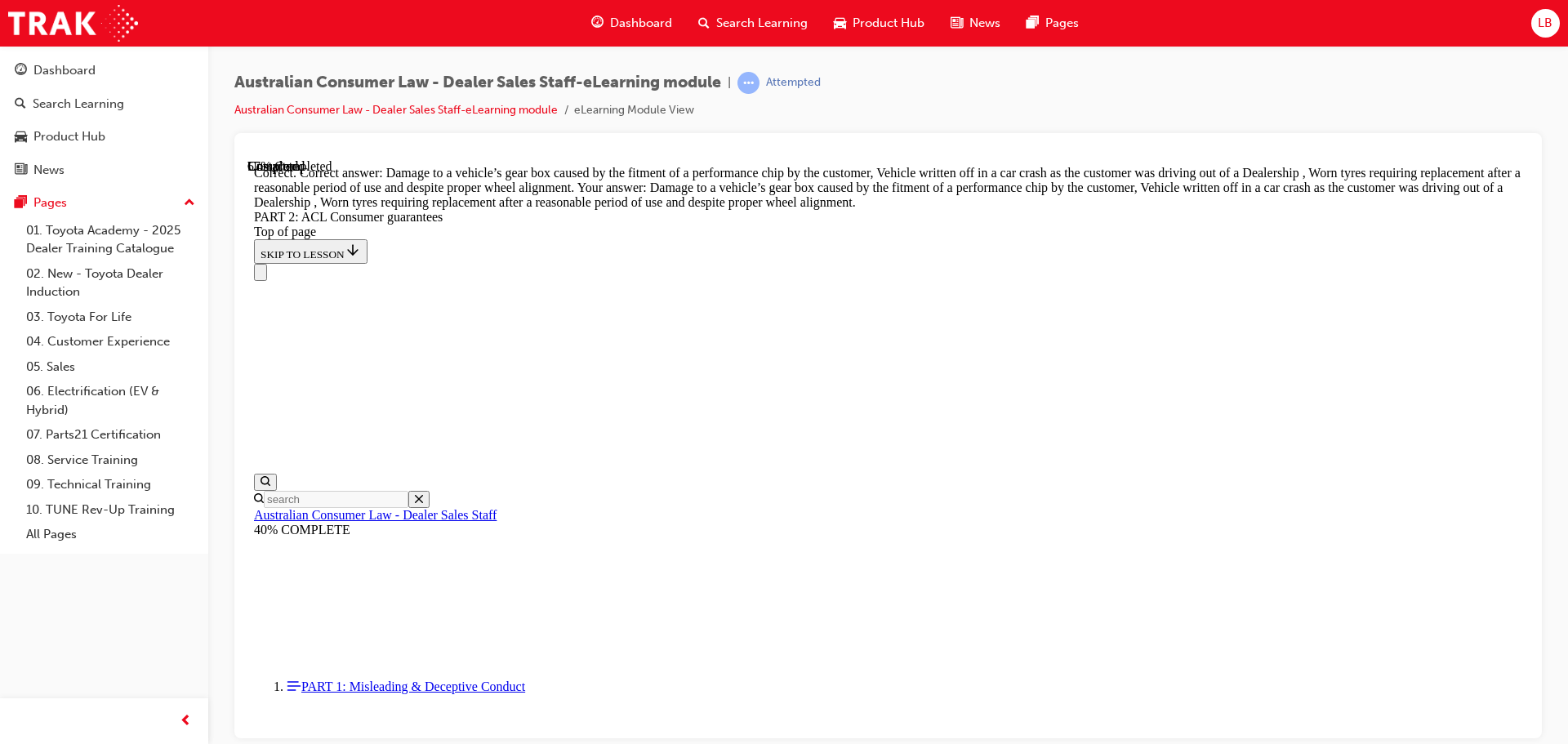
scroll to position [17685, 0]
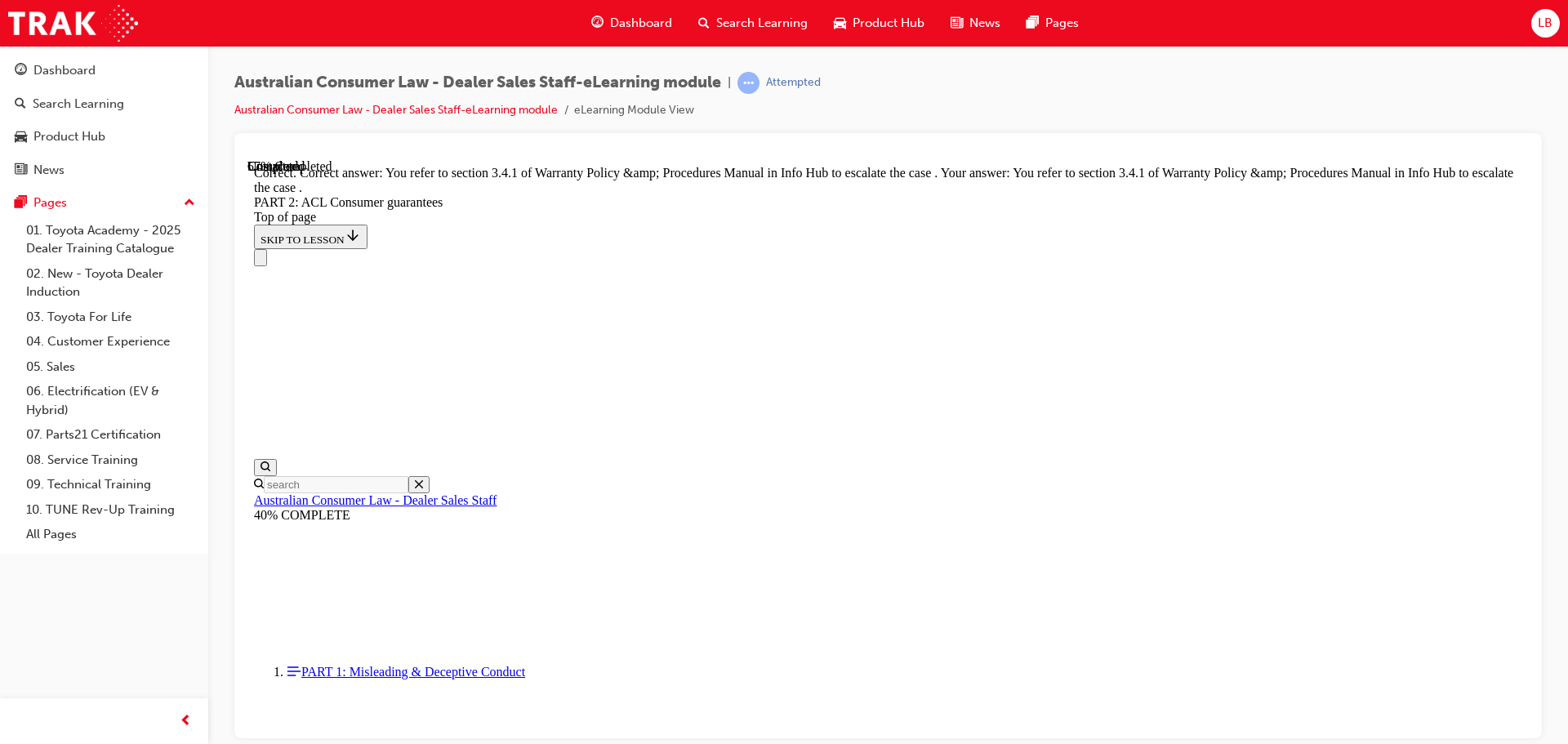
scroll to position [20465, 0]
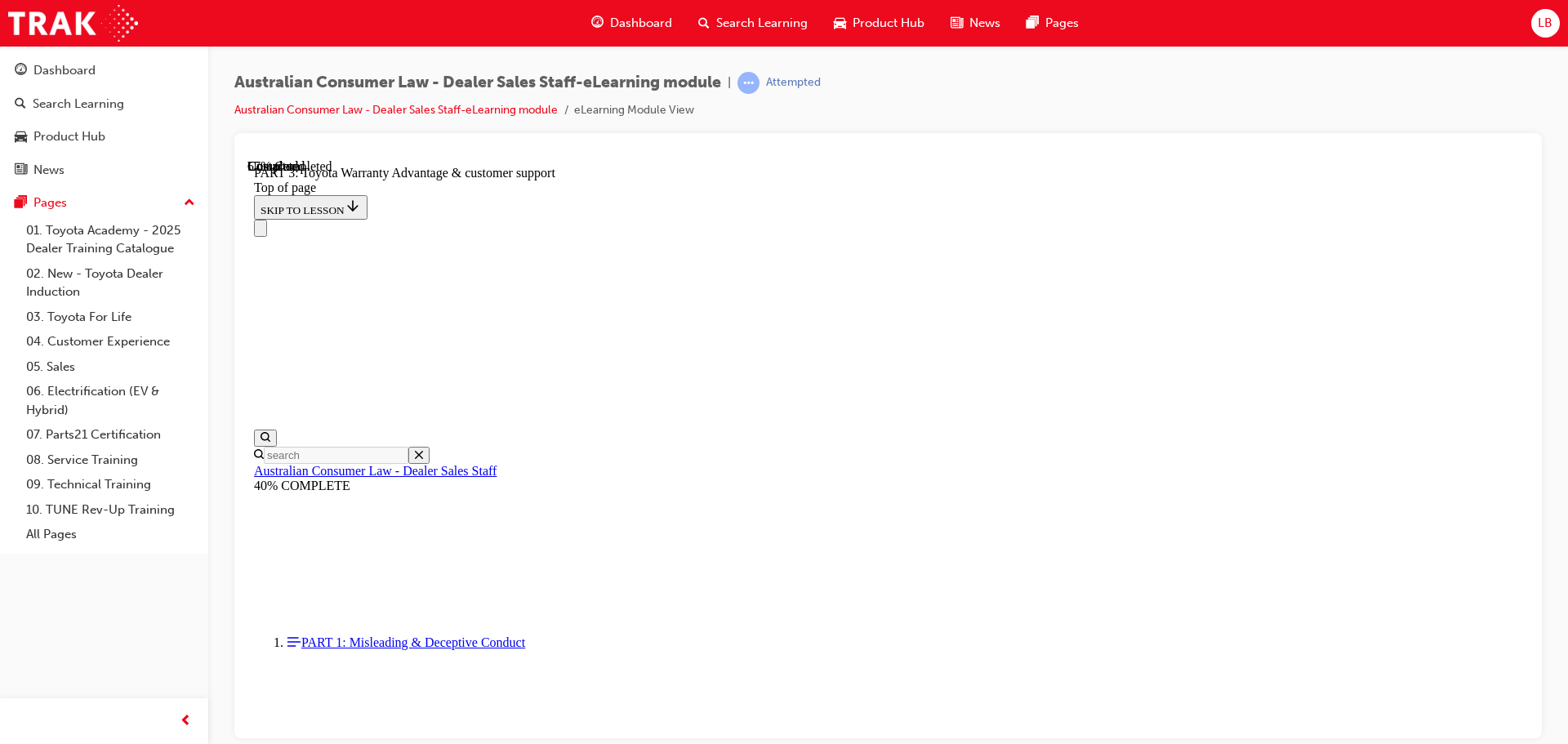
scroll to position [1030, 0]
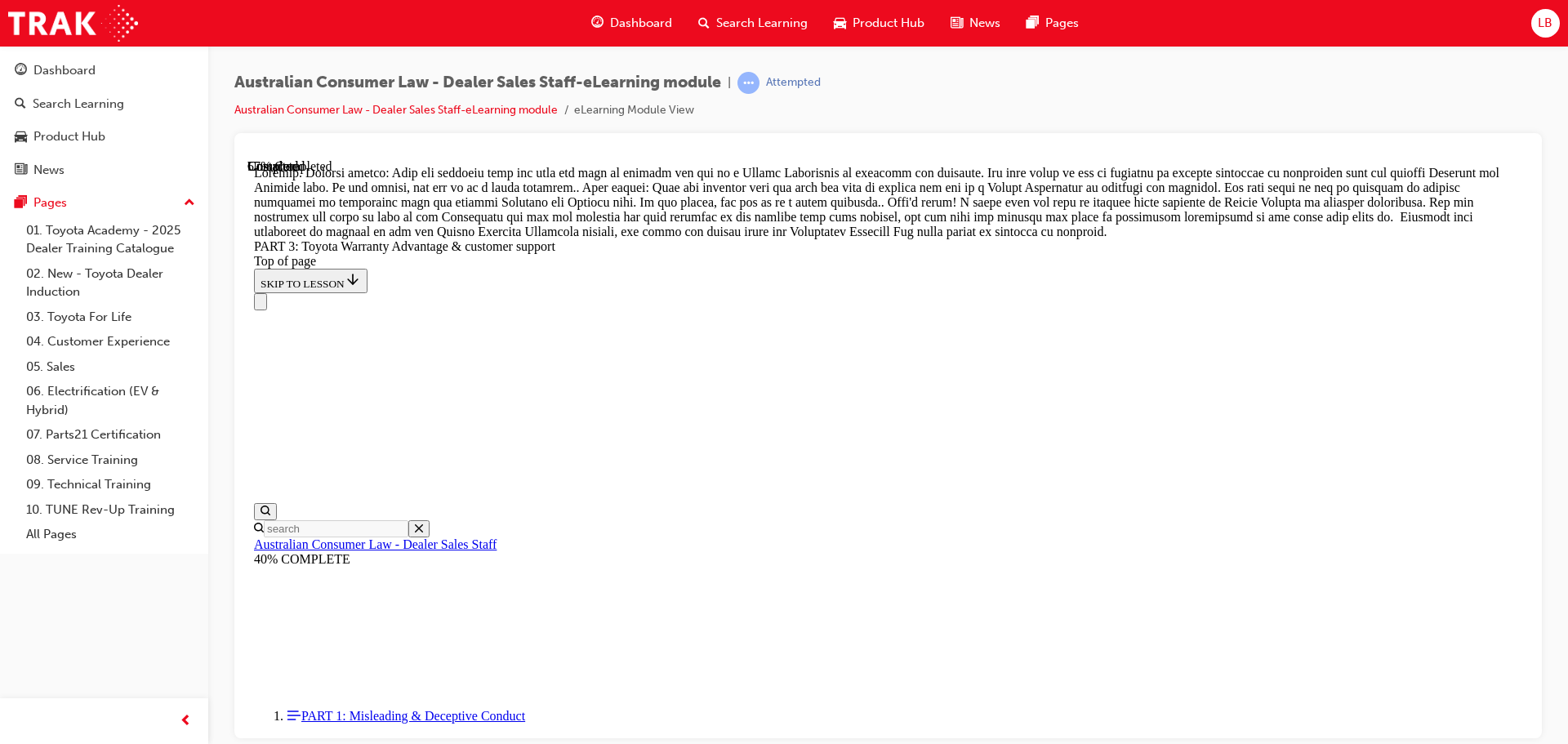
scroll to position [1928, 0]
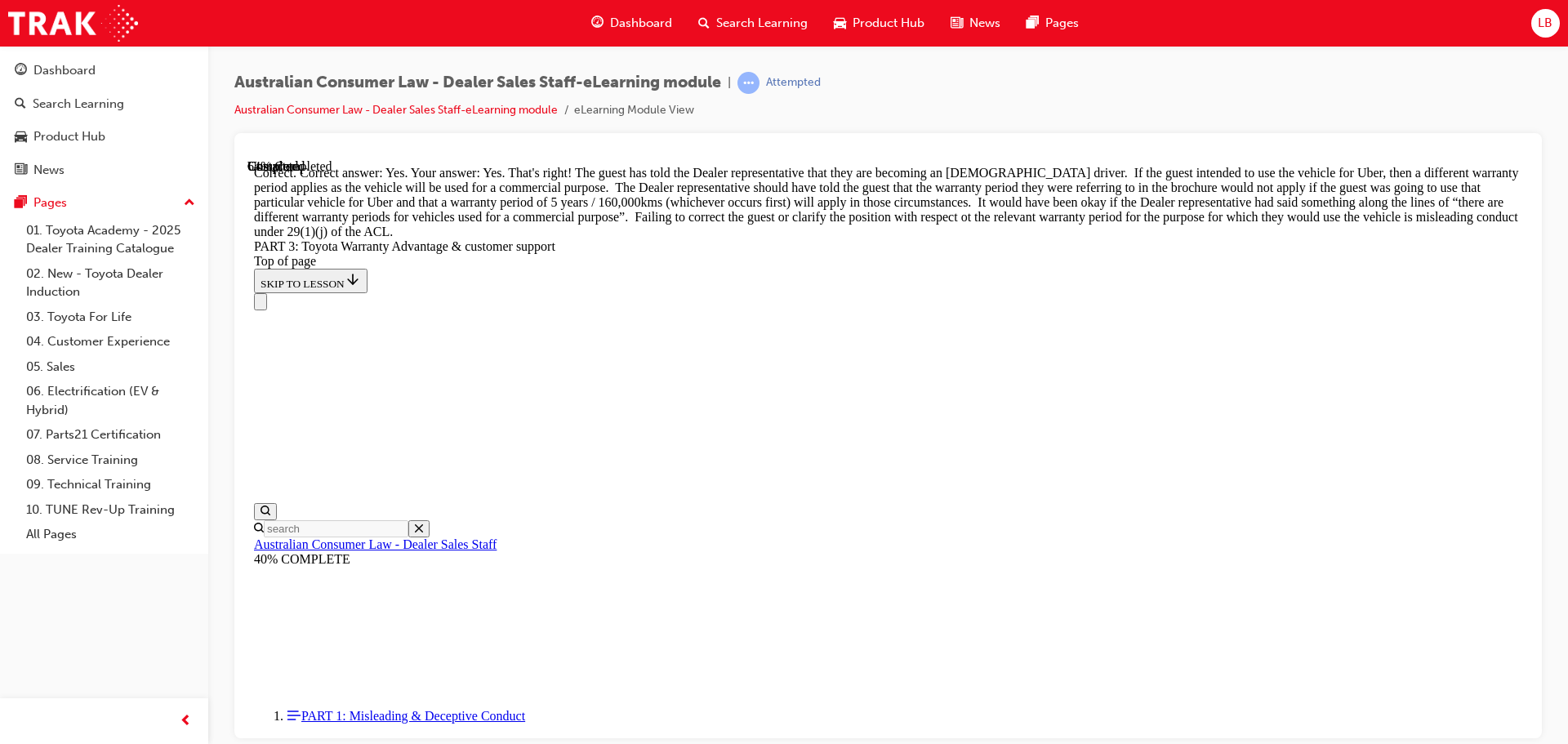
scroll to position [4295, 0]
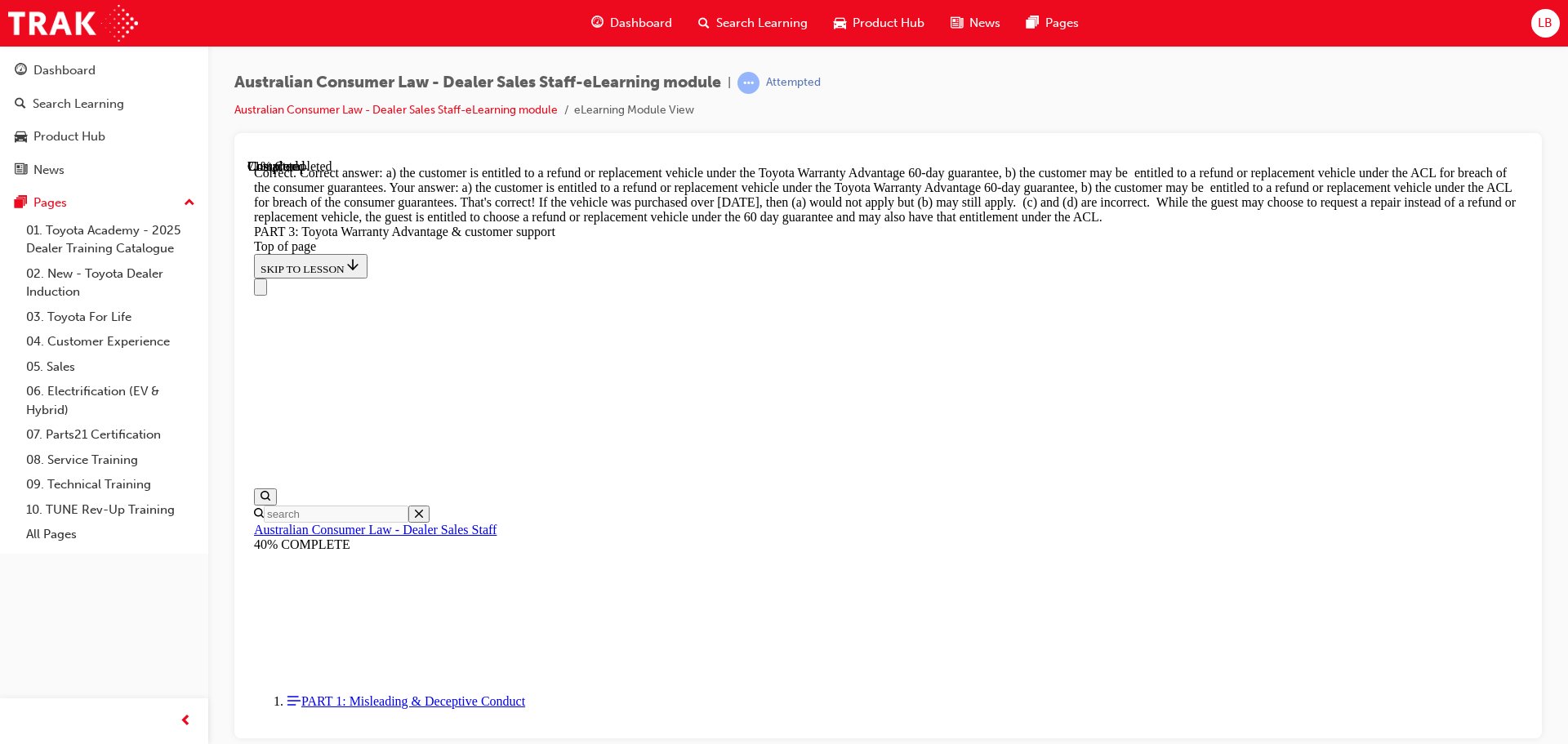
scroll to position [4794, 0]
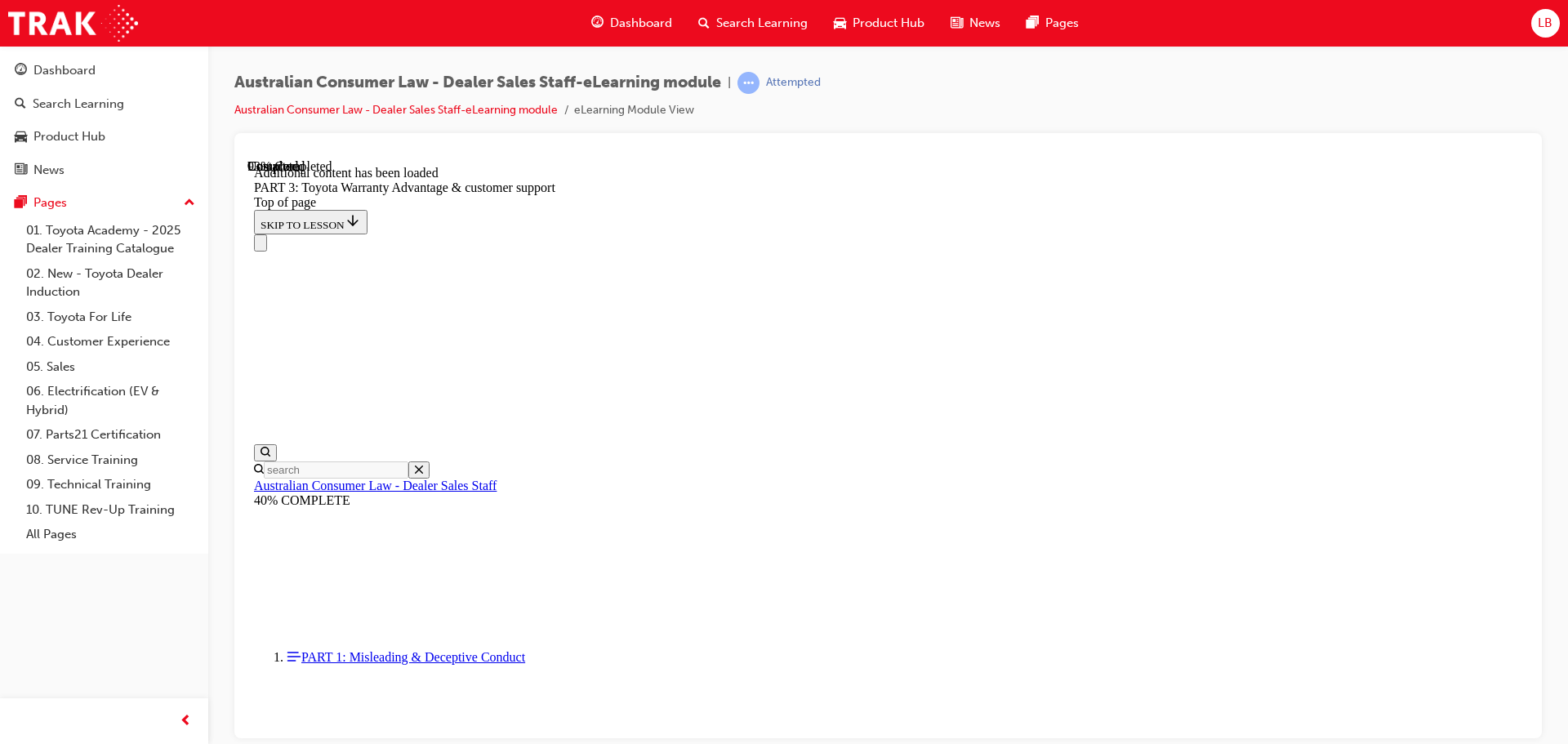
scroll to position [5195, 0]
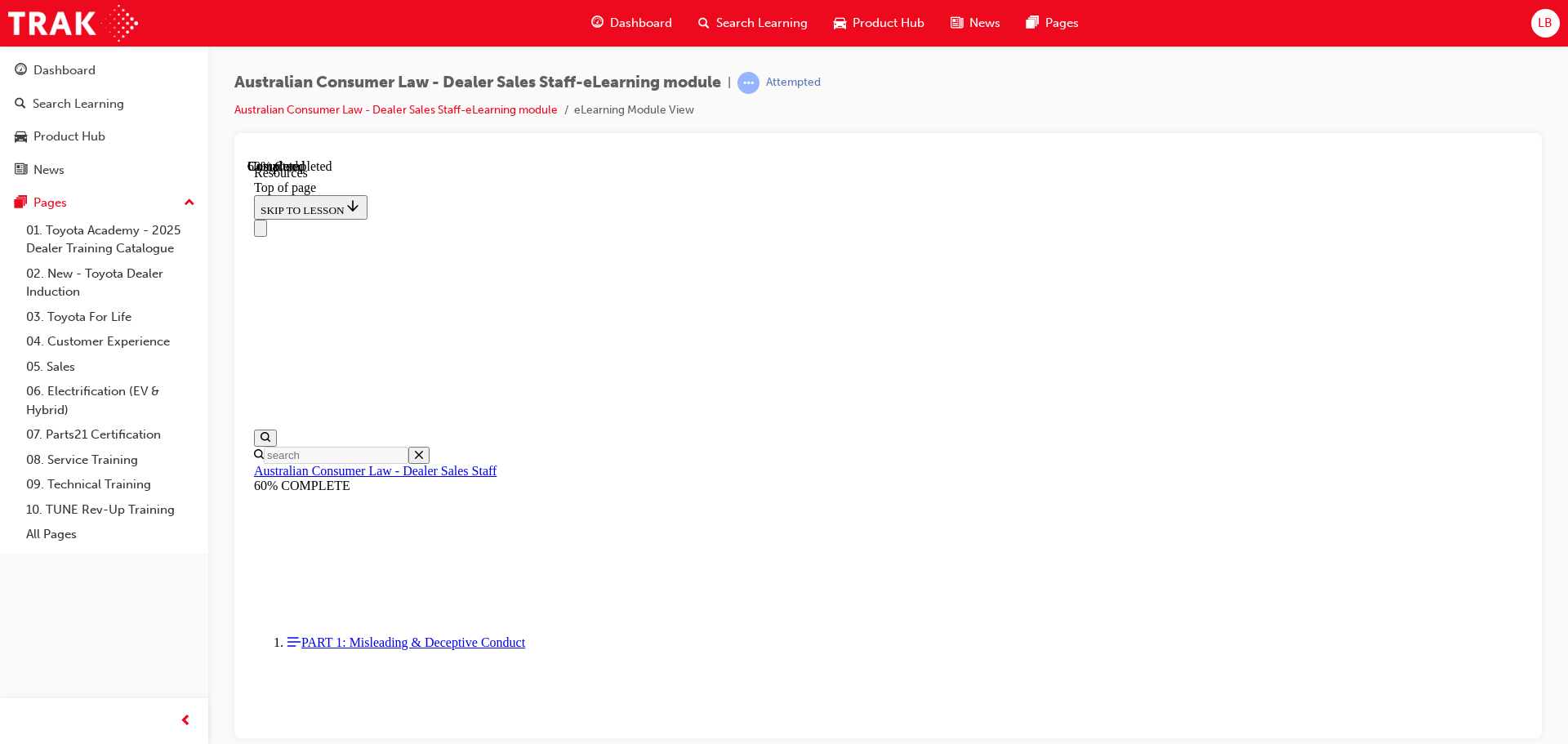
scroll to position [296, 0]
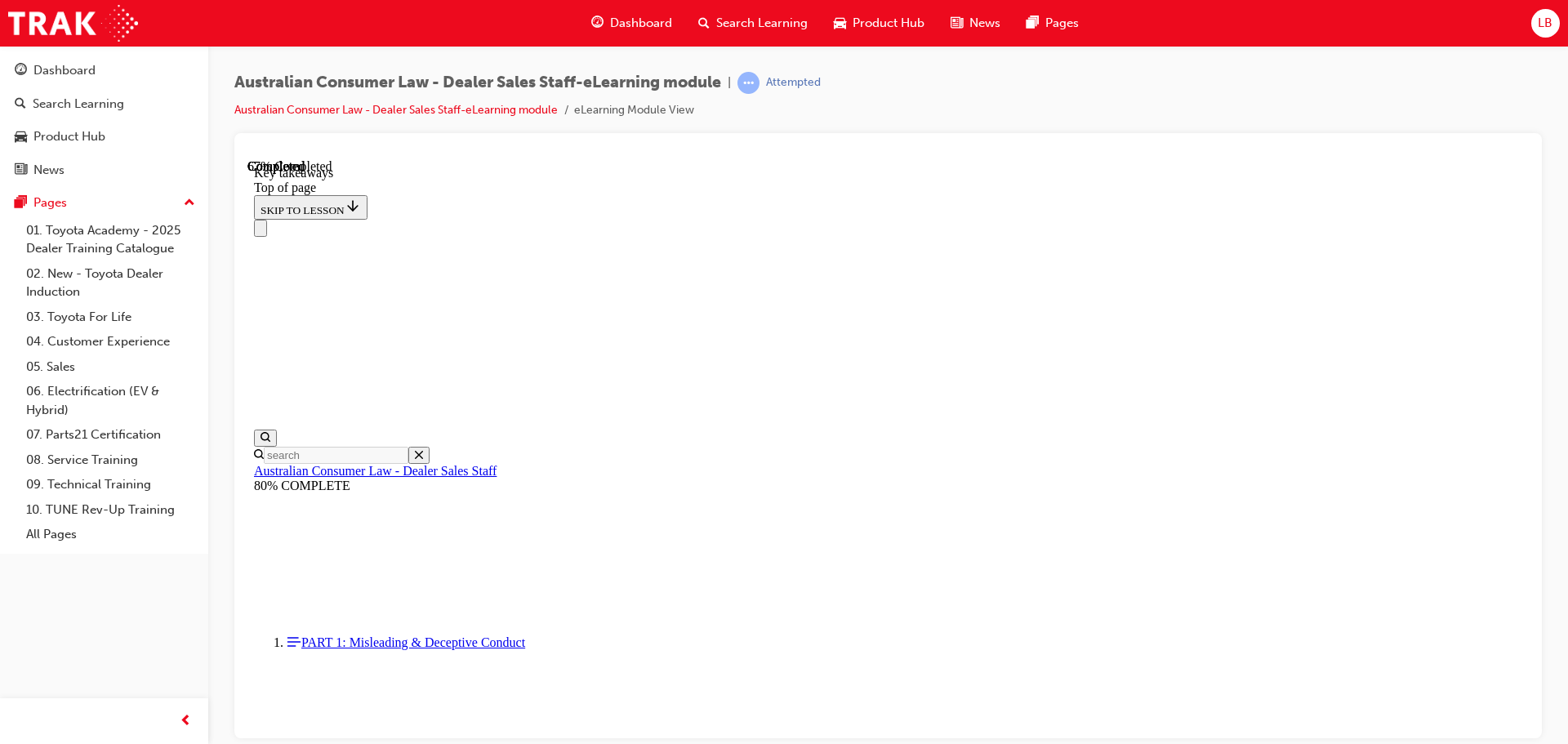
scroll to position [473, 0]
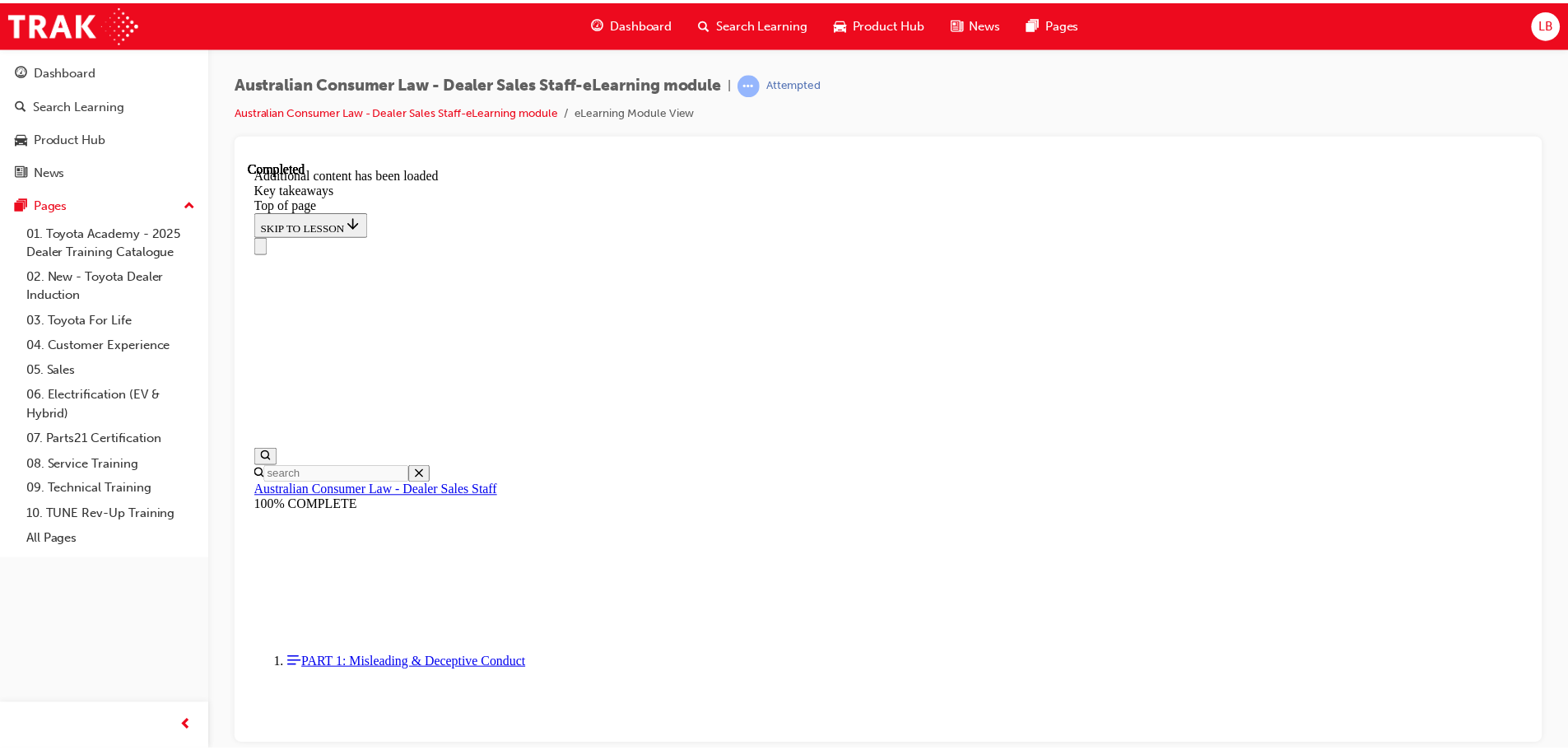
scroll to position [380, 0]
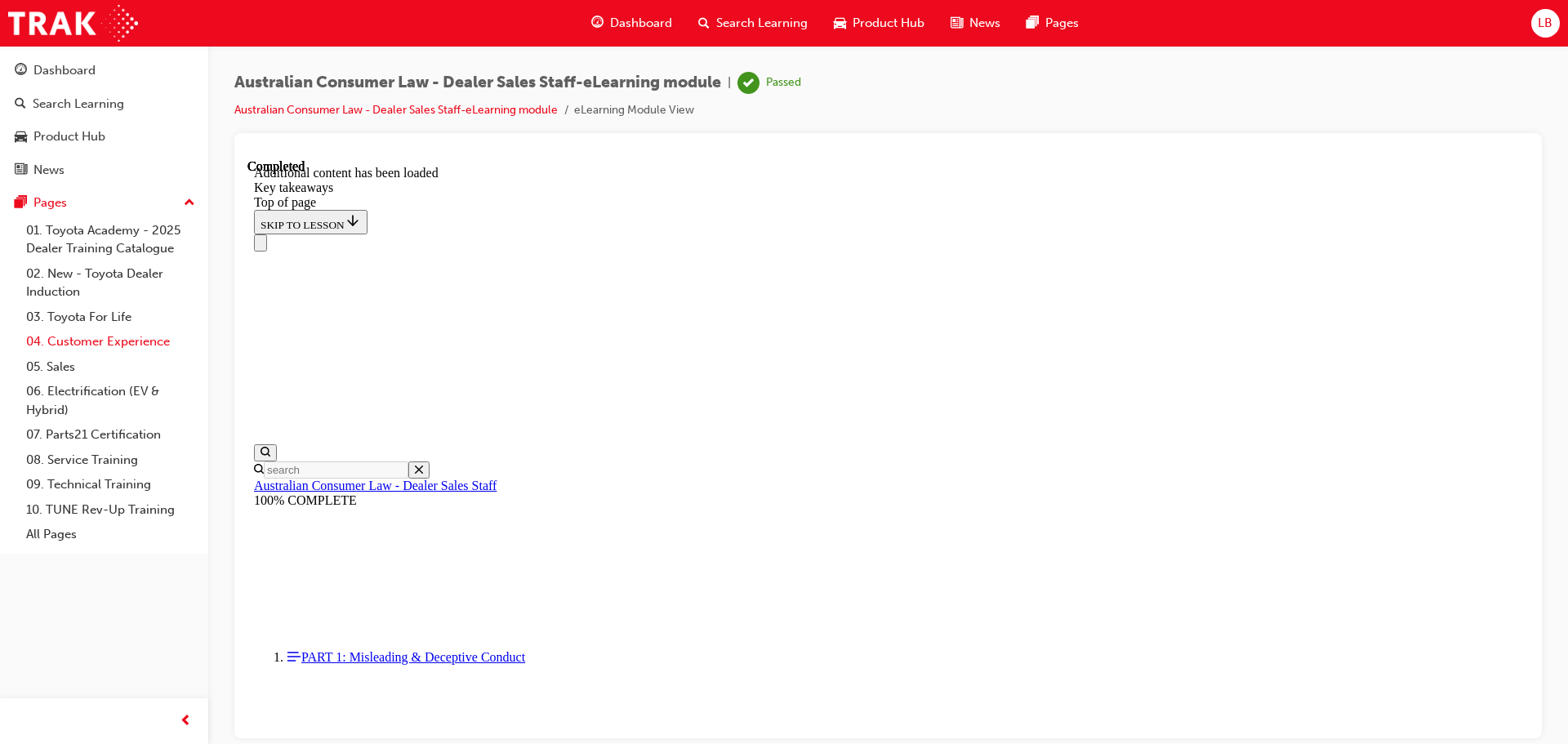
click at [91, 346] on link "04. Customer Experience" at bounding box center [111, 341] width 182 height 25
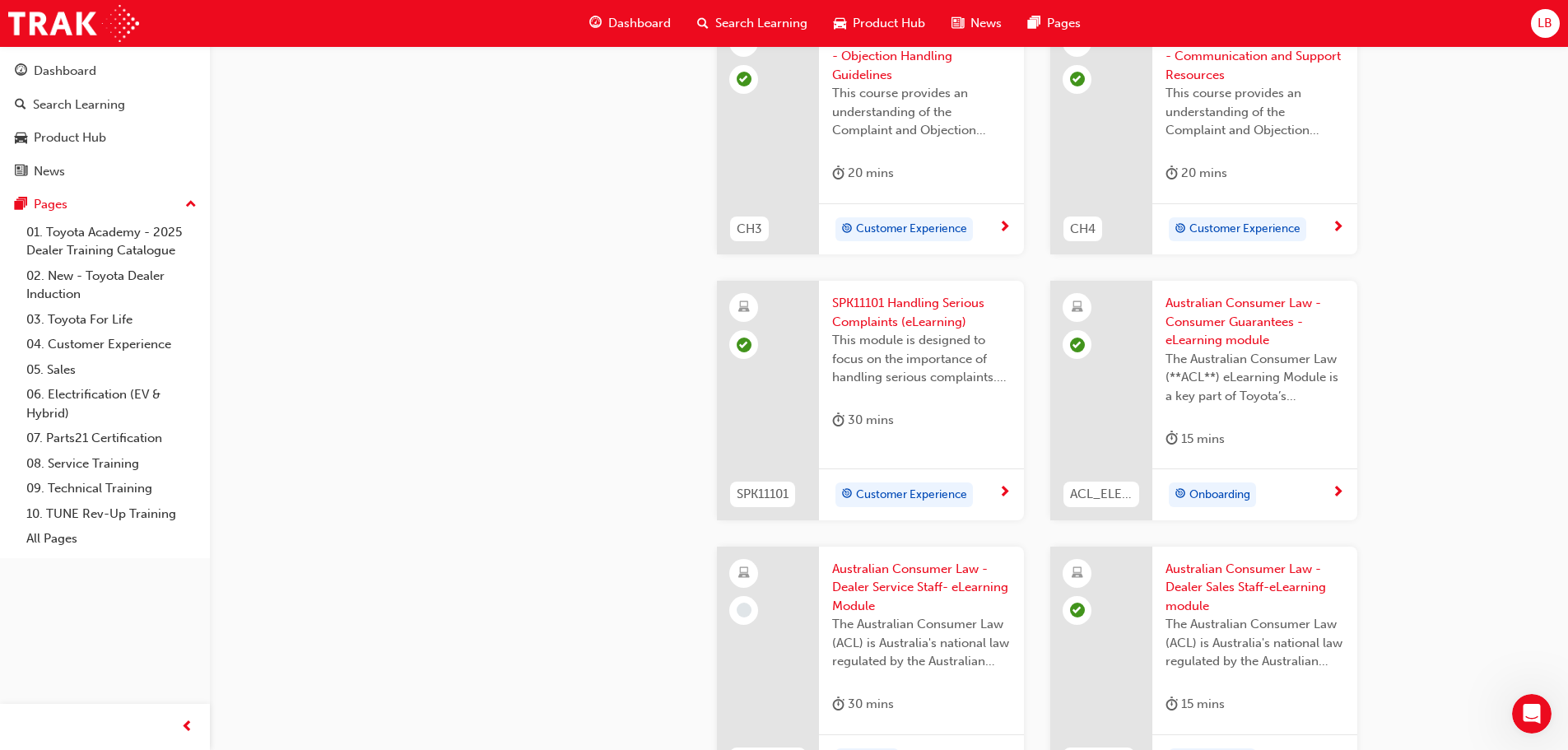
scroll to position [1152, 0]
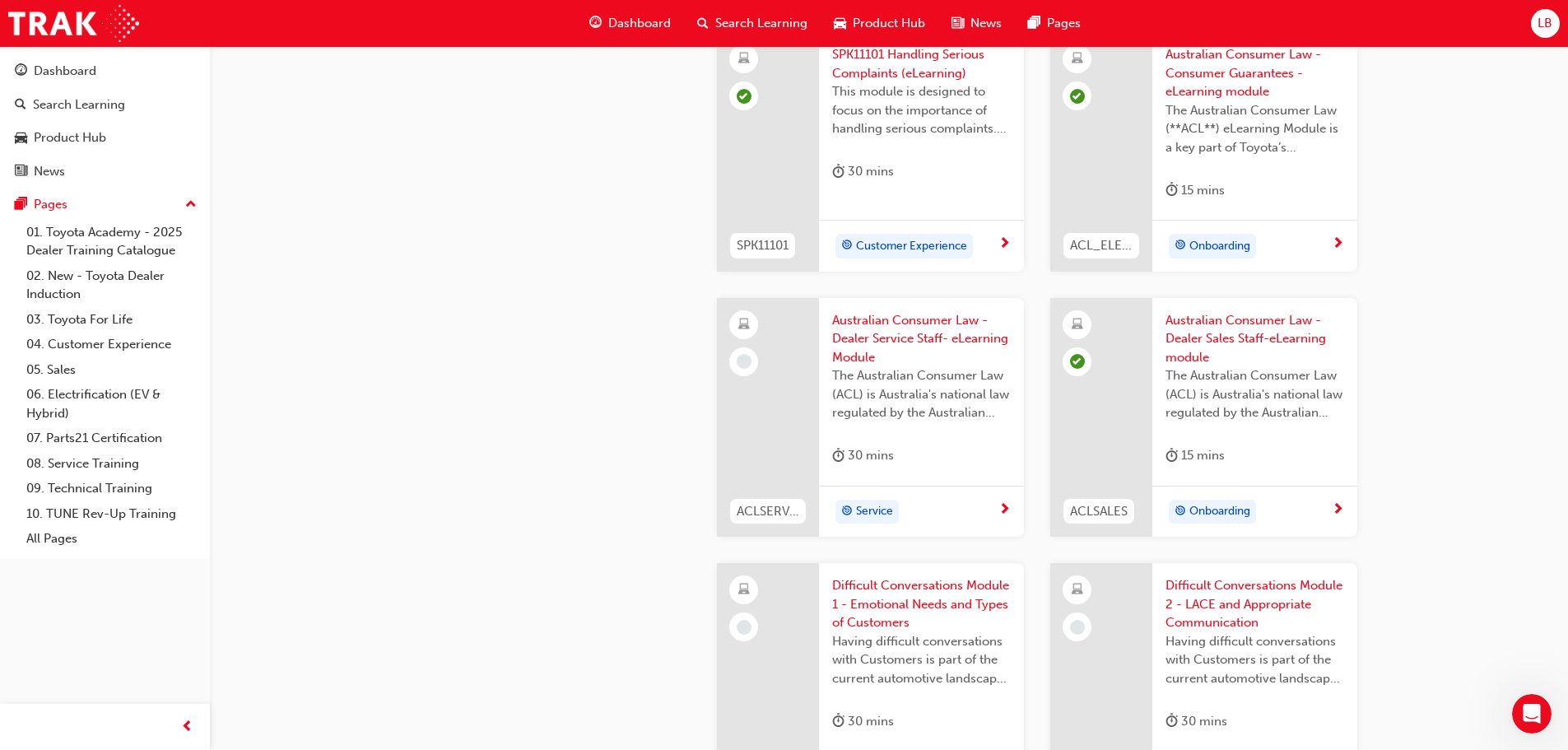
click at [990, 507] on div "Service" at bounding box center [915, 512] width 167 height 25
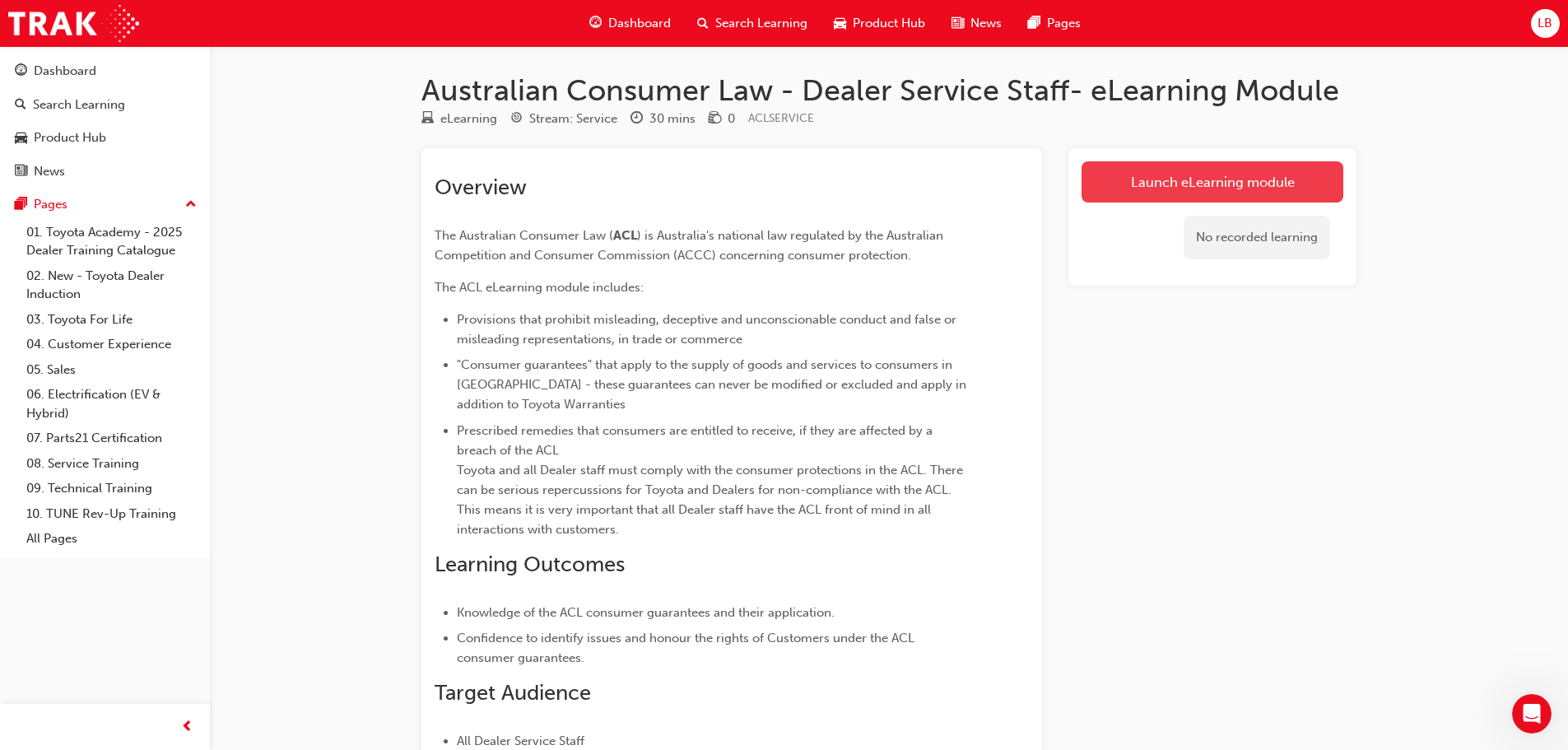
click at [1182, 165] on link "Launch eLearning module" at bounding box center [1212, 181] width 262 height 41
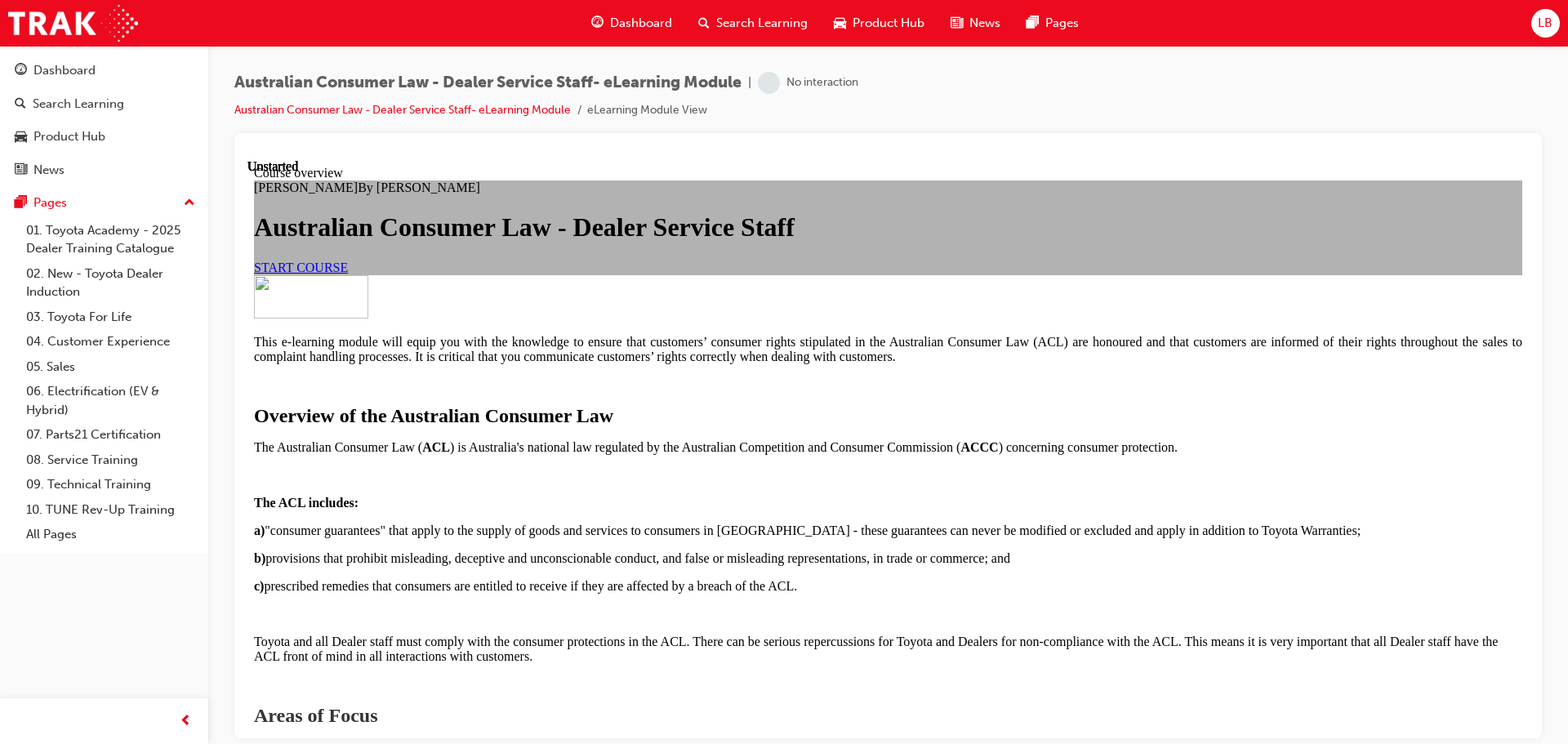
scroll to position [245, 0]
click at [348, 267] on link "START COURSE" at bounding box center [300, 266] width 94 height 14
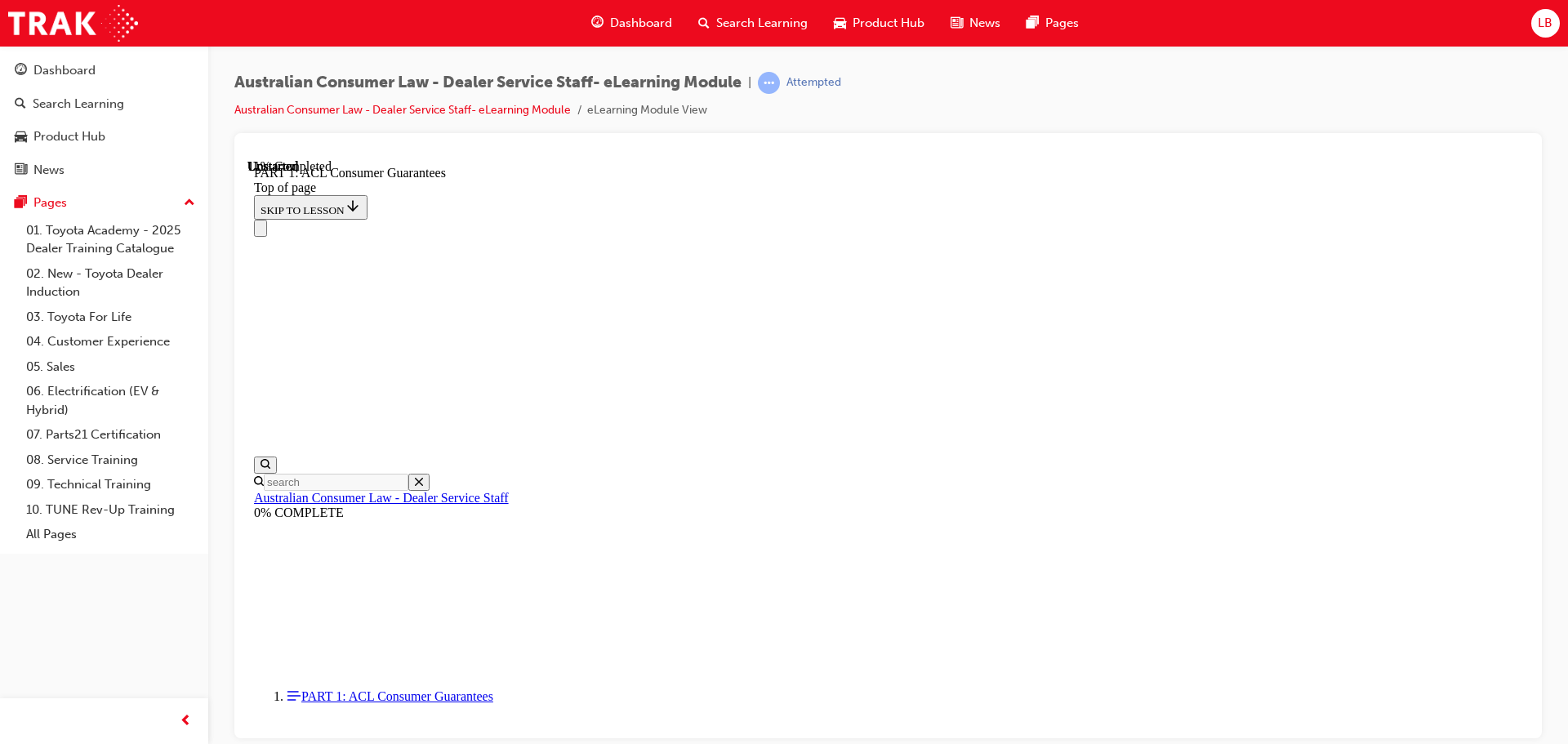
scroll to position [2714, 0]
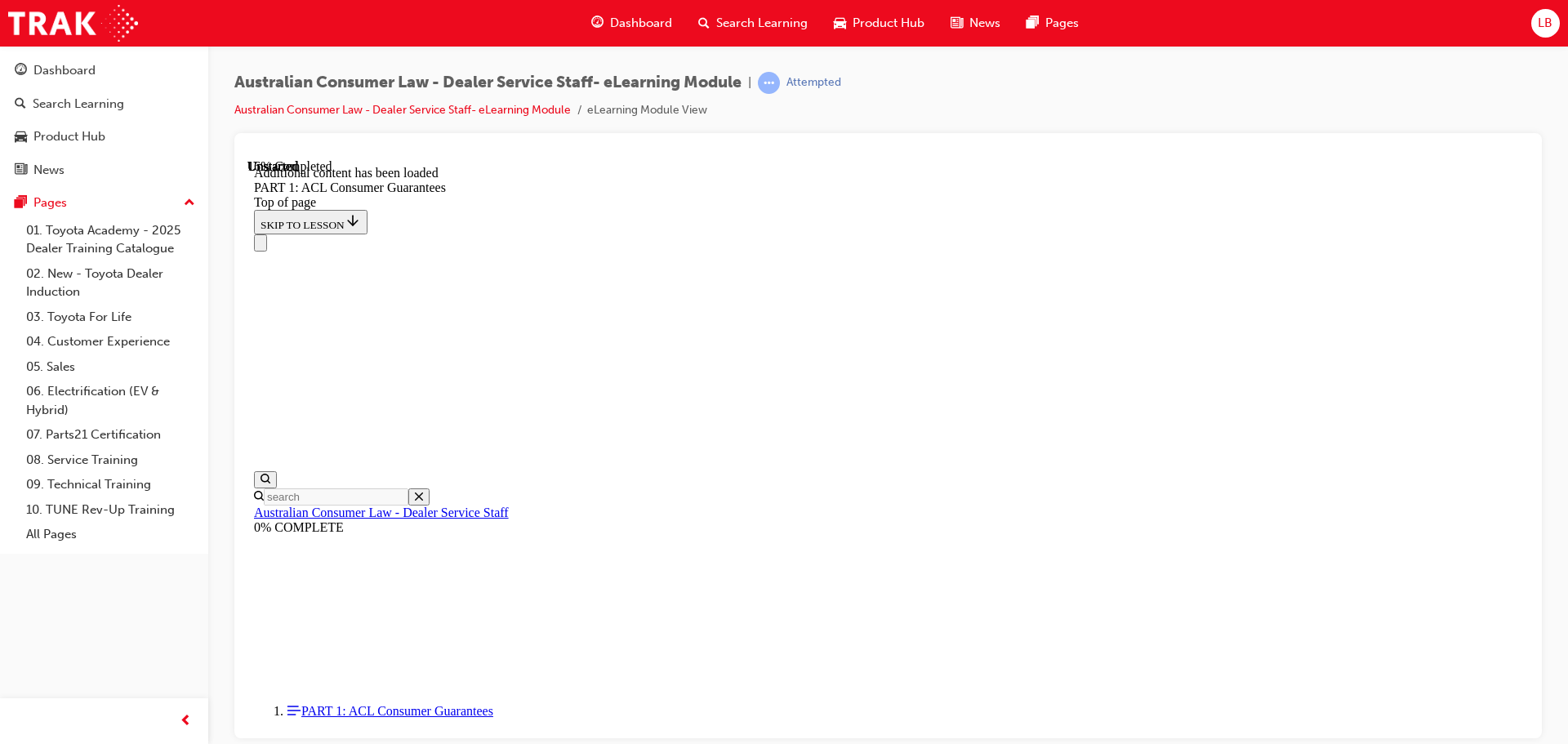
scroll to position [3118, 0]
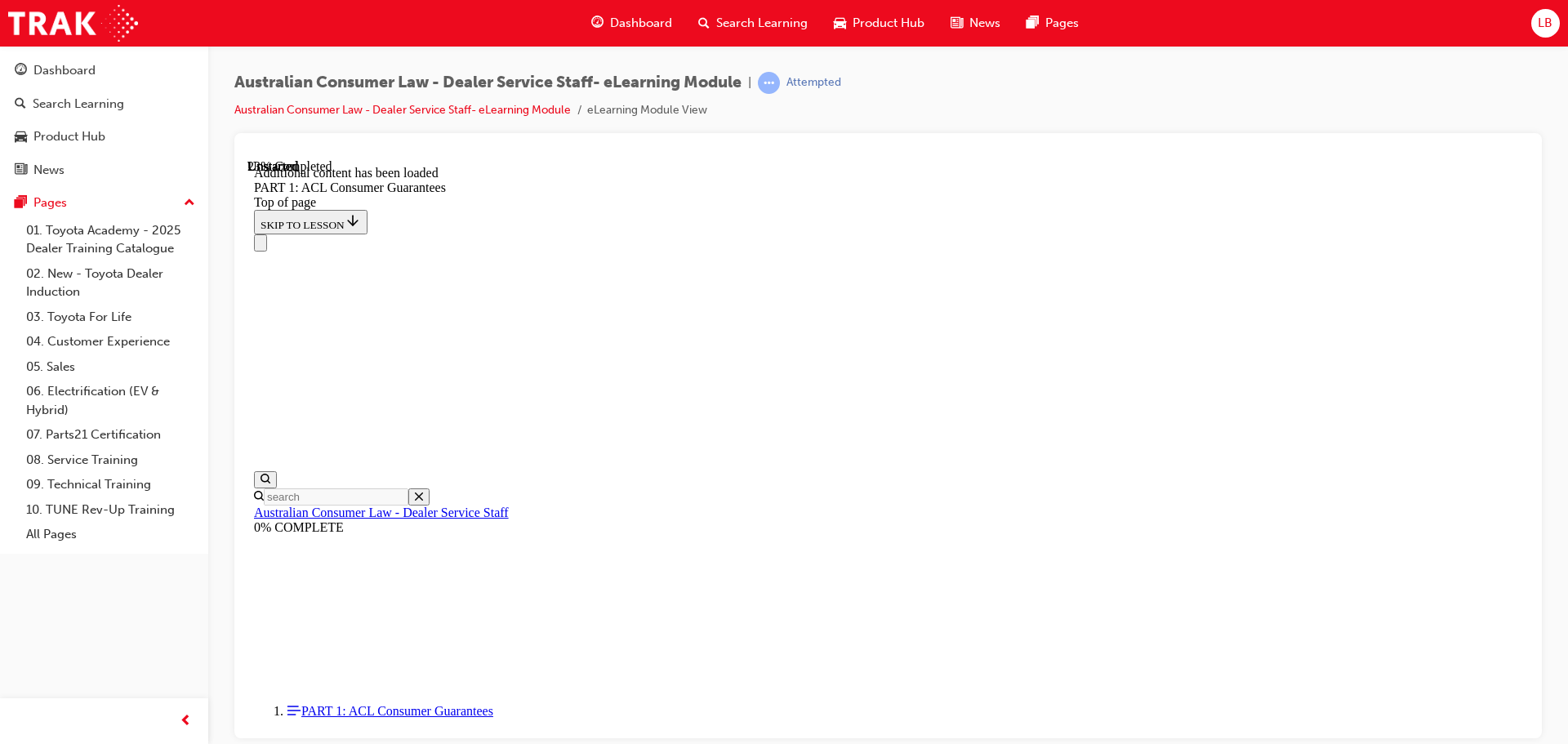
scroll to position [4130, 0]
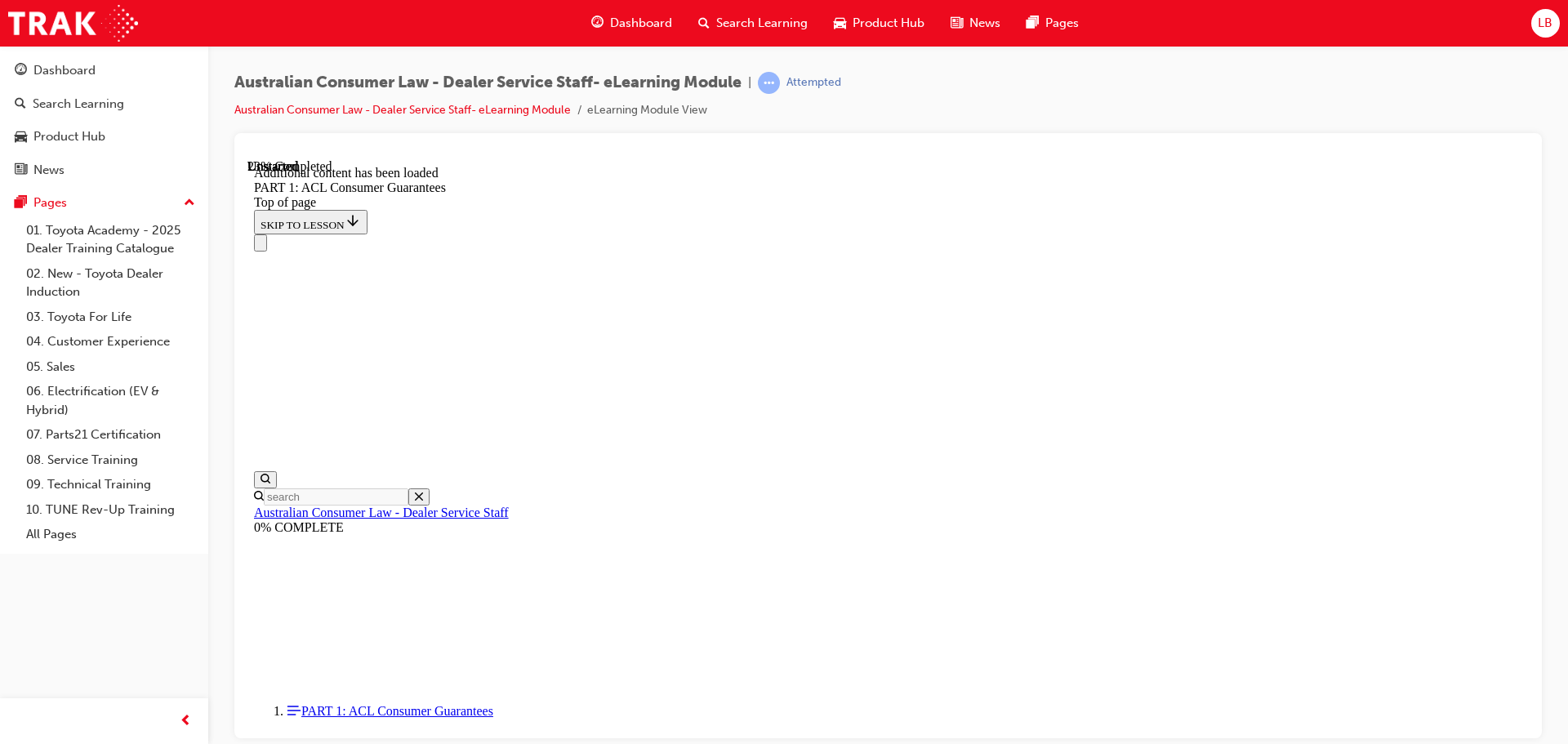
scroll to position [4121, 0]
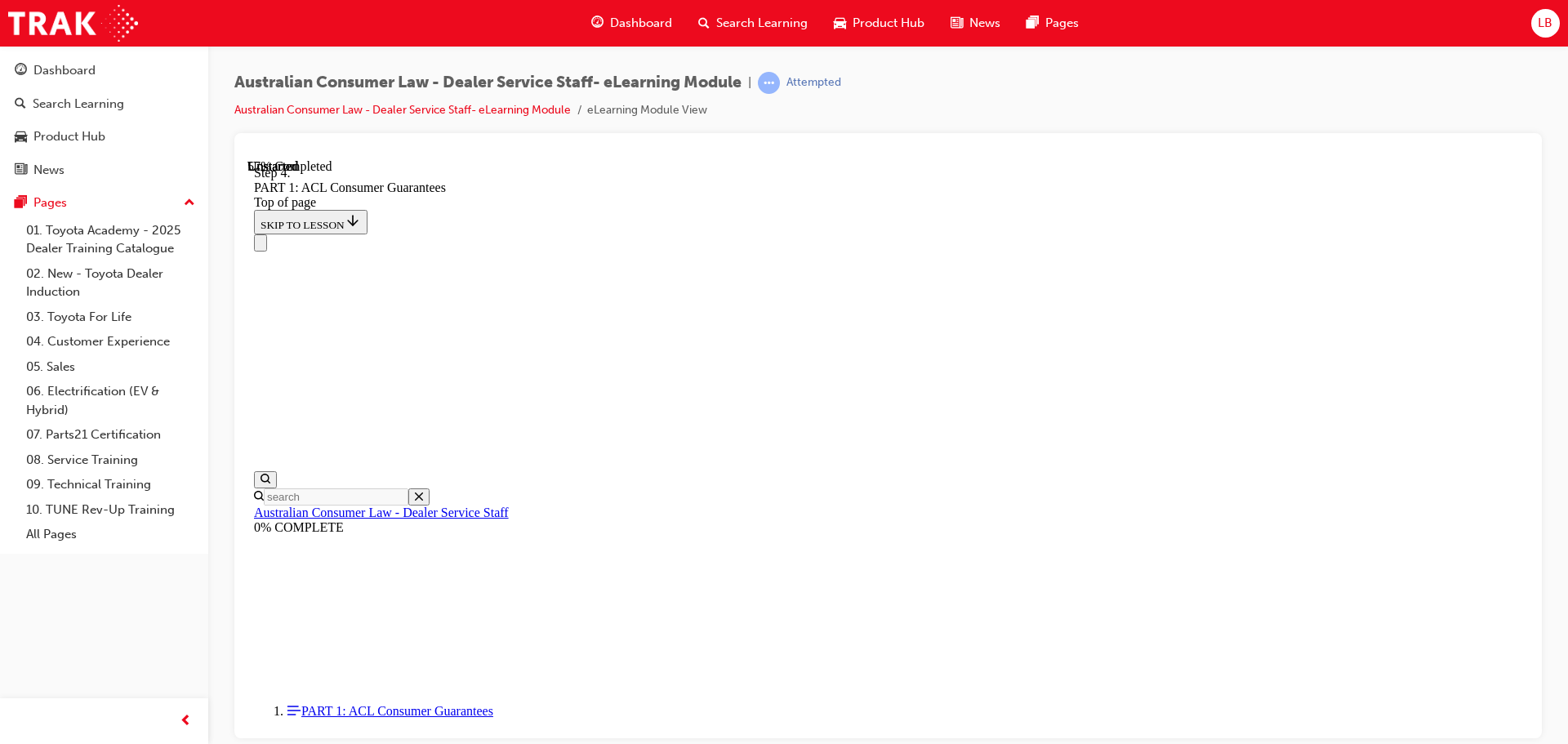
scroll to position [7881, 0]
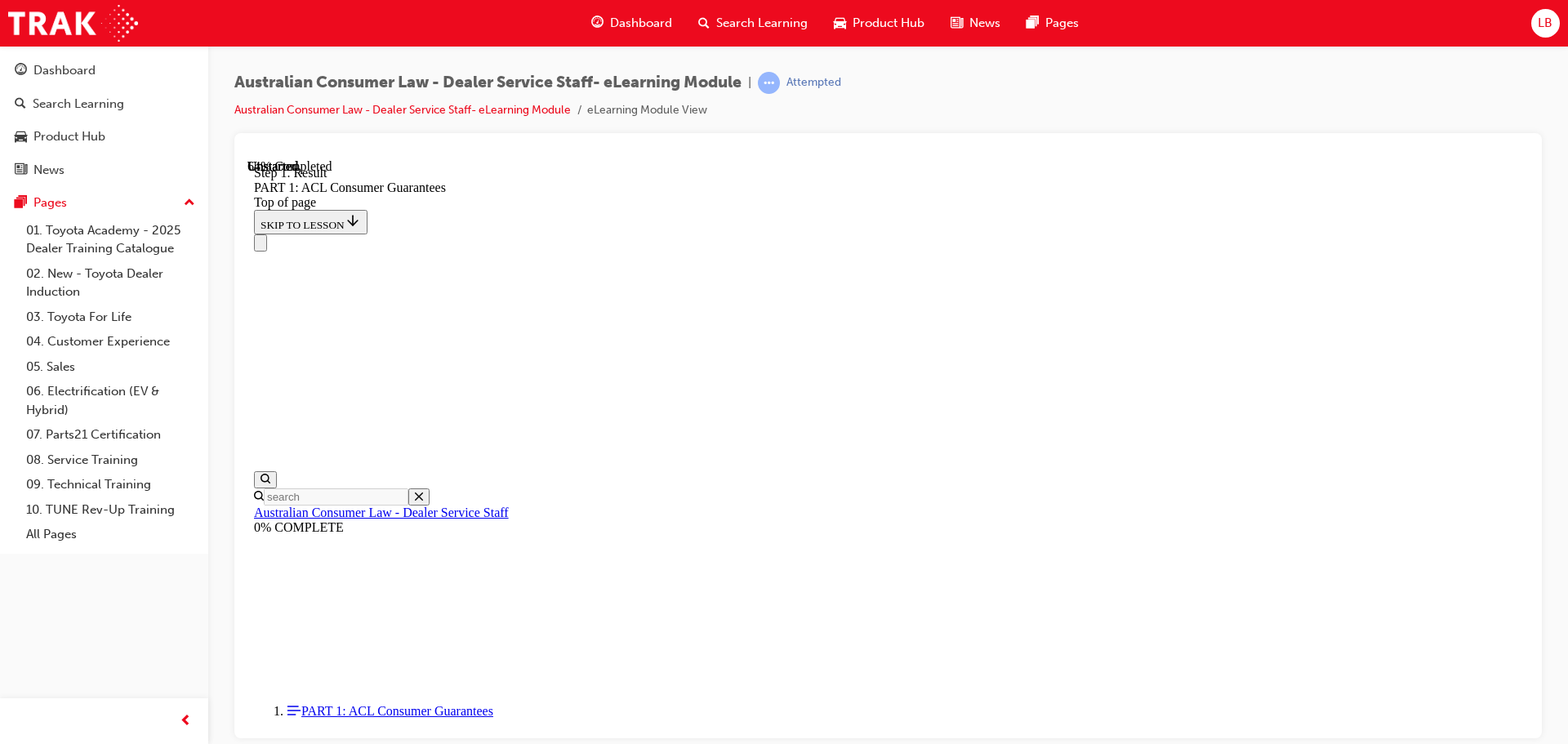
scroll to position [9242, 0]
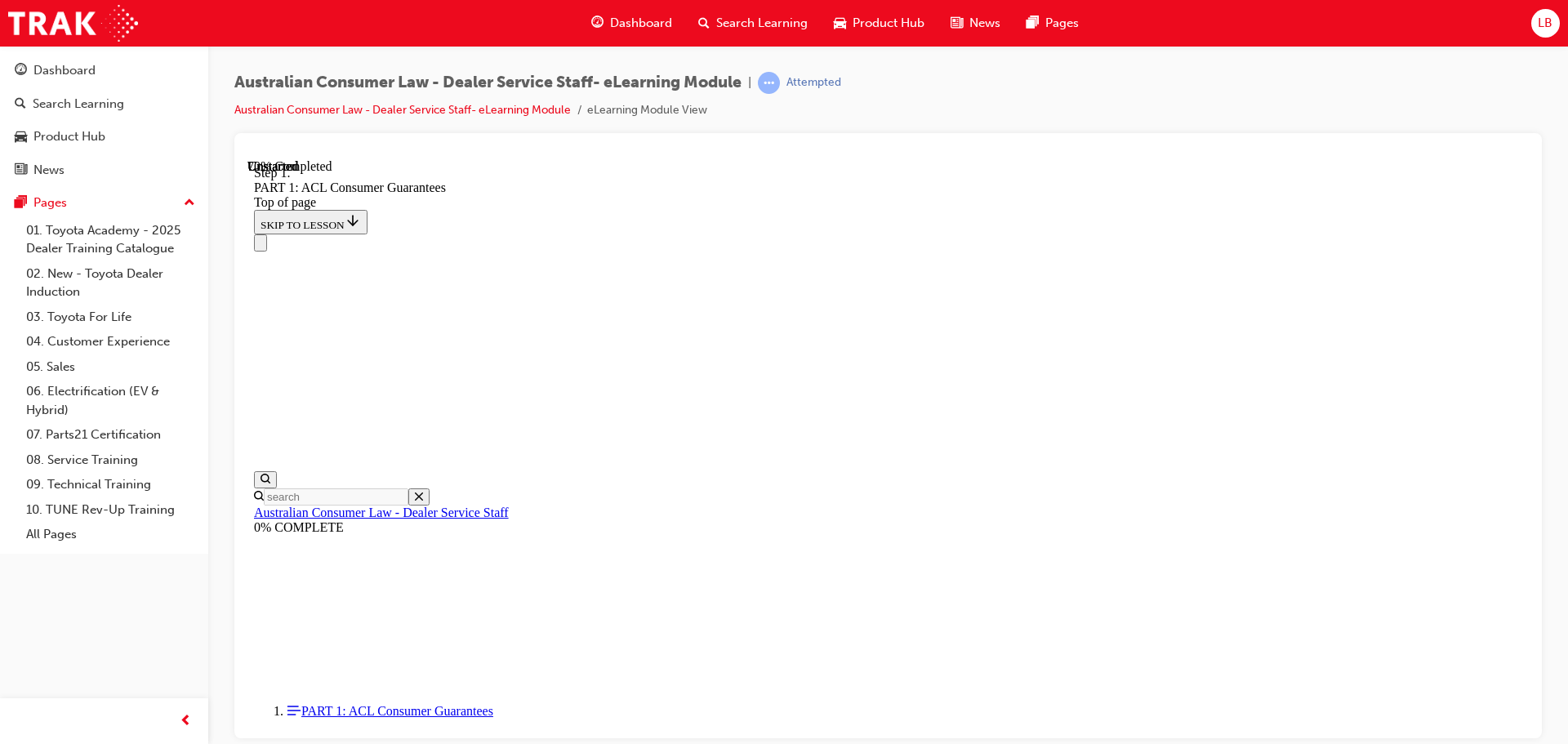
scroll to position [11066, 0]
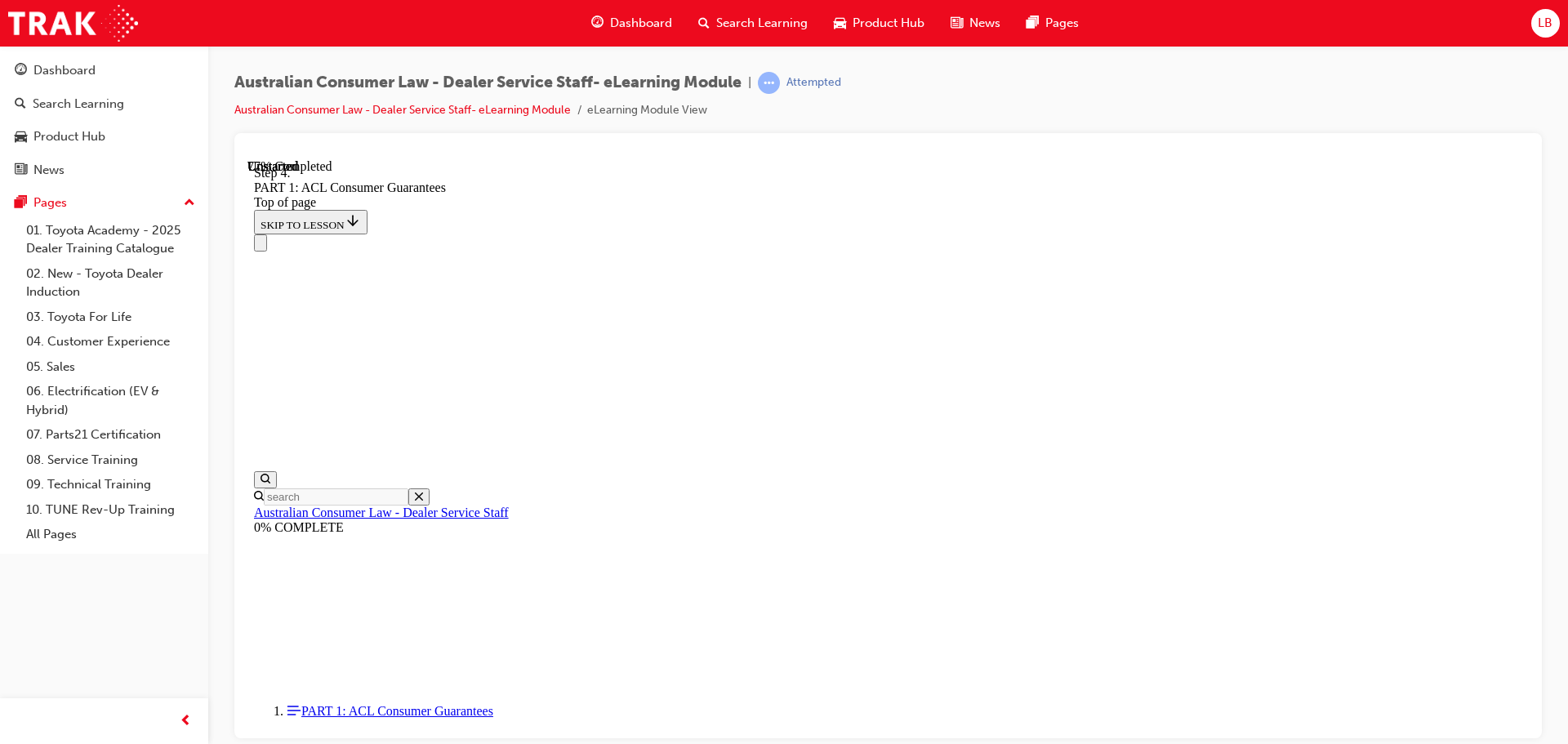
scroll to position [12416, 0]
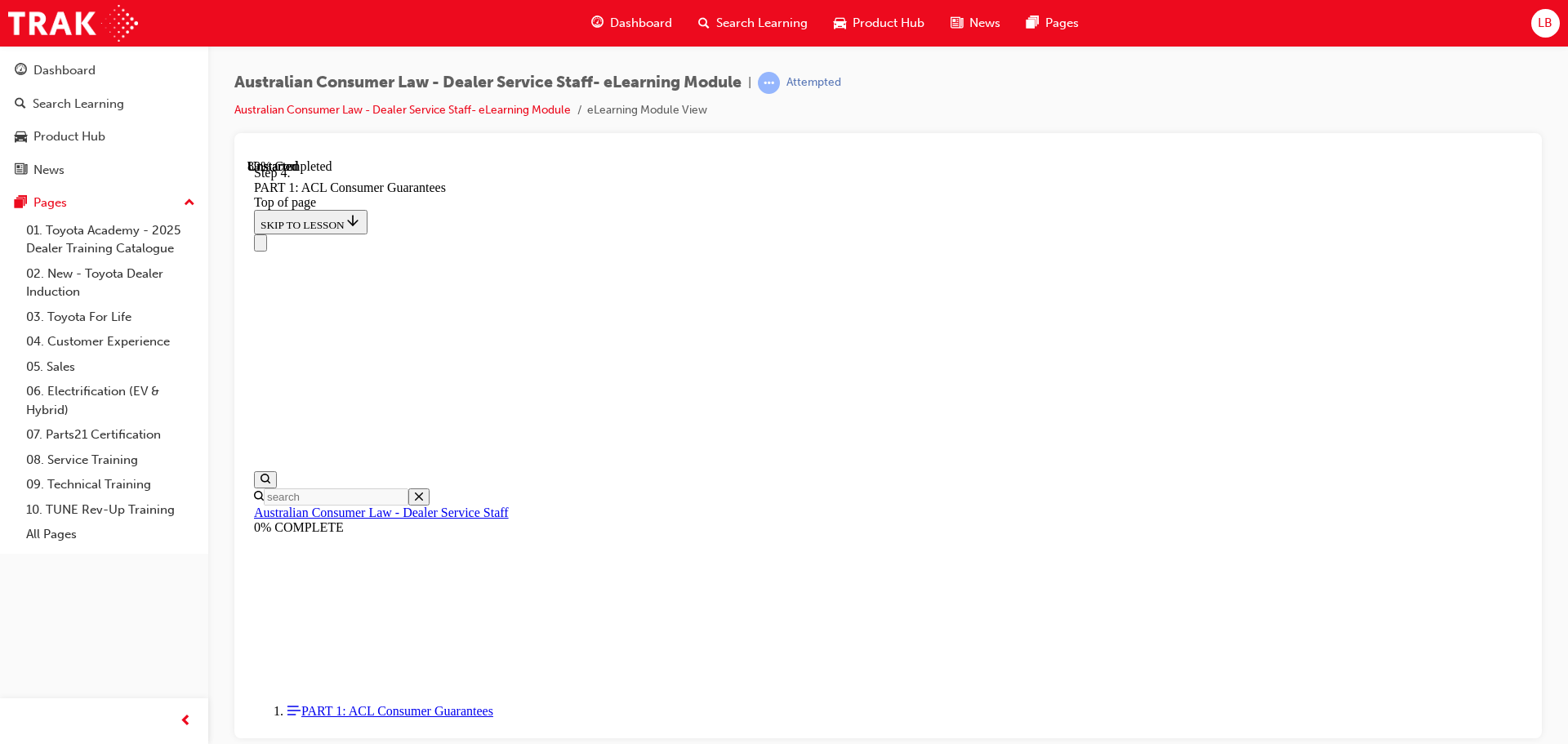
drag, startPoint x: 915, startPoint y: 641, endPoint x: 912, endPoint y: 231, distance: 410.0
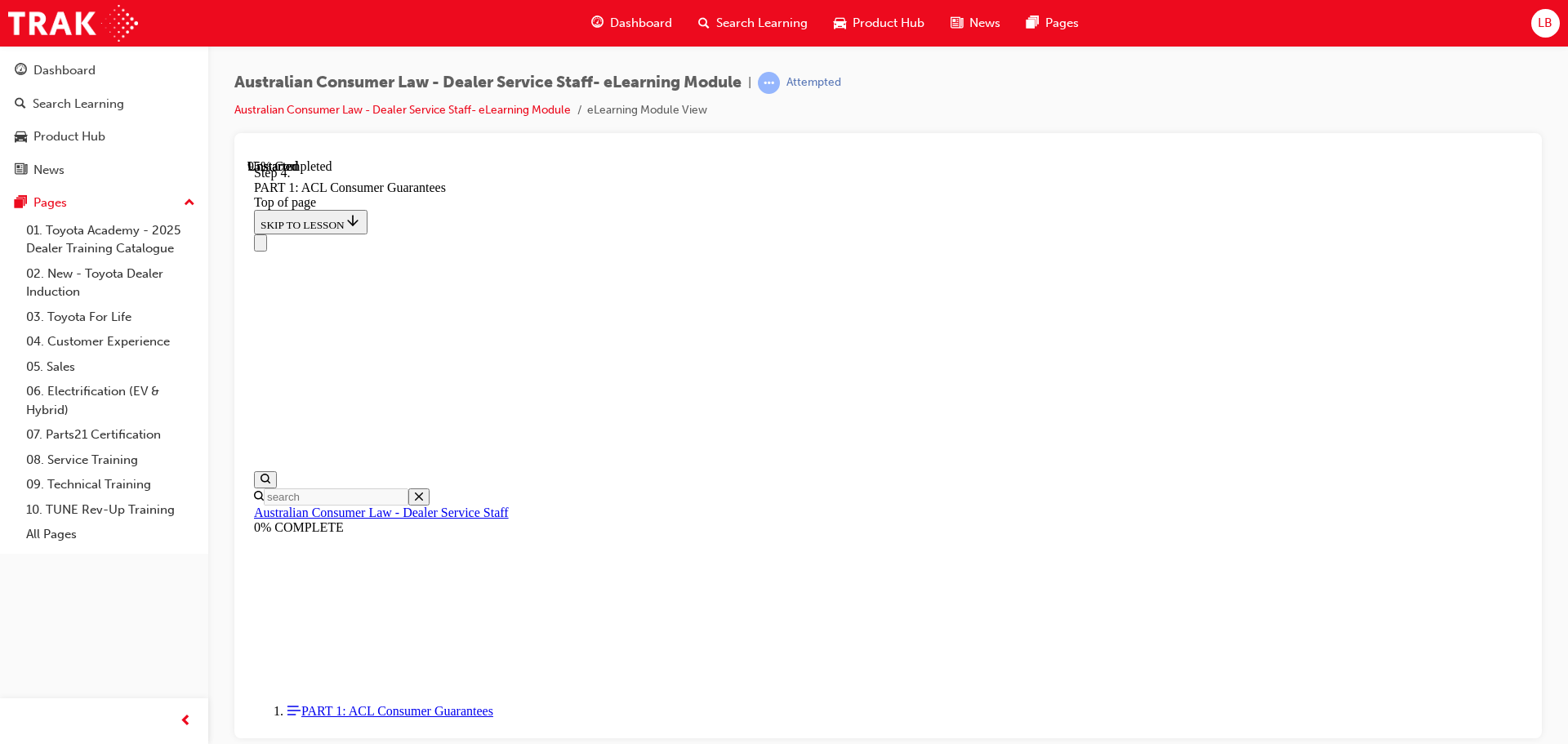
drag, startPoint x: 928, startPoint y: 653, endPoint x: 1038, endPoint y: 240, distance: 427.4
drag, startPoint x: 883, startPoint y: 250, endPoint x: 971, endPoint y: 628, distance: 388.1
drag, startPoint x: 854, startPoint y: 349, endPoint x: 974, endPoint y: 248, distance: 156.8
drag, startPoint x: 883, startPoint y: 450, endPoint x: 960, endPoint y: 345, distance: 130.2
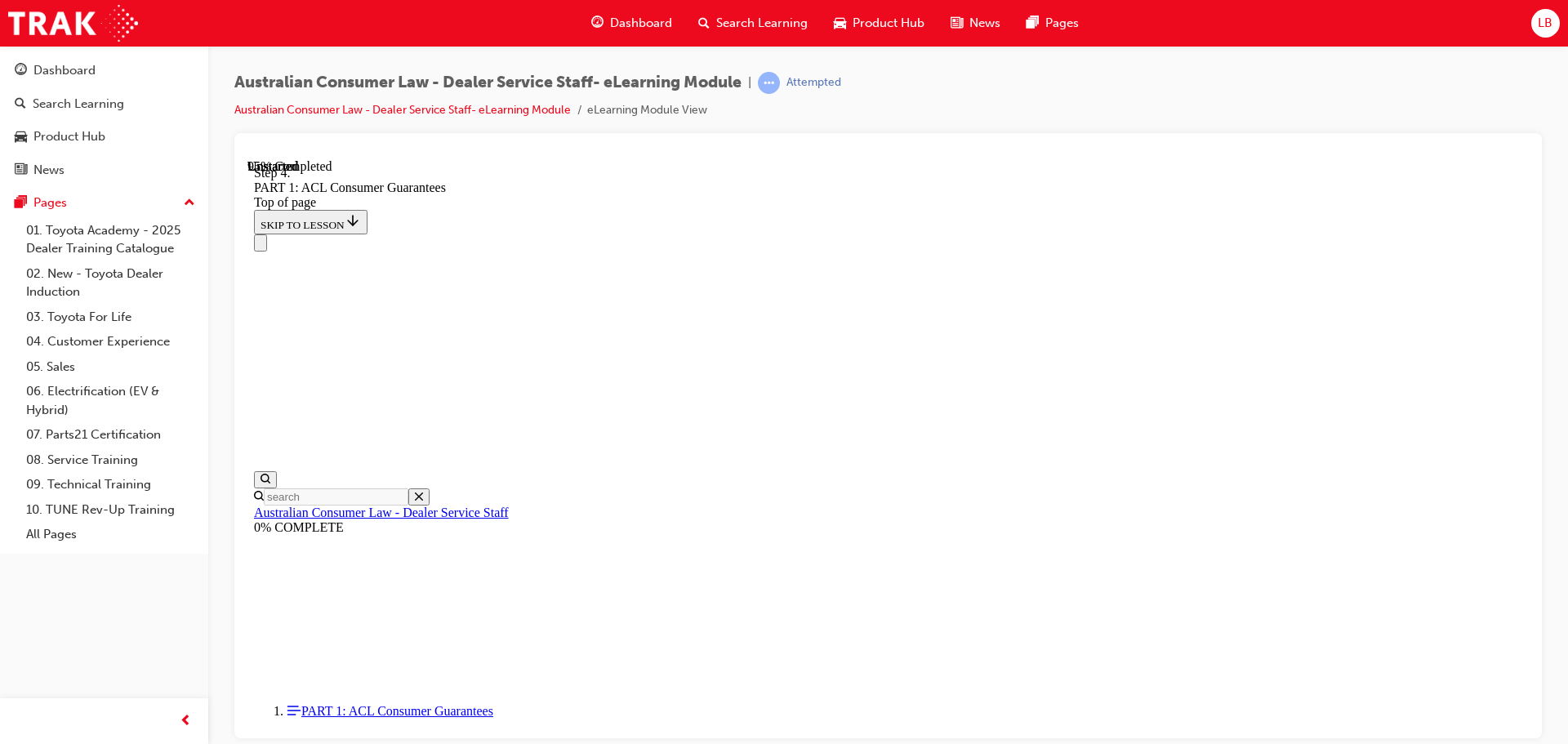
drag, startPoint x: 890, startPoint y: 459, endPoint x: 999, endPoint y: 237, distance: 247.3
drag, startPoint x: 929, startPoint y: 443, endPoint x: 994, endPoint y: 446, distance: 65.1
drag, startPoint x: 879, startPoint y: 556, endPoint x: 939, endPoint y: 545, distance: 61.0
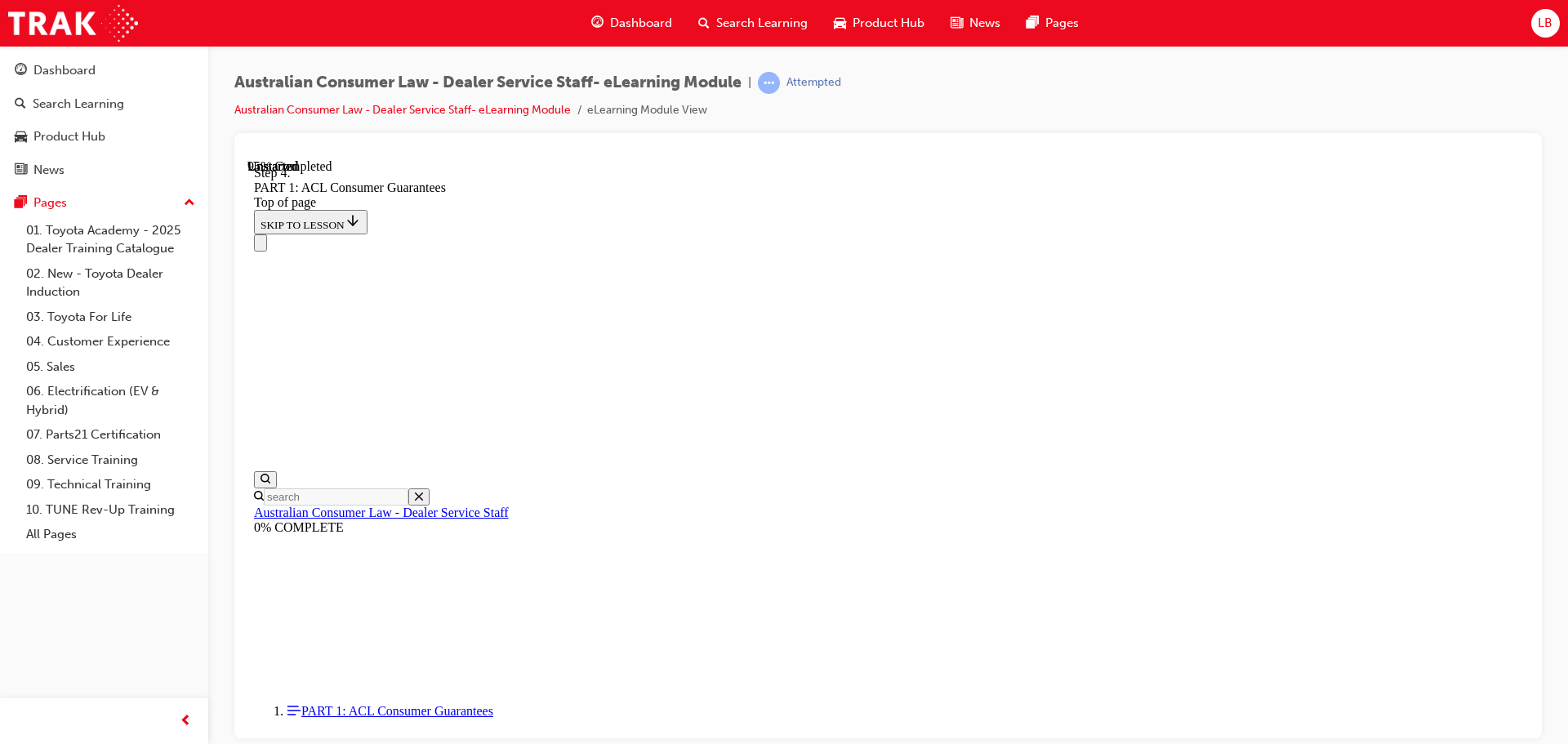
drag, startPoint x: 967, startPoint y: 635, endPoint x: 974, endPoint y: 527, distance: 108.2
drag, startPoint x: 927, startPoint y: 630, endPoint x: 979, endPoint y: 625, distance: 52.2
drag, startPoint x: 961, startPoint y: 539, endPoint x: 995, endPoint y: 635, distance: 101.8
drag, startPoint x: 854, startPoint y: 510, endPoint x: 937, endPoint y: 514, distance: 83.1
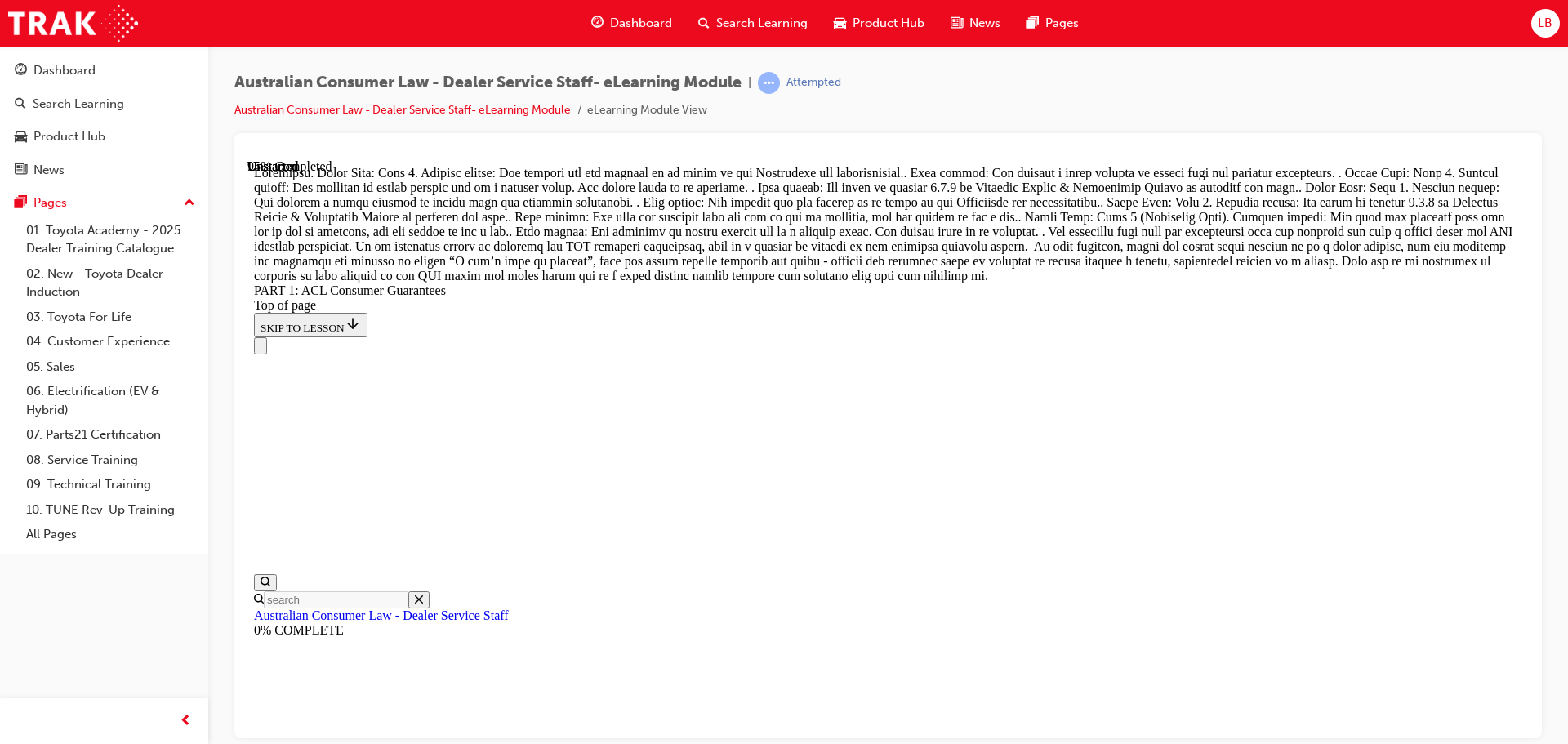
scroll to position [17739, 0]
drag, startPoint x: 896, startPoint y: 387, endPoint x: 1011, endPoint y: 303, distance: 142.4
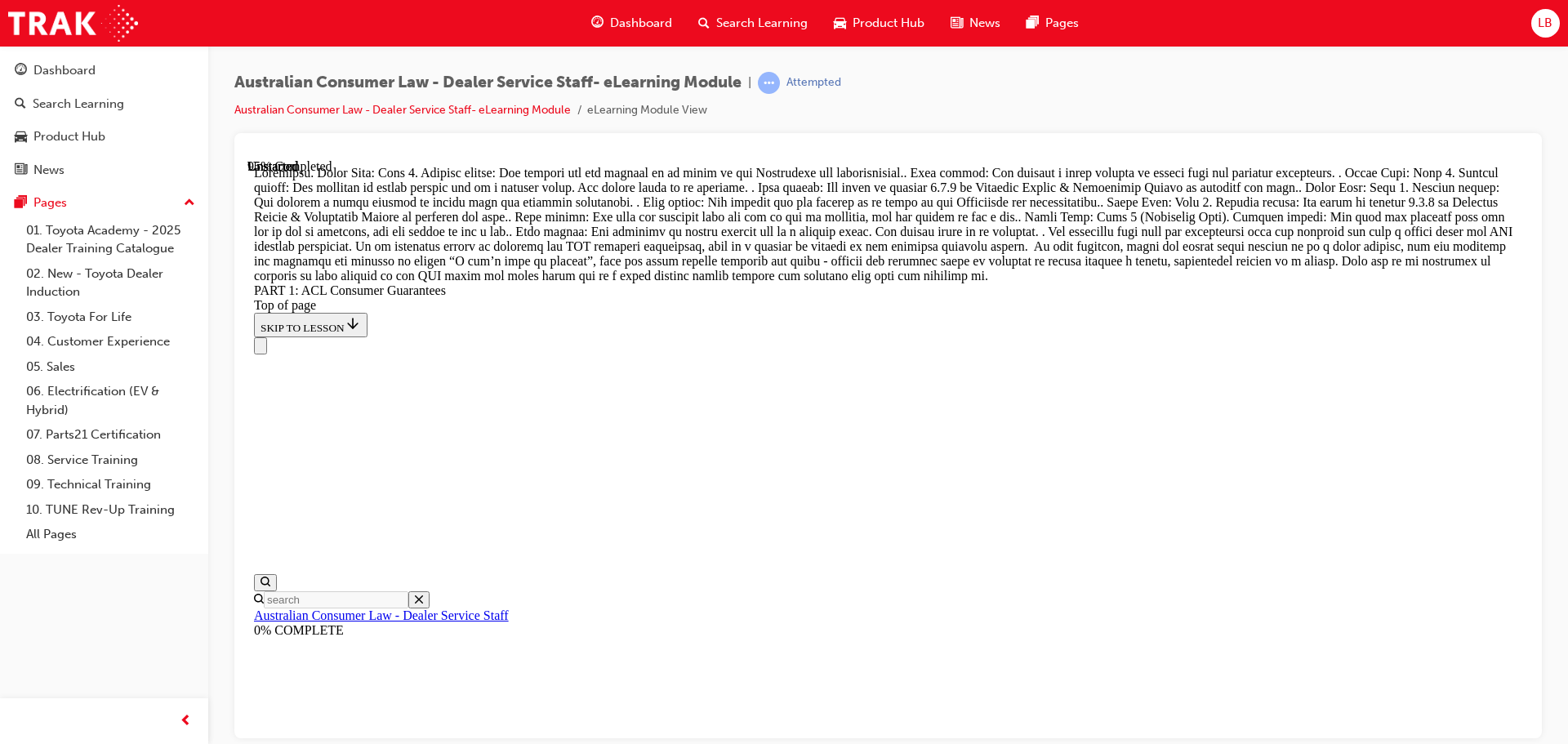
drag, startPoint x: 863, startPoint y: 364, endPoint x: 877, endPoint y: 360, distance: 14.6
drag, startPoint x: 846, startPoint y: 490, endPoint x: 935, endPoint y: 499, distance: 89.5
drag, startPoint x: 907, startPoint y: 579, endPoint x: 1033, endPoint y: 669, distance: 154.8
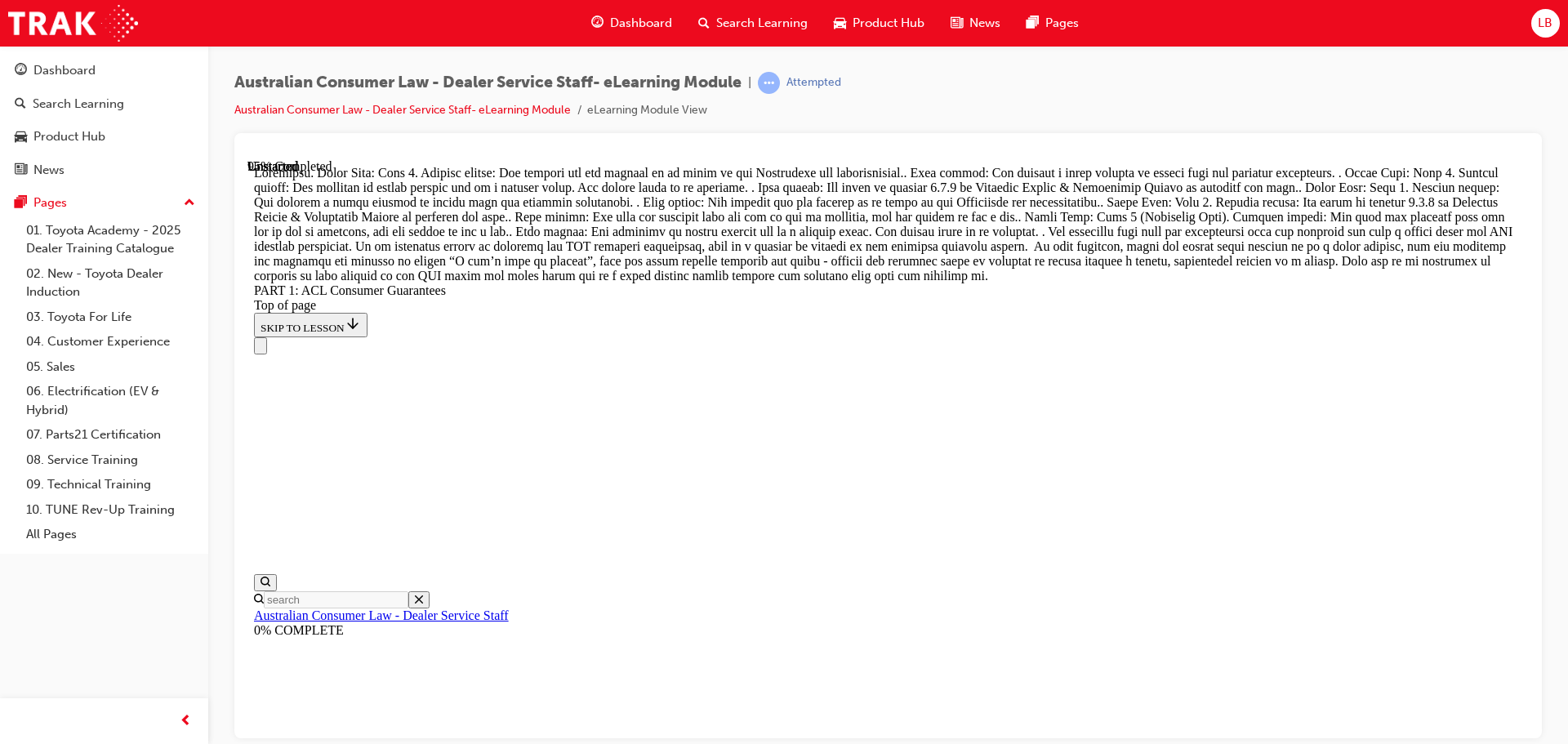
drag, startPoint x: 912, startPoint y: 511, endPoint x: 980, endPoint y: 594, distance: 107.3
drag, startPoint x: 838, startPoint y: 489, endPoint x: 926, endPoint y: 466, distance: 91.0
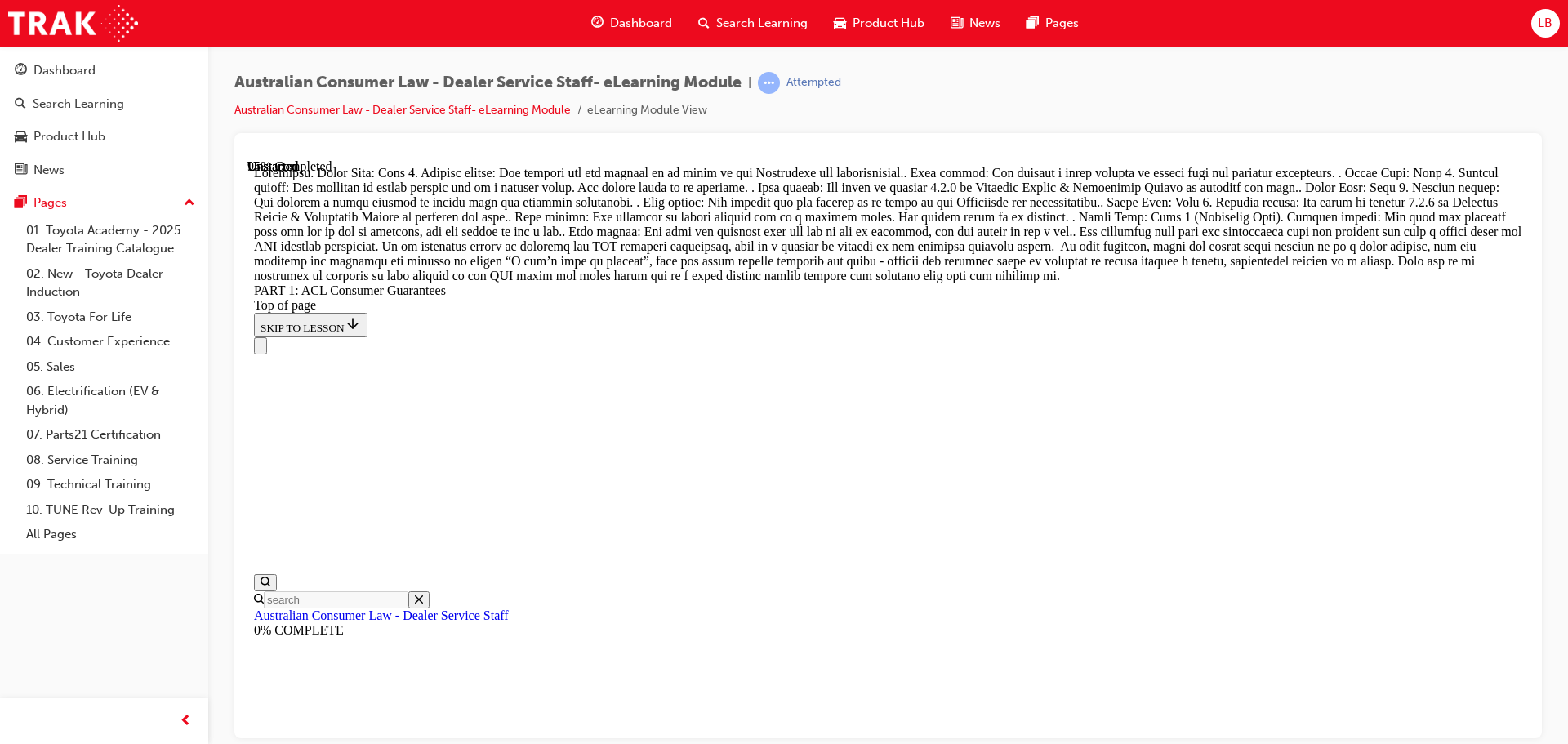
scroll to position [17858, 0]
drag, startPoint x: 924, startPoint y: 480, endPoint x: 1014, endPoint y: 570, distance: 127.3
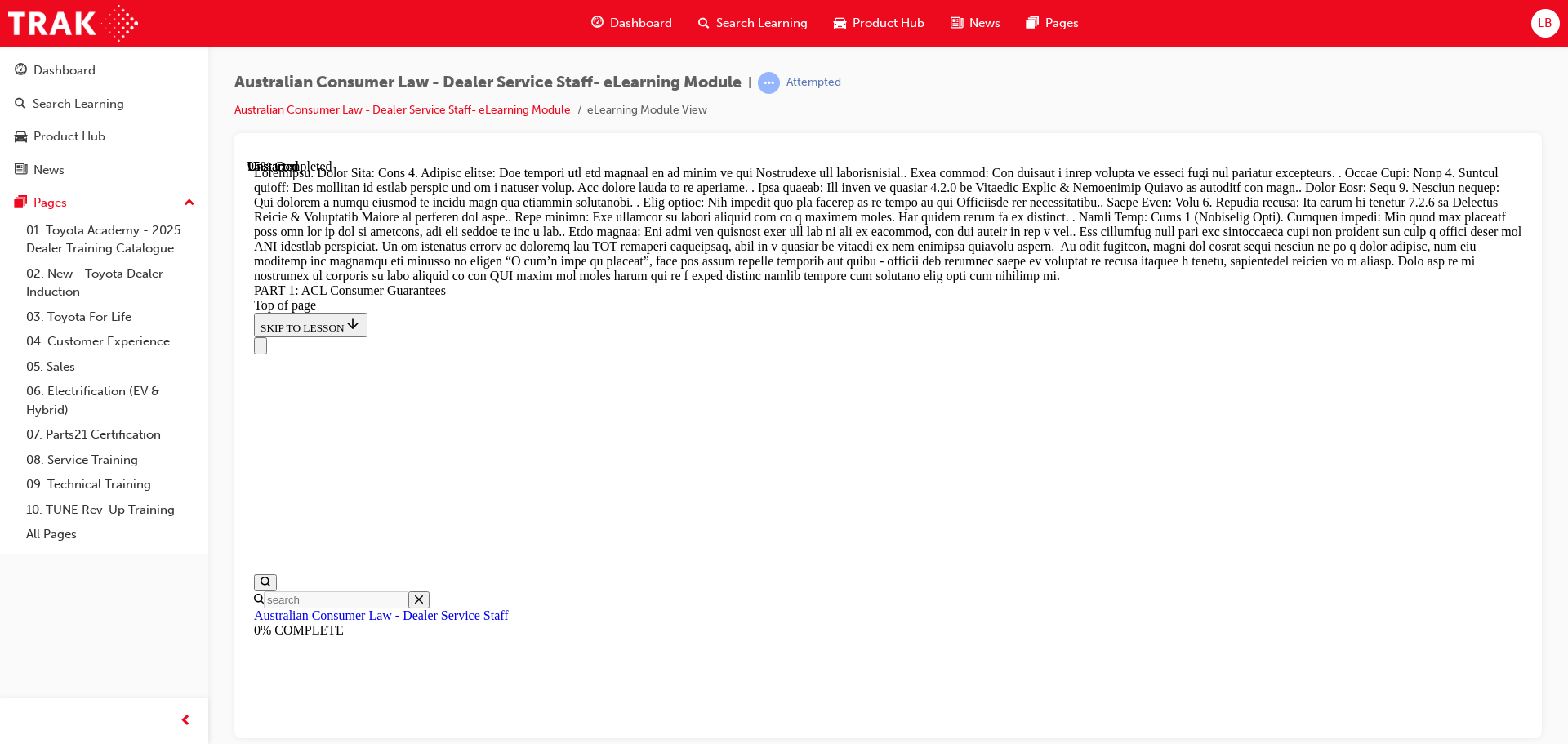
drag, startPoint x: 903, startPoint y: 485, endPoint x: 963, endPoint y: 755, distance: 276.6
drag, startPoint x: 871, startPoint y: 292, endPoint x: 1051, endPoint y: 559, distance: 322.0
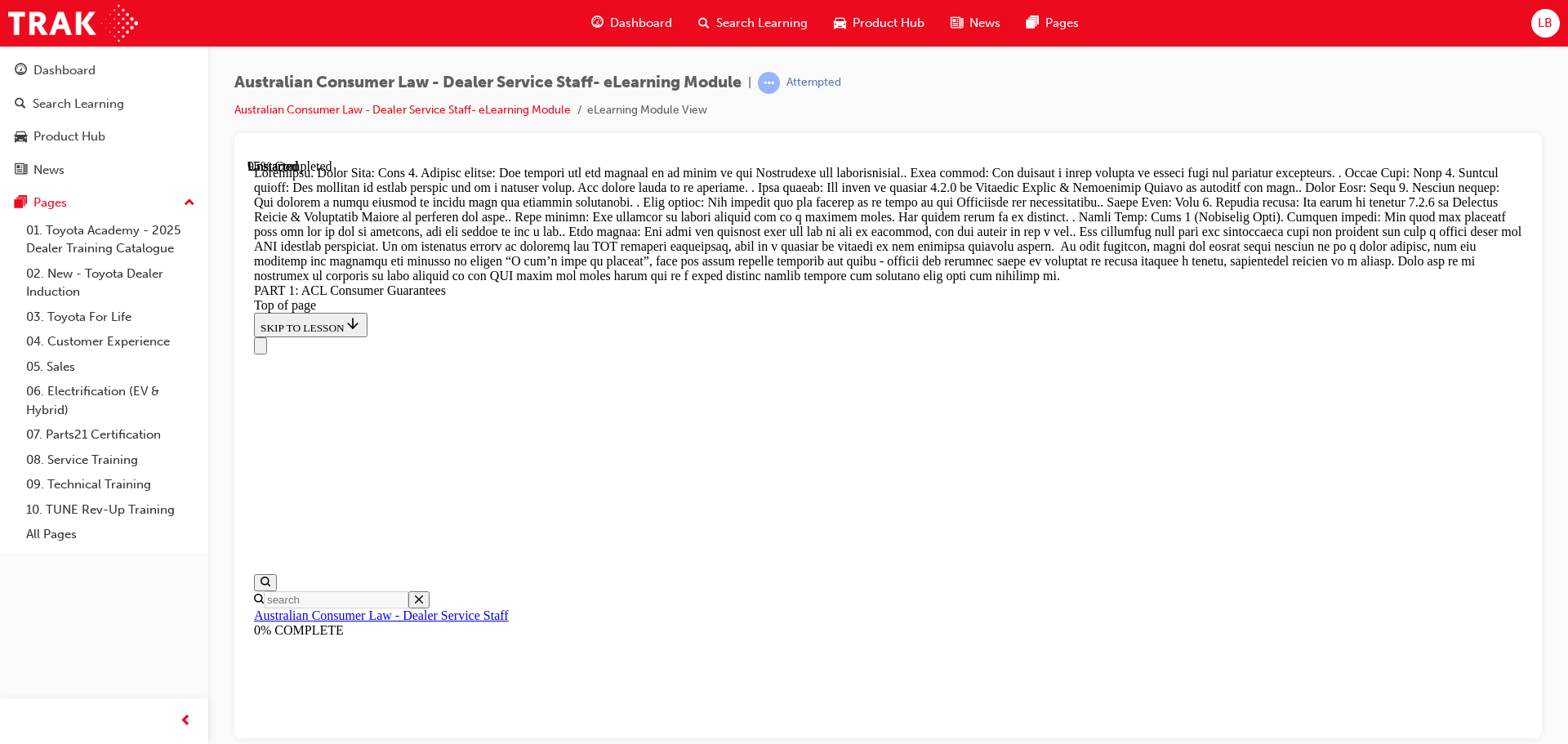
drag, startPoint x: 889, startPoint y: 364, endPoint x: 1004, endPoint y: 572, distance: 237.7
drag, startPoint x: 877, startPoint y: 645, endPoint x: 973, endPoint y: 365, distance: 296.0
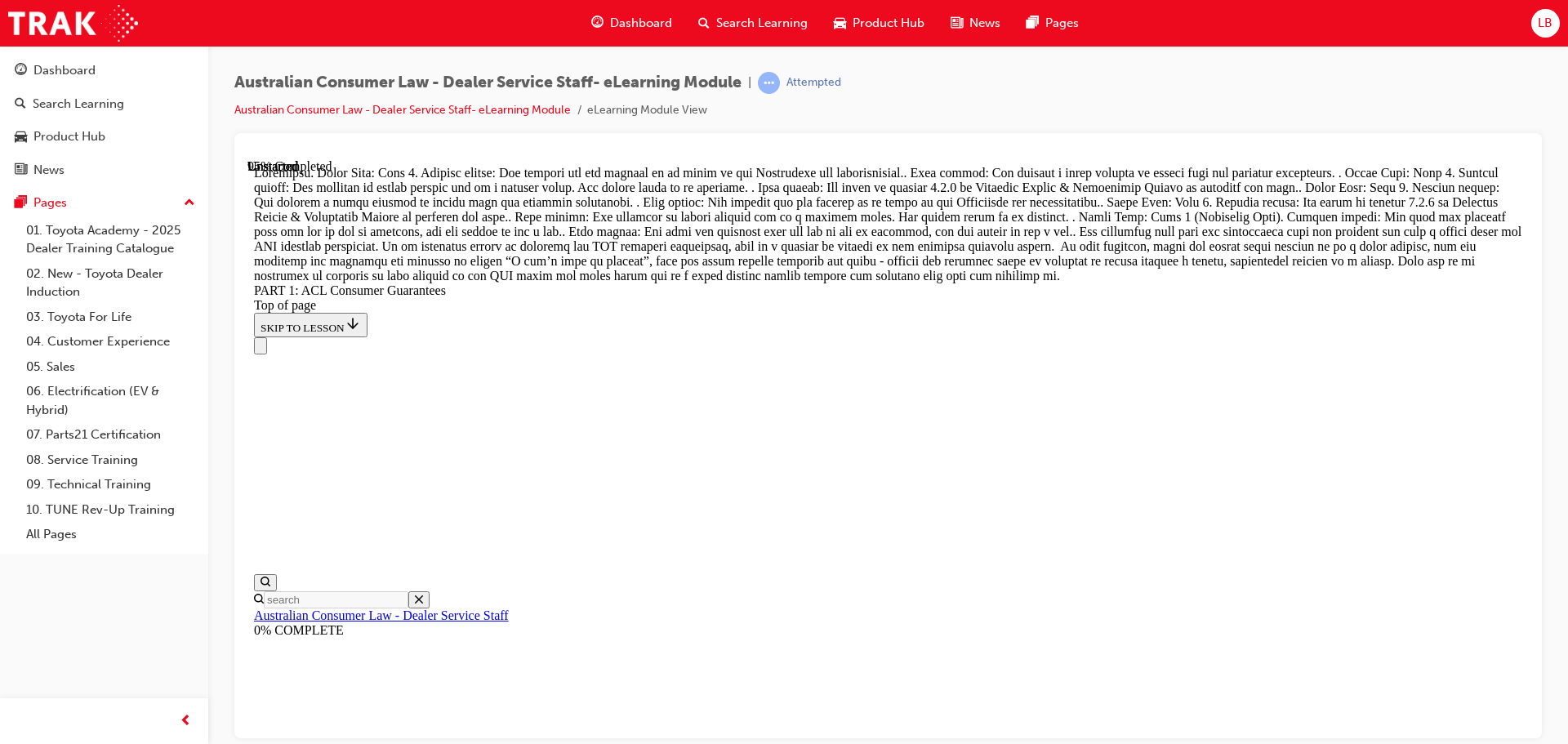
drag, startPoint x: 913, startPoint y: 638, endPoint x: 992, endPoint y: 430, distance: 222.5
drag, startPoint x: 911, startPoint y: 550, endPoint x: 991, endPoint y: 557, distance: 80.3
drag, startPoint x: 929, startPoint y: 637, endPoint x: 1004, endPoint y: 641, distance: 75.1
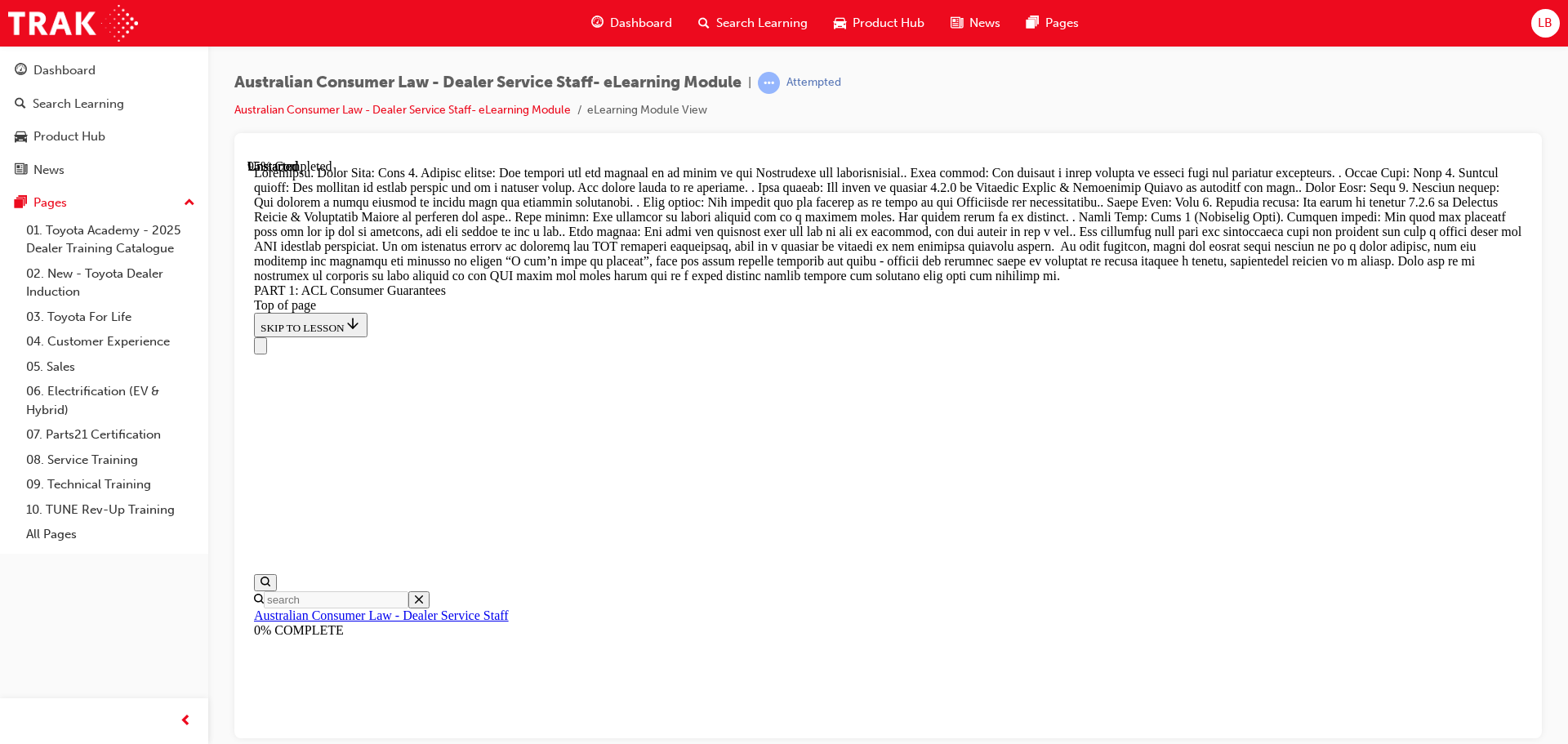
scroll to position [17722, 0]
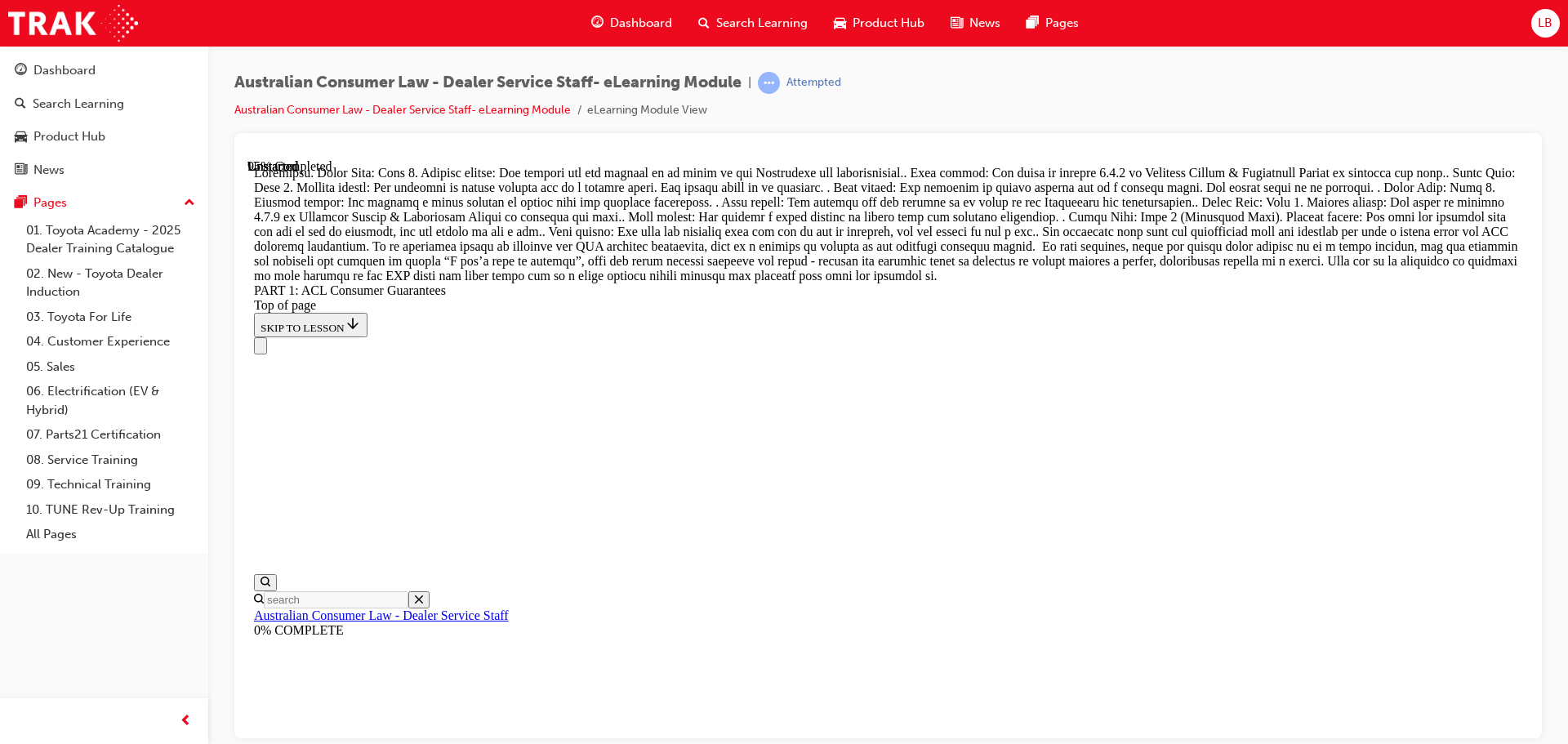
scroll to position [17395, 0]
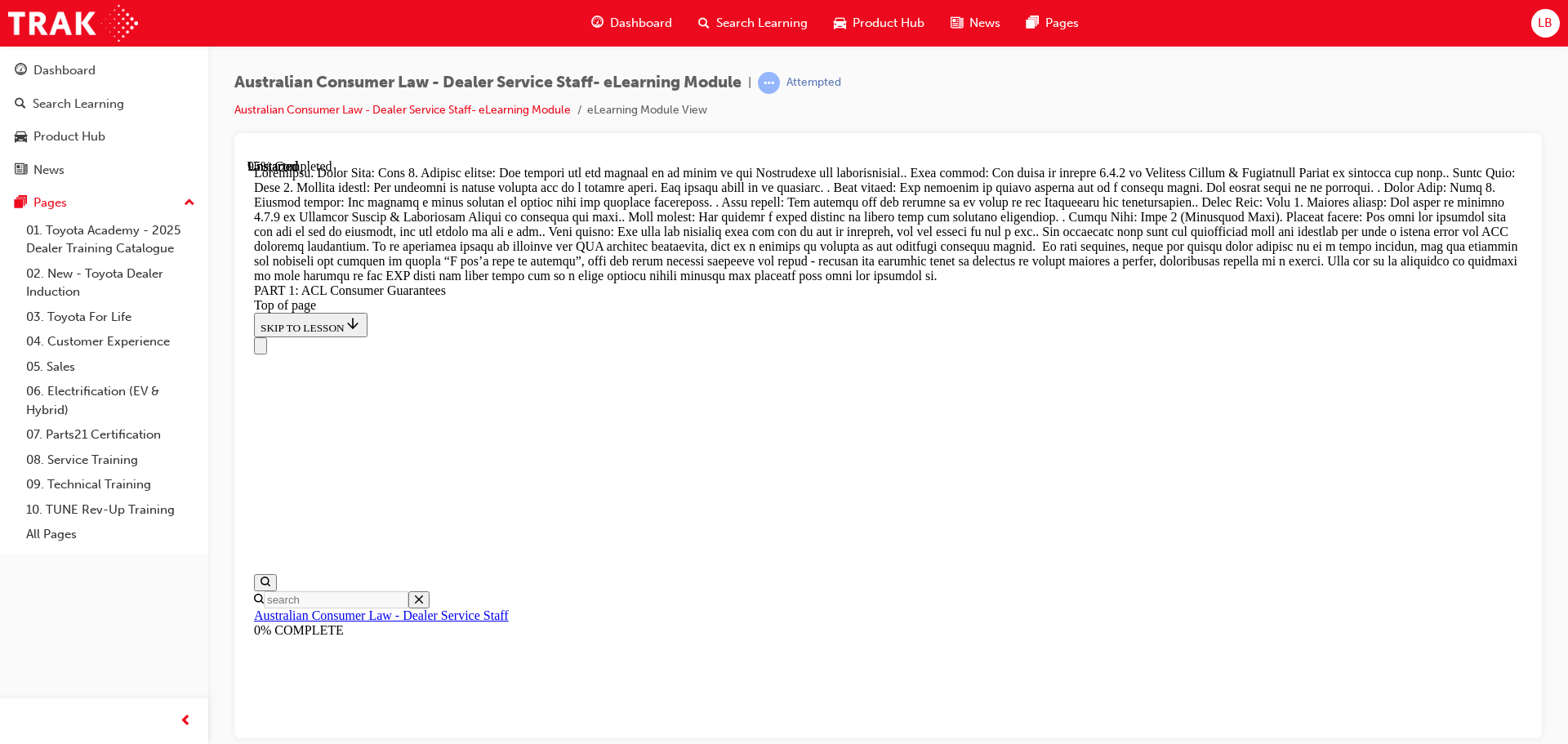
drag, startPoint x: 854, startPoint y: 291, endPoint x: 934, endPoint y: 279, distance: 80.9
drag, startPoint x: 864, startPoint y: 373, endPoint x: 939, endPoint y: 380, distance: 75.3
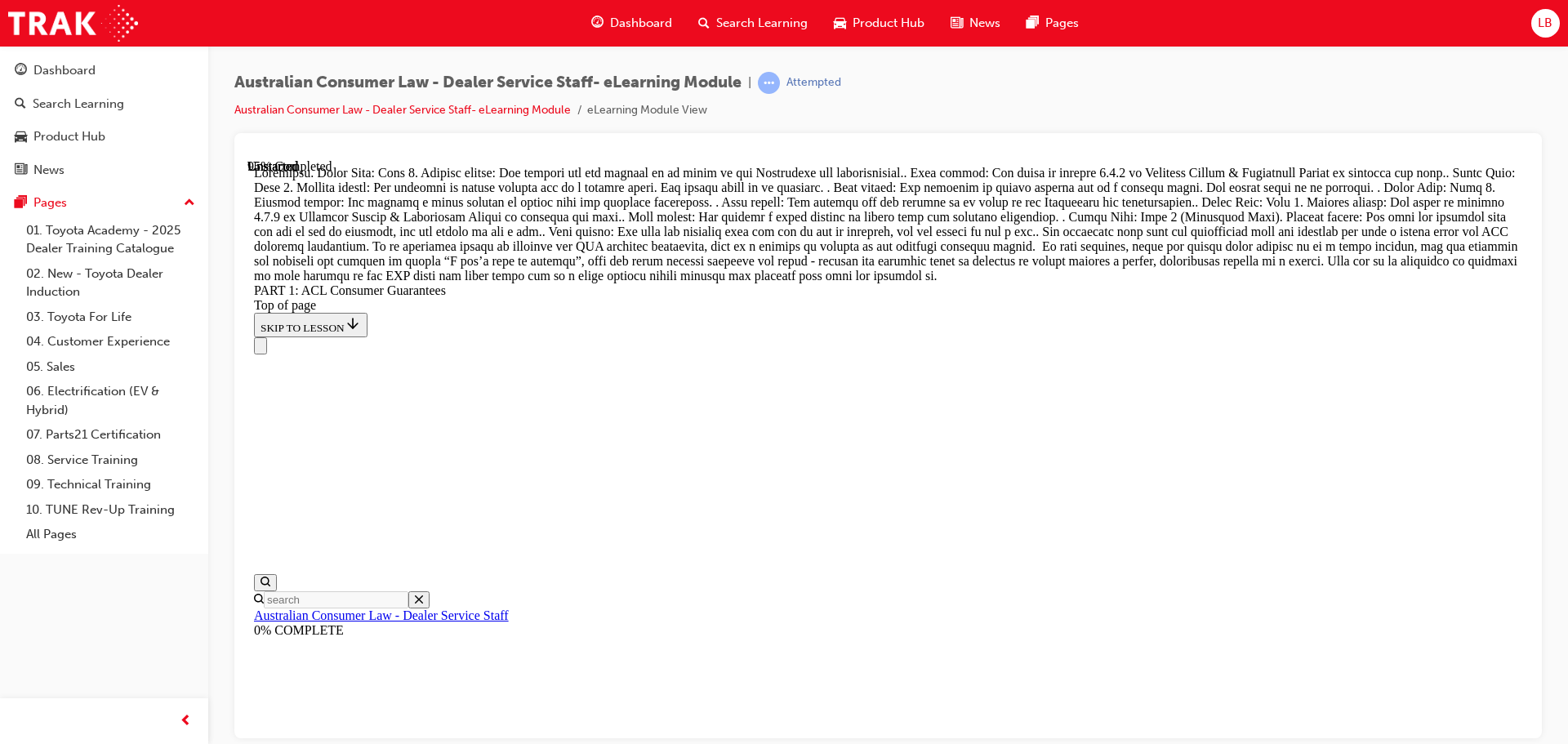
drag, startPoint x: 912, startPoint y: 655, endPoint x: 1027, endPoint y: 499, distance: 193.8
drag, startPoint x: 910, startPoint y: 580, endPoint x: 1007, endPoint y: 685, distance: 142.9
drag, startPoint x: 893, startPoint y: 582, endPoint x: 973, endPoint y: 577, distance: 80.2
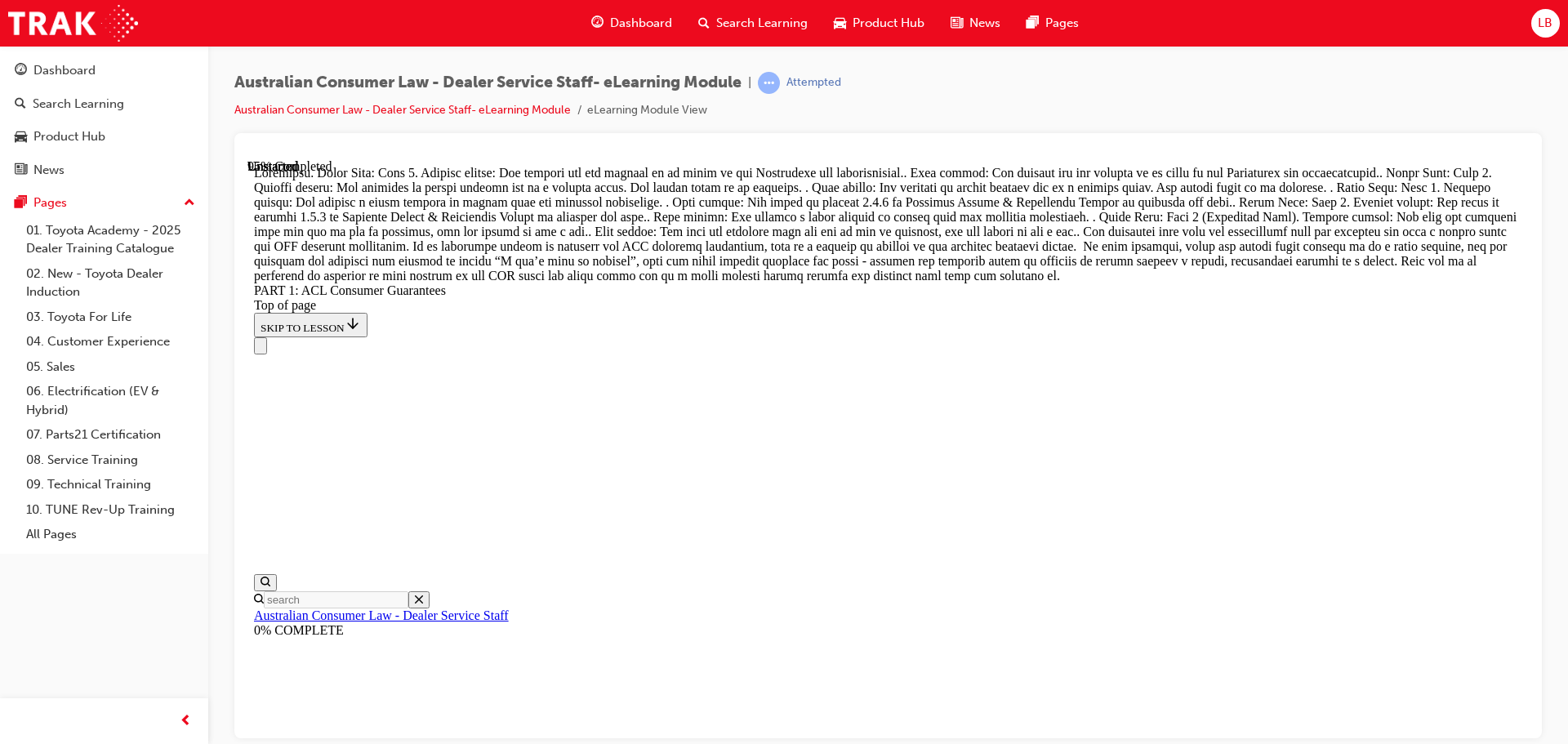
scroll to position [17777, 0]
drag, startPoint x: 875, startPoint y: 651, endPoint x: 1052, endPoint y: 280, distance: 411.1
drag, startPoint x: 869, startPoint y: 472, endPoint x: 967, endPoint y: 371, distance: 140.7
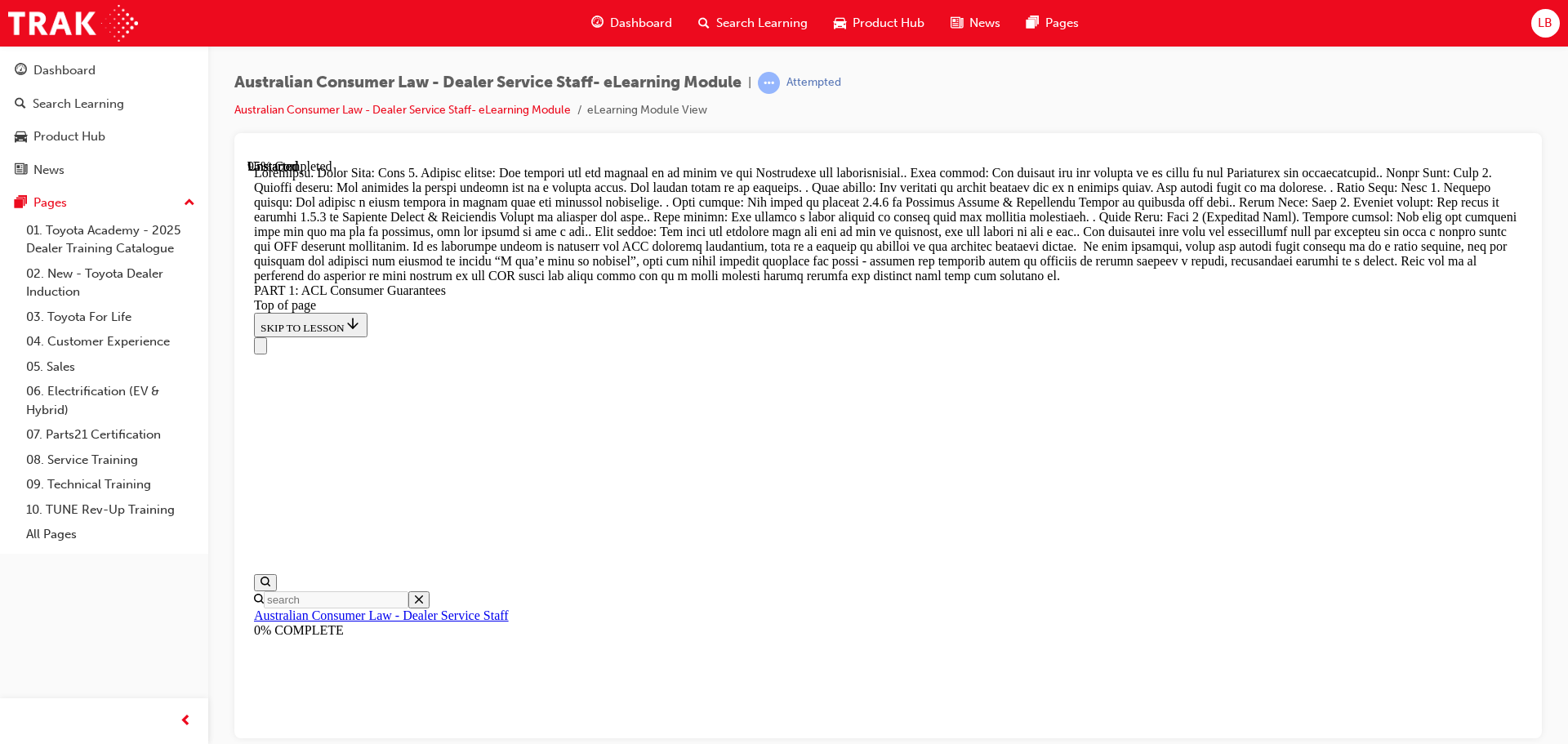
drag, startPoint x: 901, startPoint y: 680, endPoint x: 1000, endPoint y: 484, distance: 219.6
drag, startPoint x: 908, startPoint y: 542, endPoint x: 992, endPoint y: 622, distance: 116.0
drag, startPoint x: 907, startPoint y: 551, endPoint x: 983, endPoint y: 552, distance: 76.0
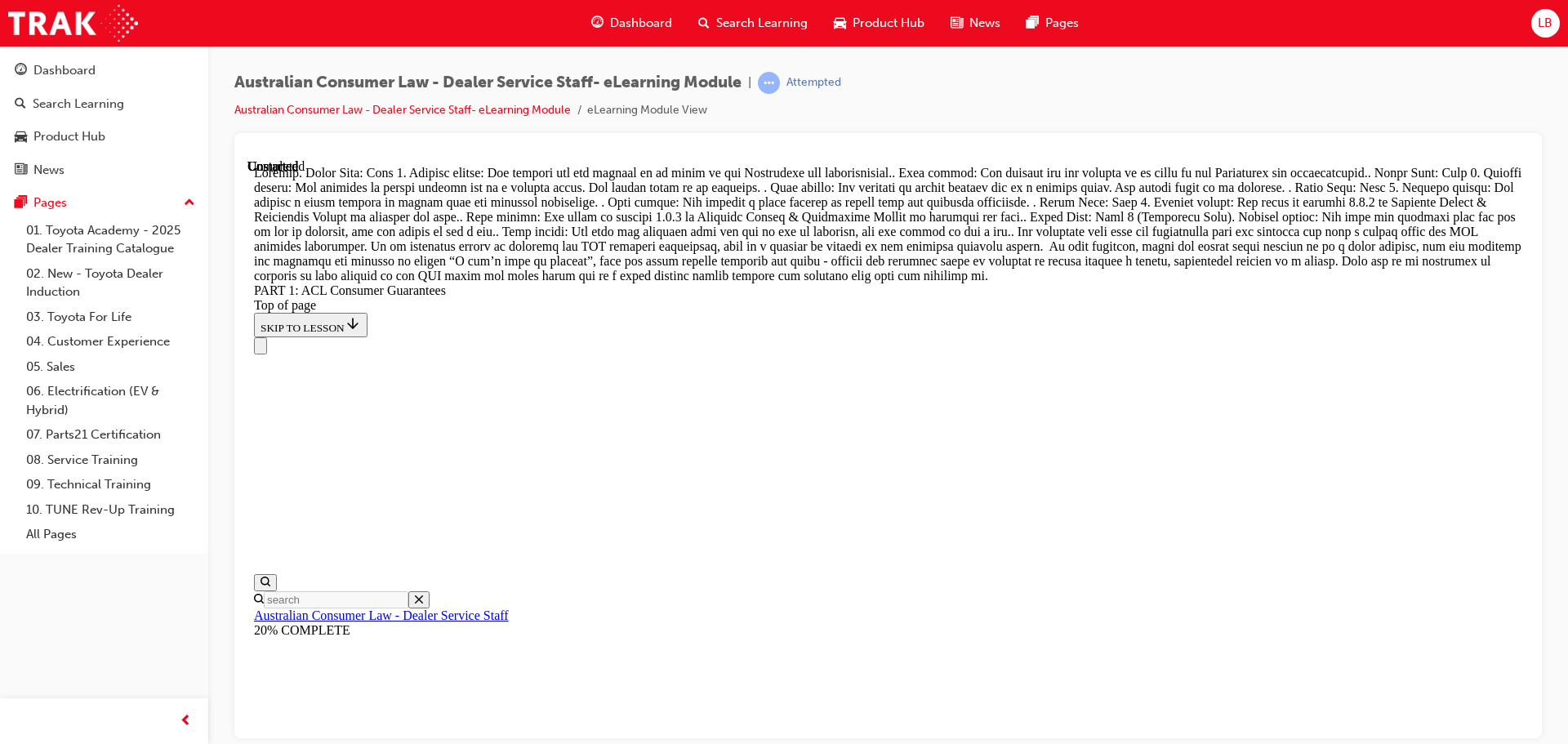
scroll to position [17888, 0]
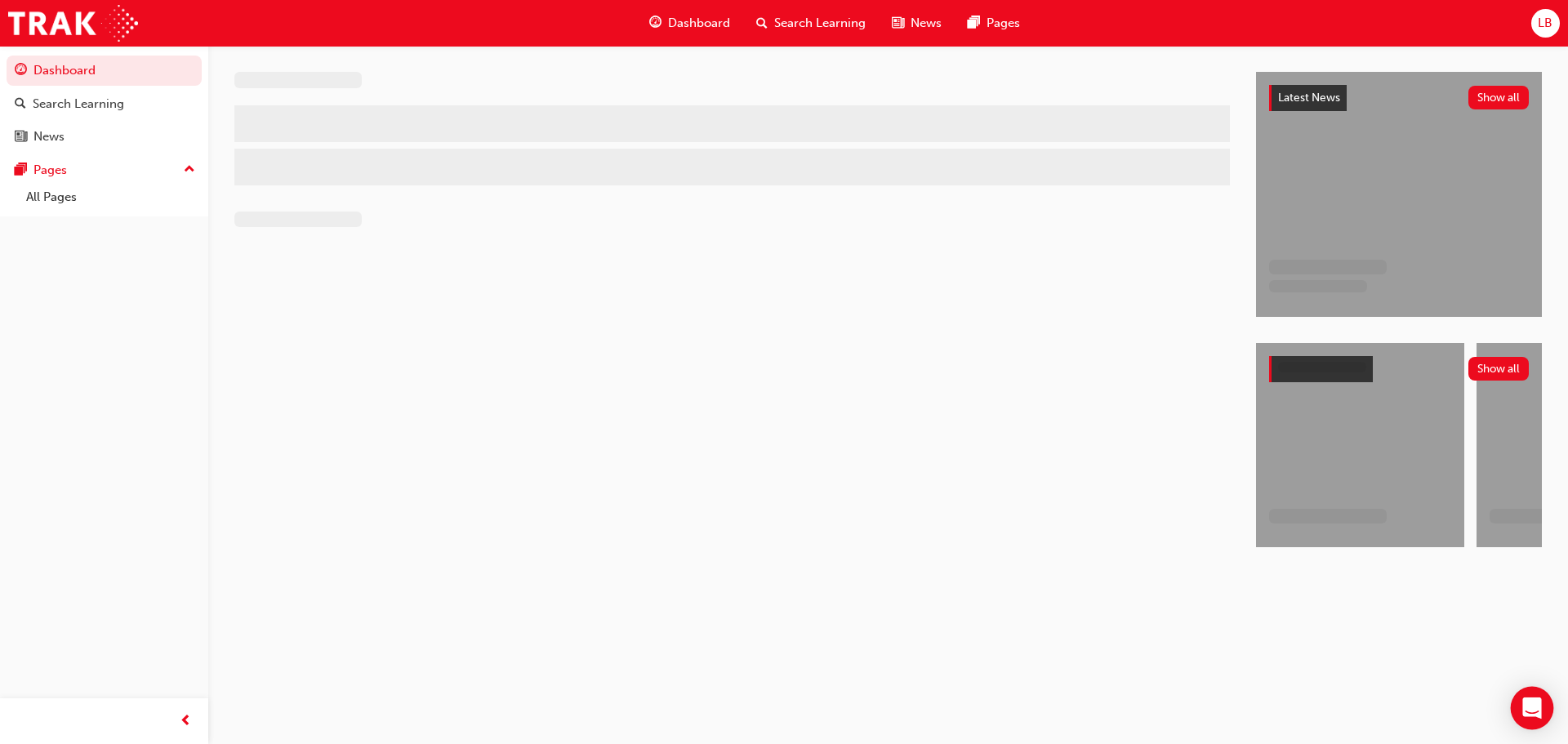
click at [1528, 701] on icon "Open Intercom Messenger" at bounding box center [1531, 707] width 19 height 21
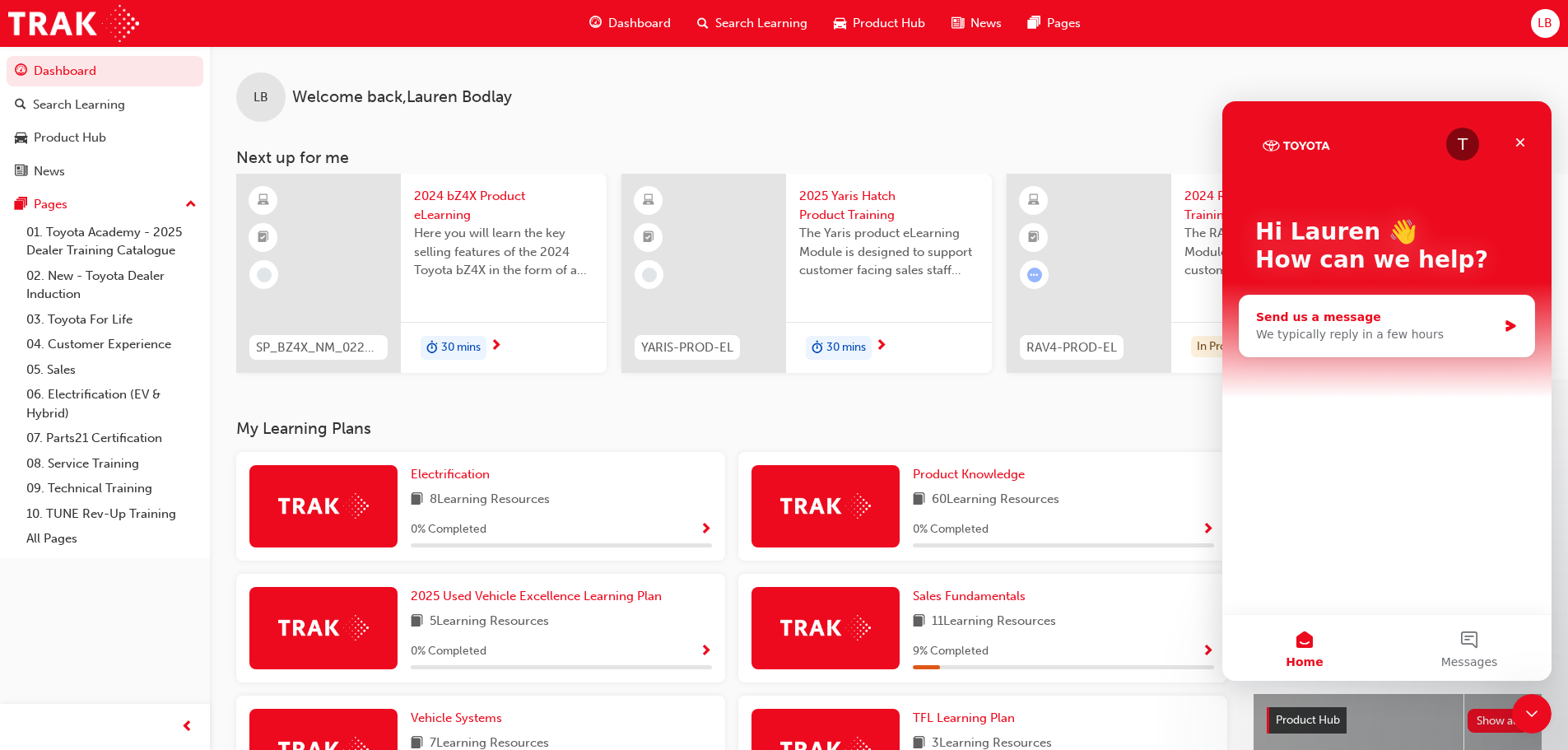
click at [1394, 332] on div "We typically reply in a few hours" at bounding box center [1376, 334] width 241 height 17
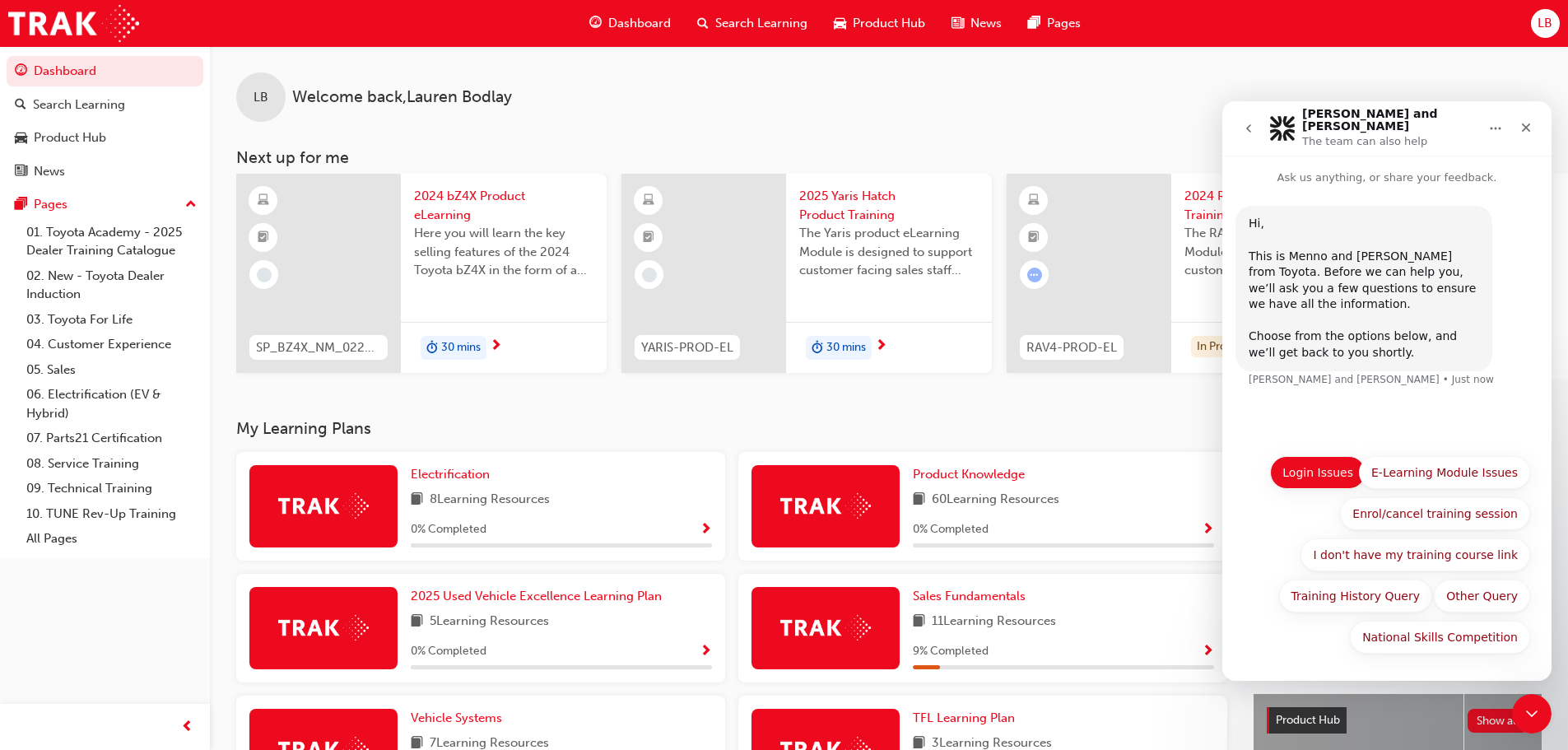
click at [1315, 472] on button "Login Issues" at bounding box center [1318, 472] width 95 height 33
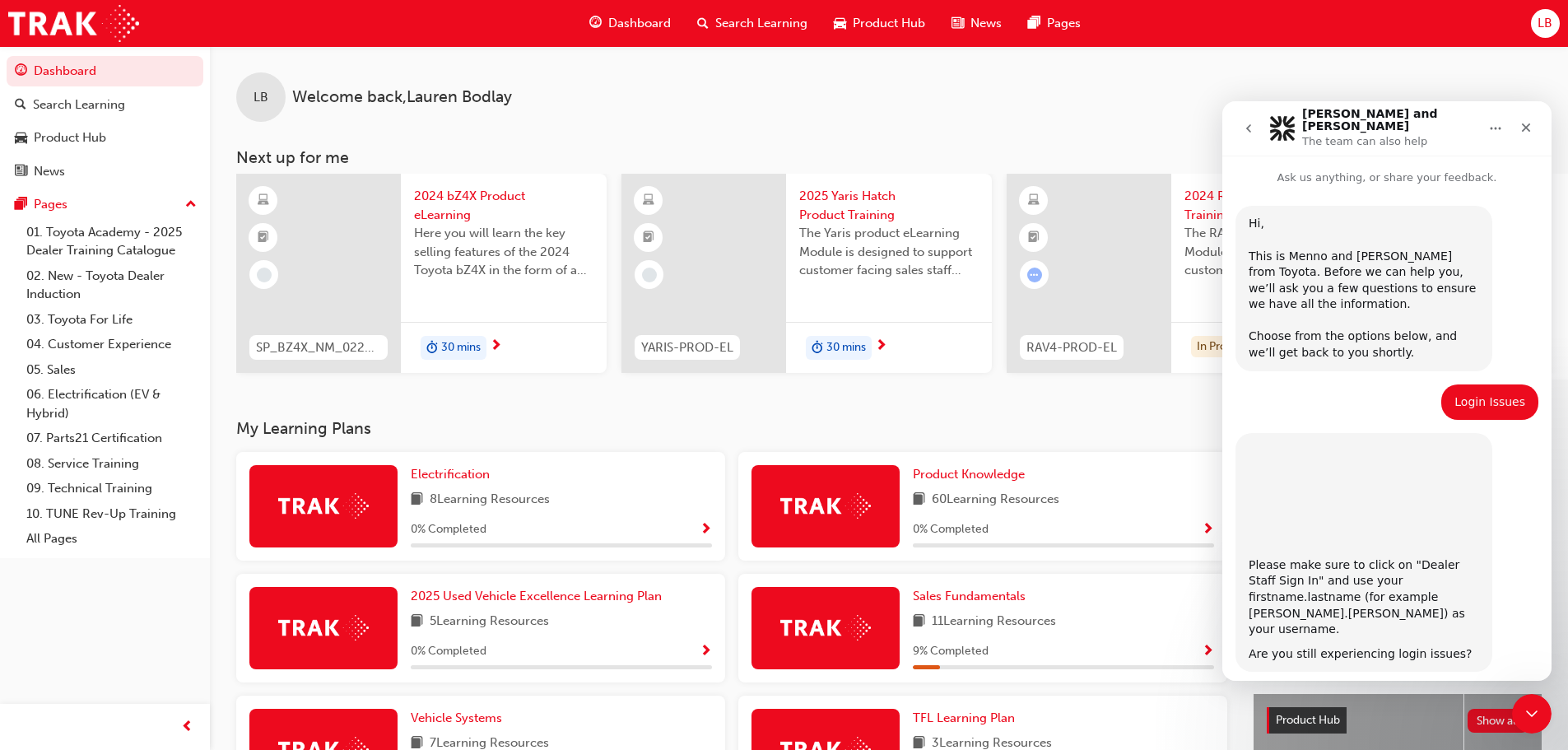
scroll to position [41, 0]
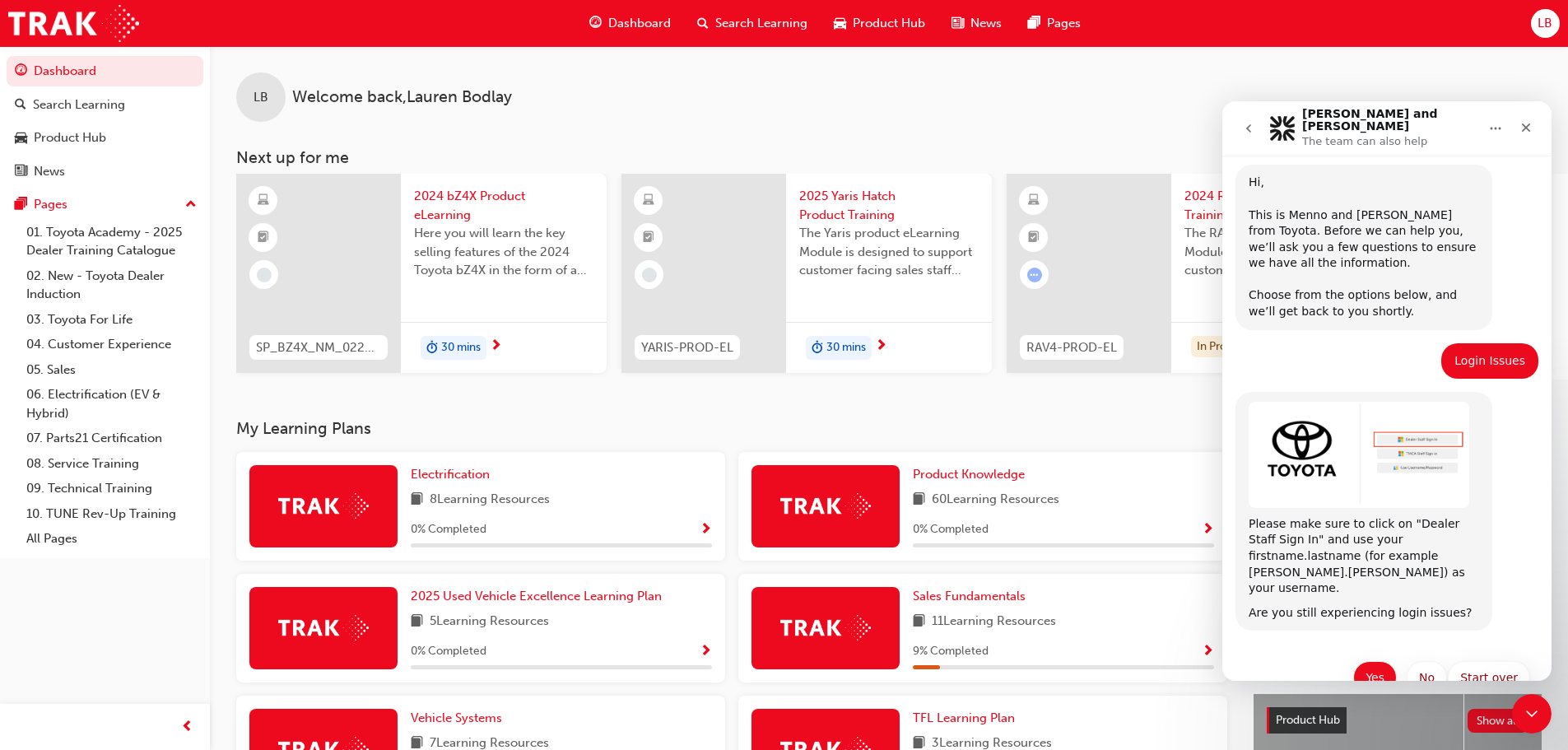
click at [1373, 661] on button "Yes" at bounding box center [1375, 677] width 44 height 33
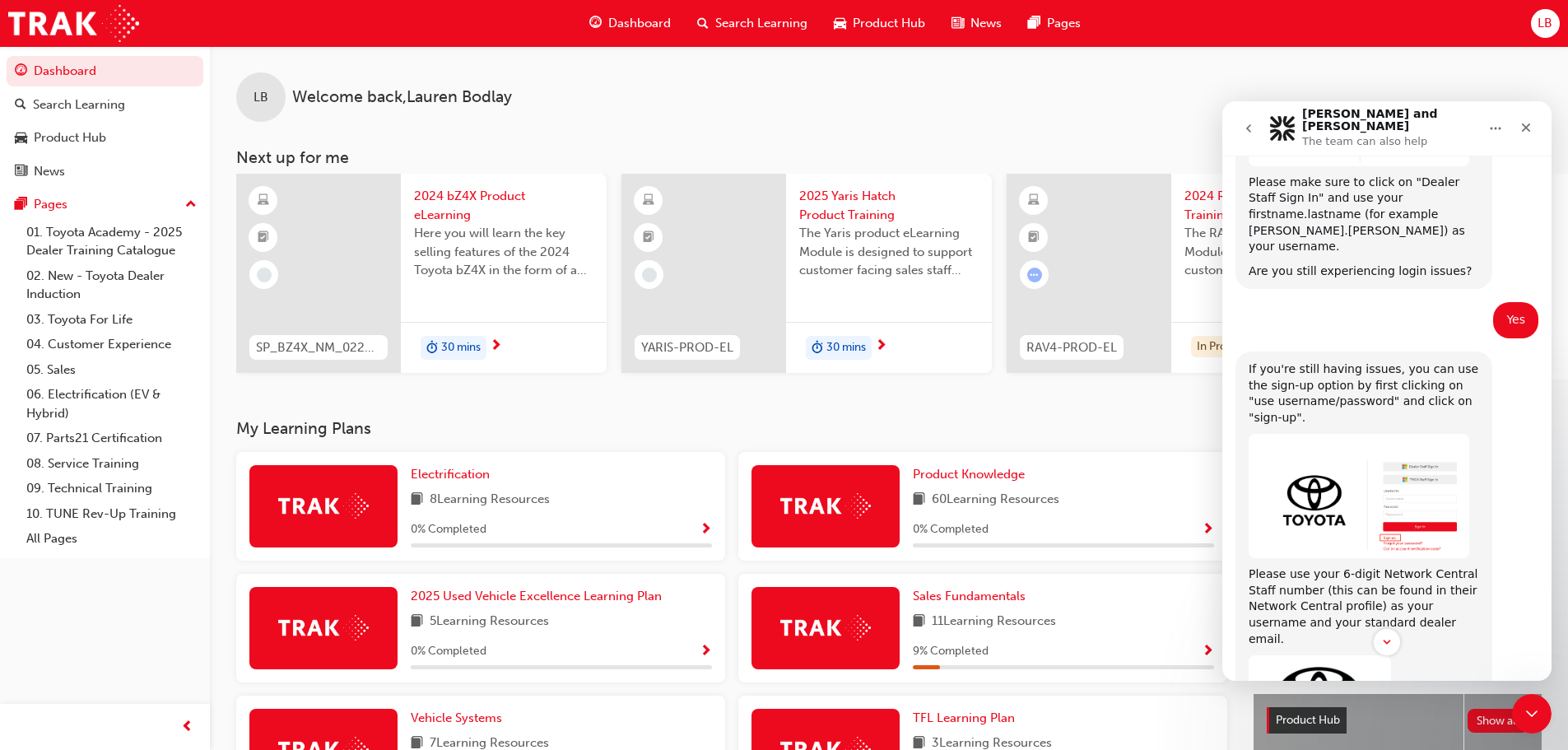
scroll to position [464, 0]
